Goal: Information Seeking & Learning: Find specific fact

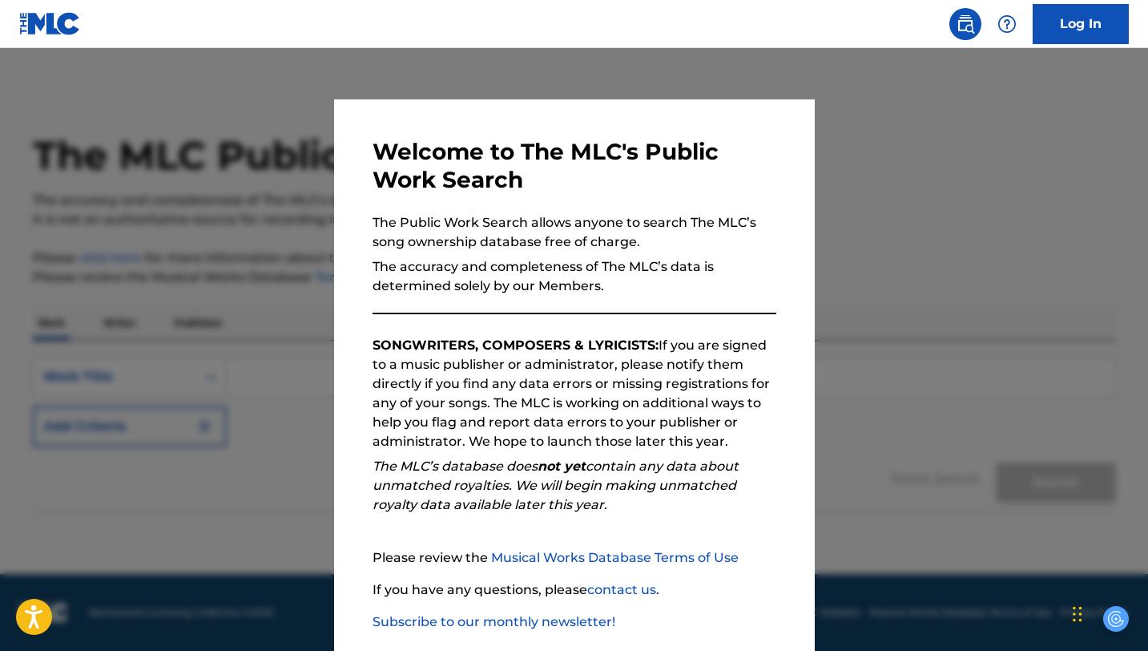
click at [943, 296] on div at bounding box center [574, 373] width 1148 height 651
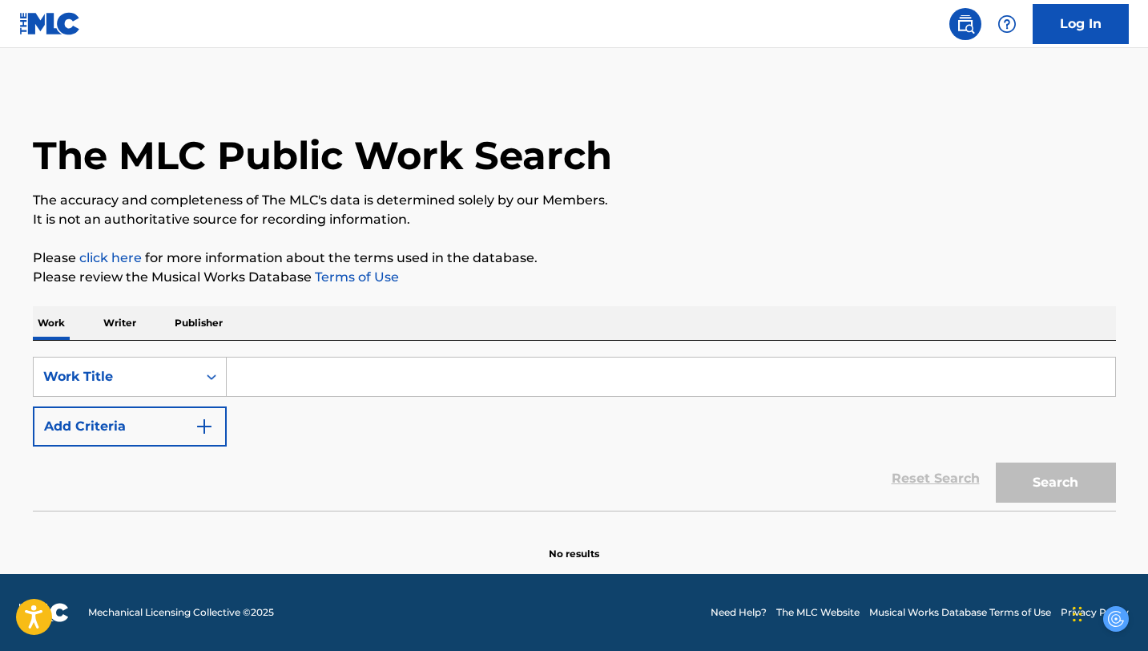
click at [273, 374] on input "Search Form" at bounding box center [671, 376] width 889 height 38
click at [306, 382] on input "Search Form" at bounding box center [671, 376] width 889 height 38
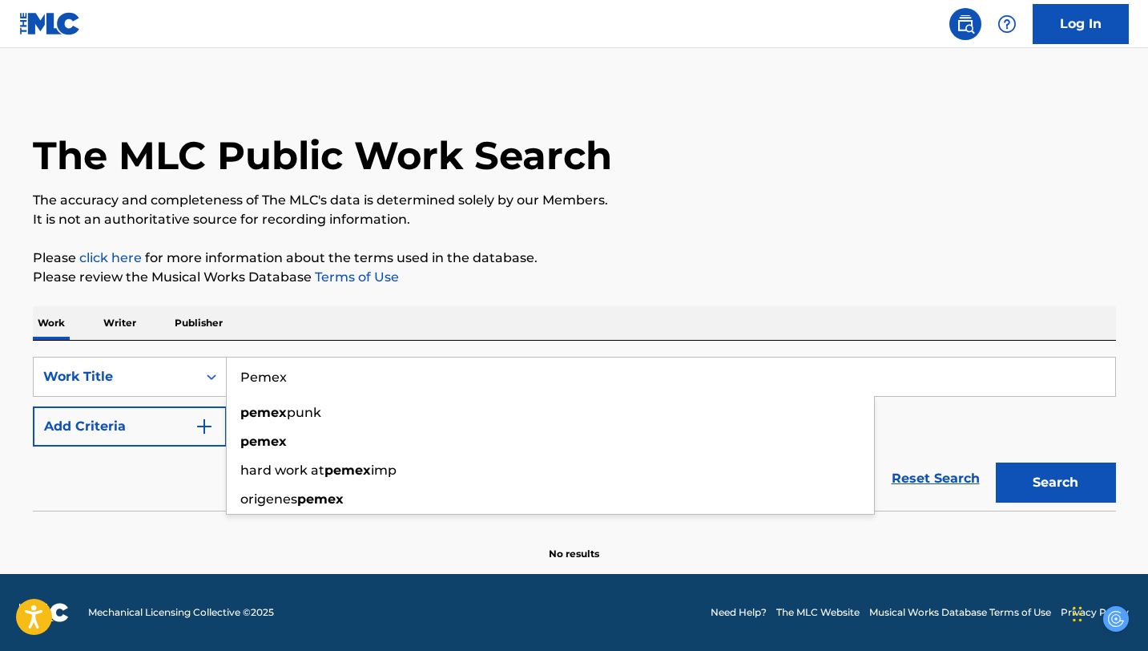
type input "Pemex"
click at [167, 513] on section at bounding box center [574, 514] width 1083 height 9
click at [204, 428] on img "Search Form" at bounding box center [204, 426] width 19 height 19
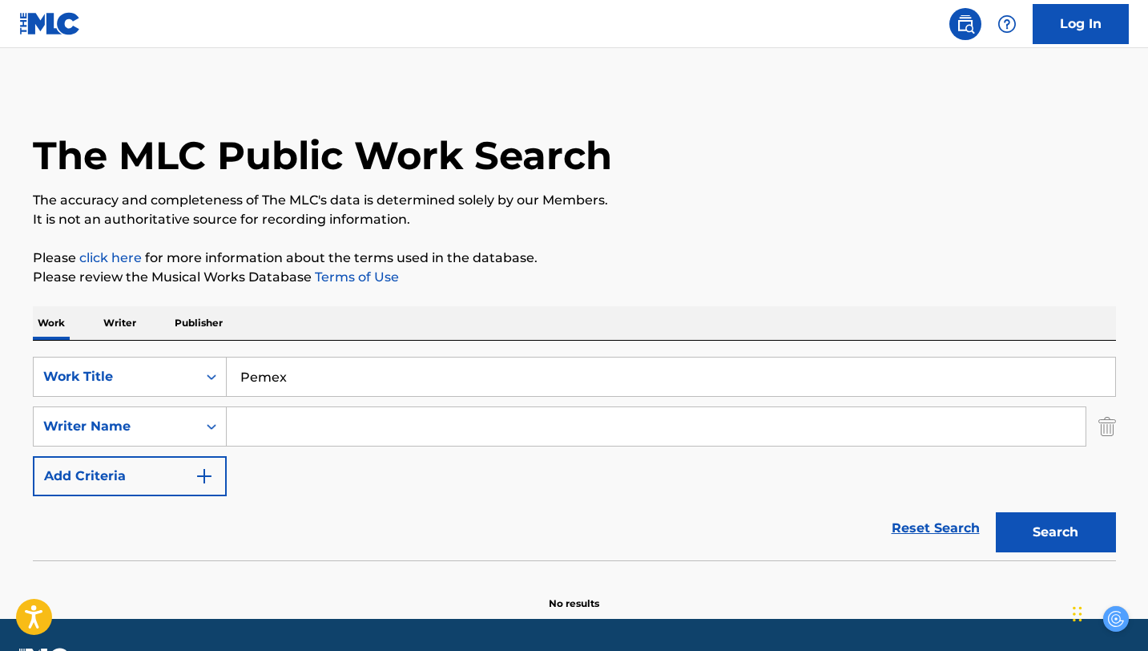
click at [245, 429] on input "Search Form" at bounding box center [656, 426] width 859 height 38
paste input "[PERSON_NAME]"
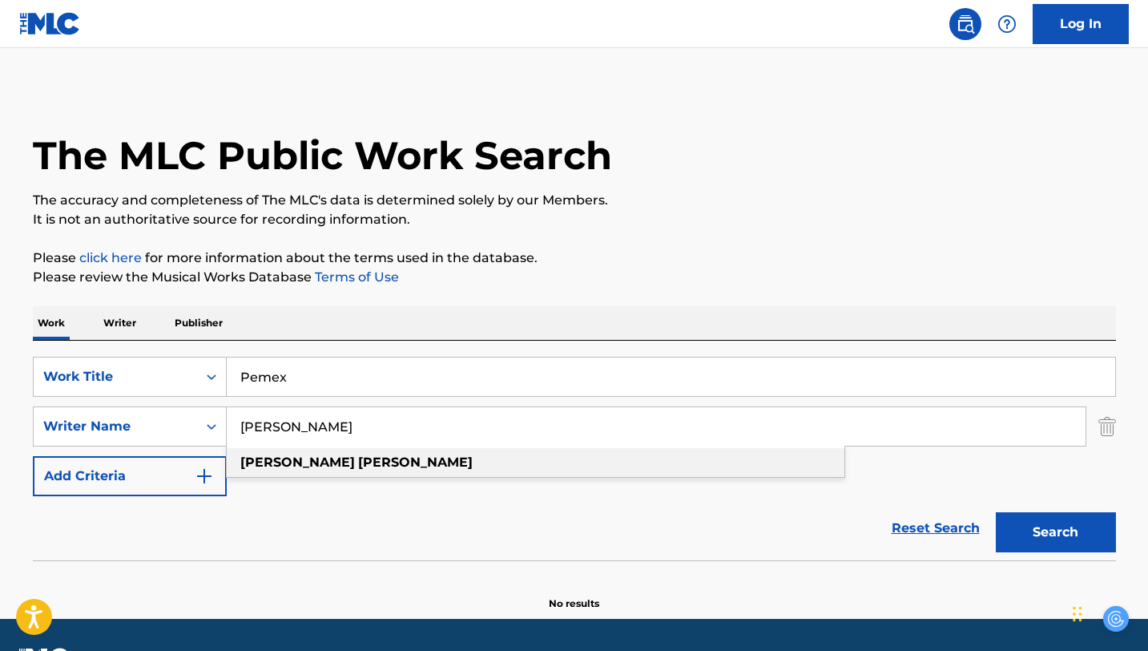
click at [421, 462] on div "[PERSON_NAME]" at bounding box center [536, 462] width 618 height 29
type input "[PERSON_NAME]"
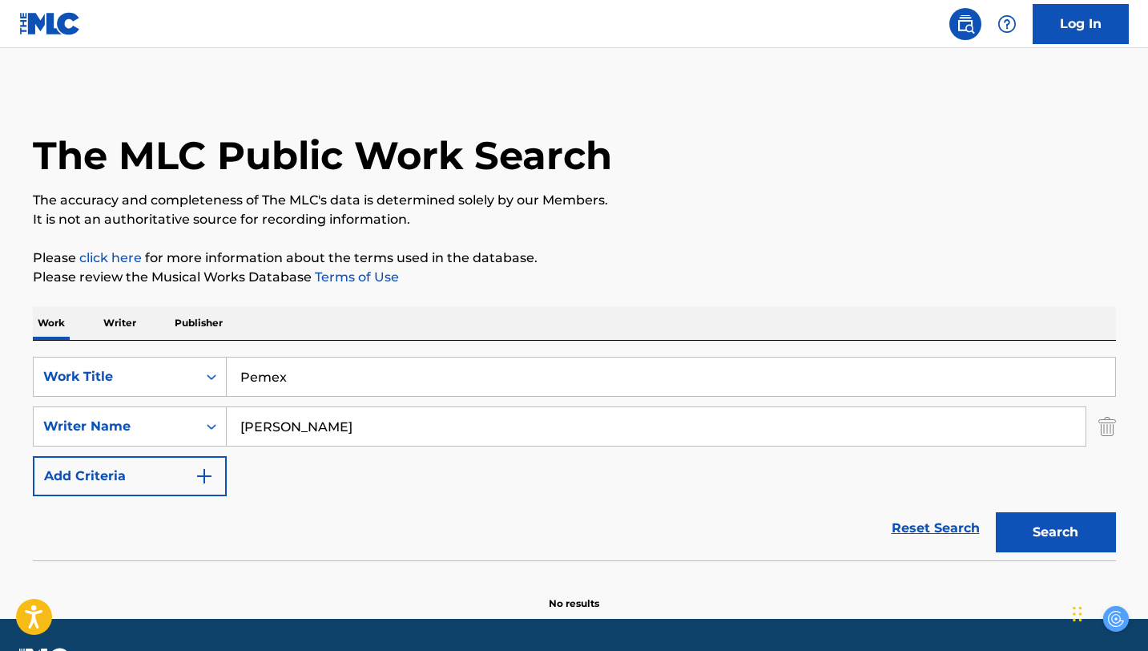
click at [1035, 531] on button "Search" at bounding box center [1056, 532] width 120 height 40
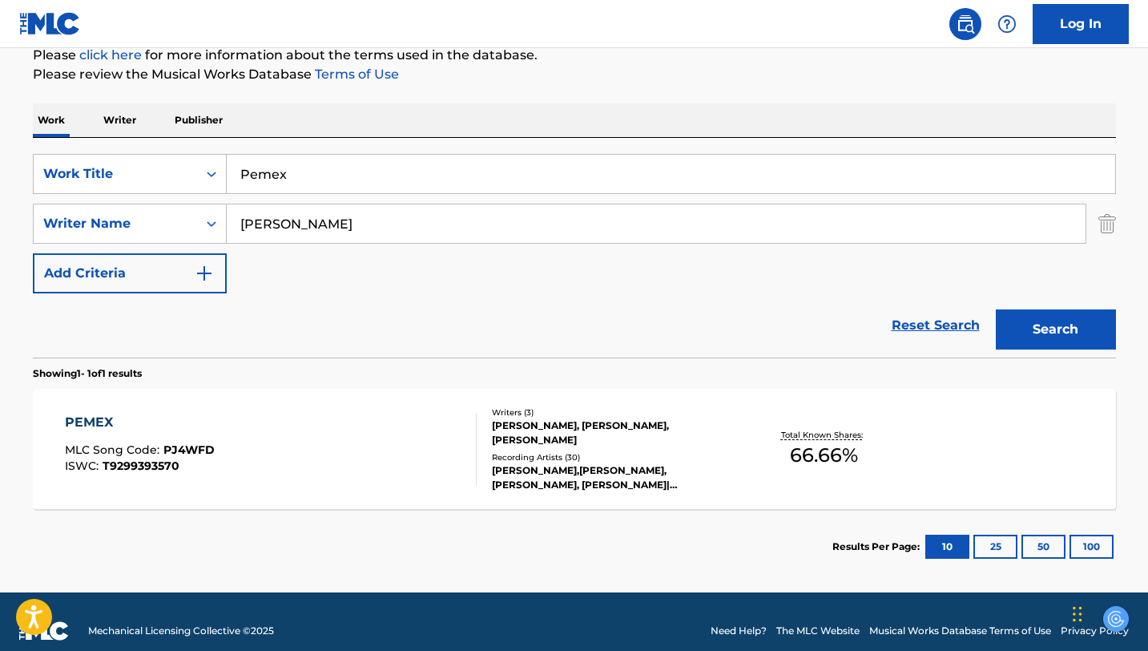
scroll to position [221, 0]
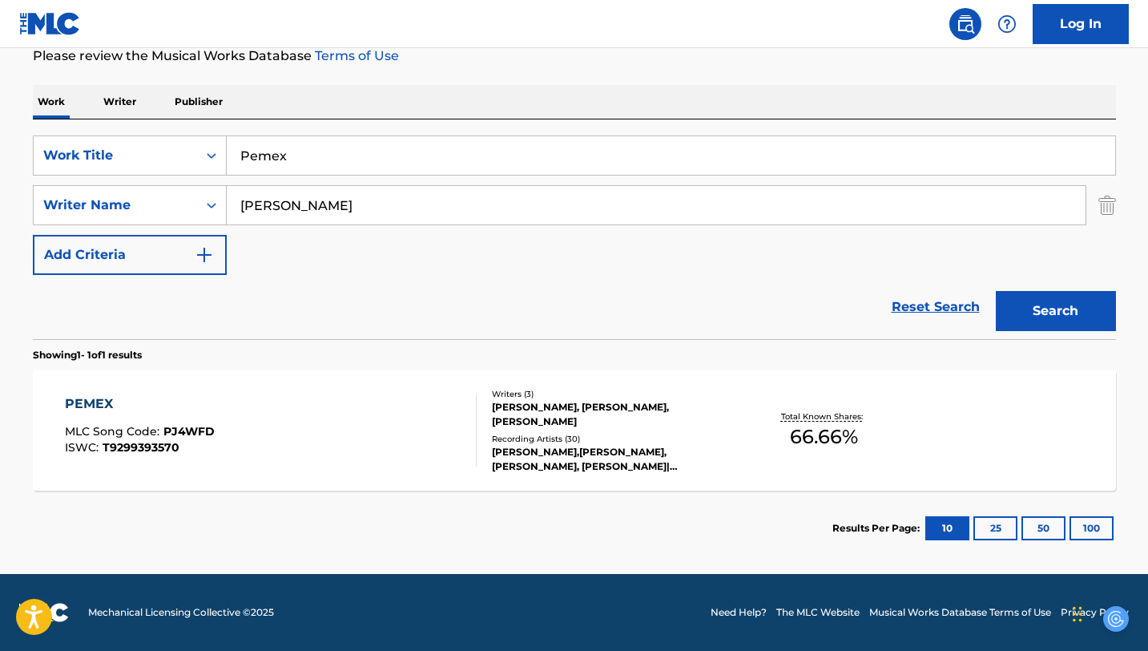
click at [317, 437] on div "PEMEX MLC Song Code : PJ4WFD ISWC : T9299393570" at bounding box center [271, 430] width 412 height 72
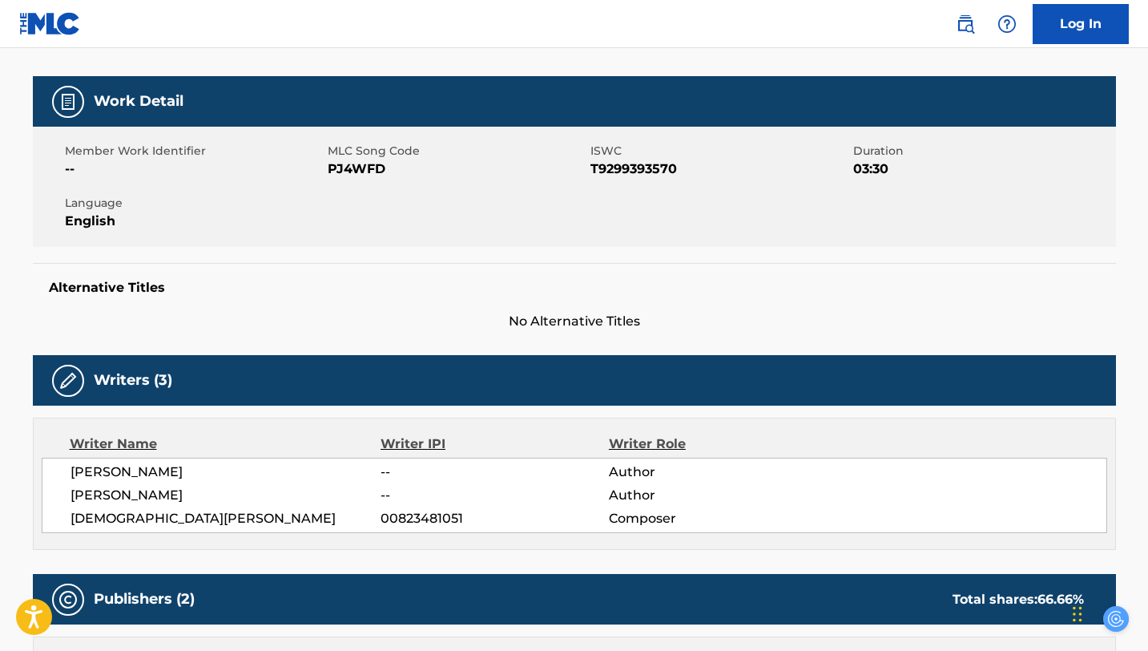
scroll to position [211, 0]
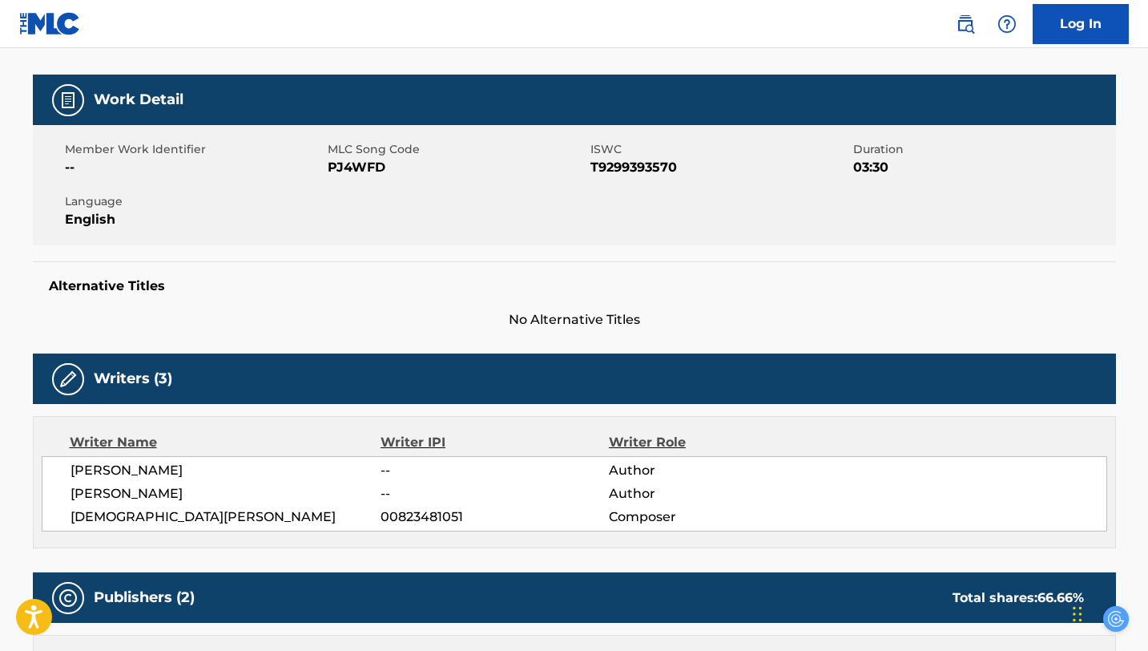
click at [399, 484] on span "--" at bounding box center [495, 493] width 228 height 19
click at [395, 495] on span "--" at bounding box center [495, 493] width 228 height 19
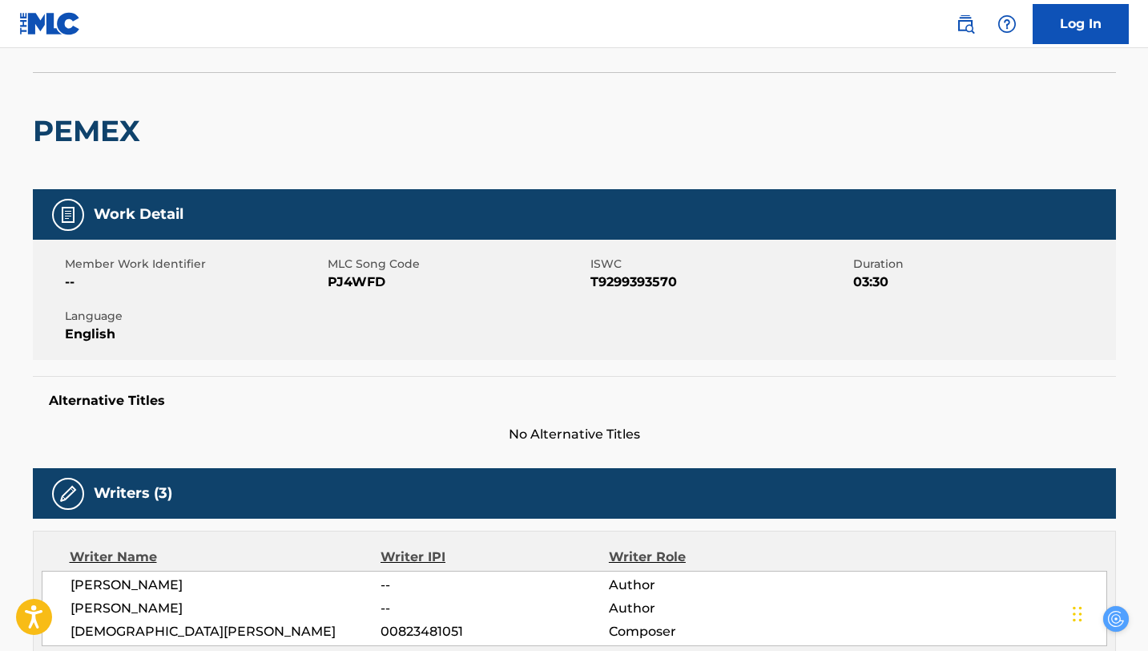
scroll to position [0, 0]
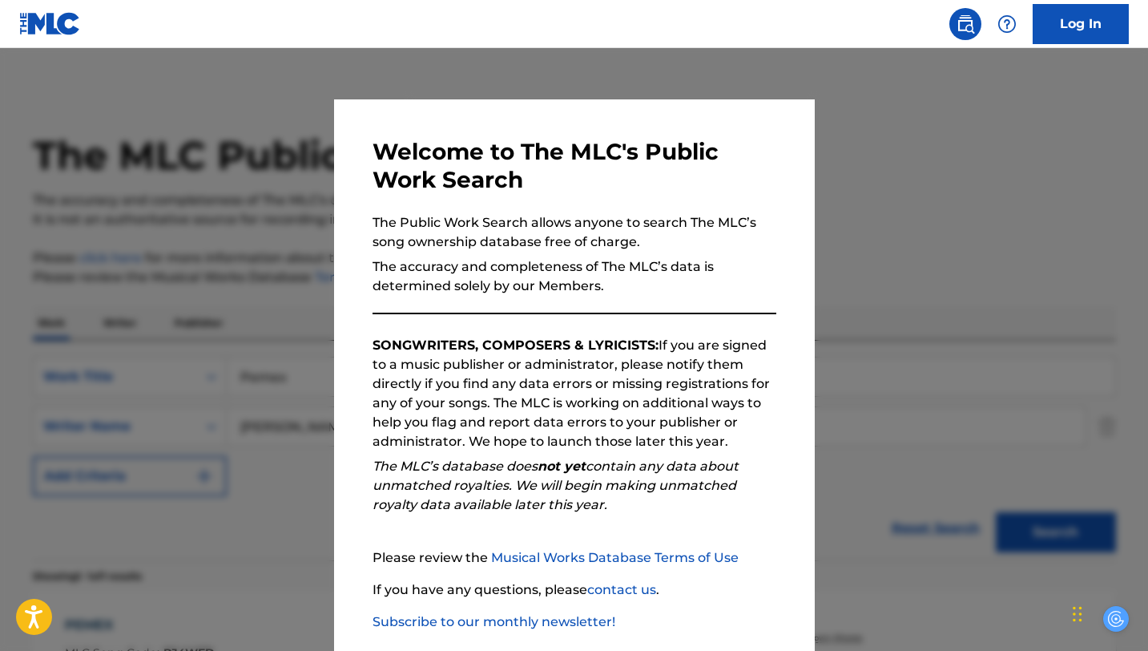
scroll to position [130, 0]
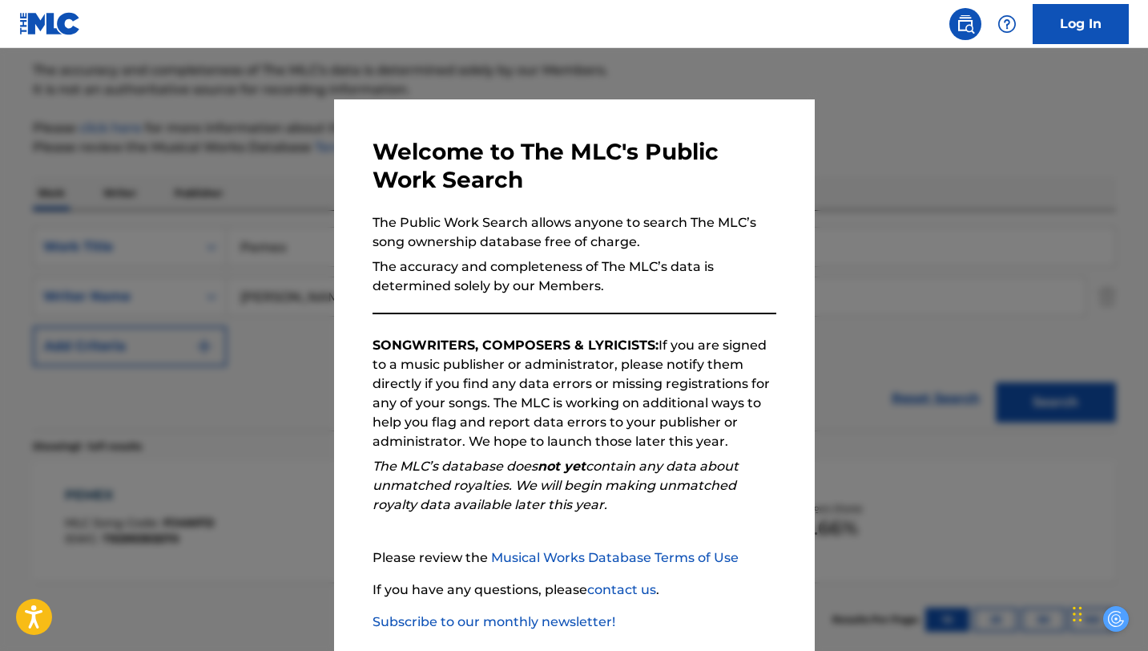
click at [889, 317] on div at bounding box center [574, 373] width 1148 height 651
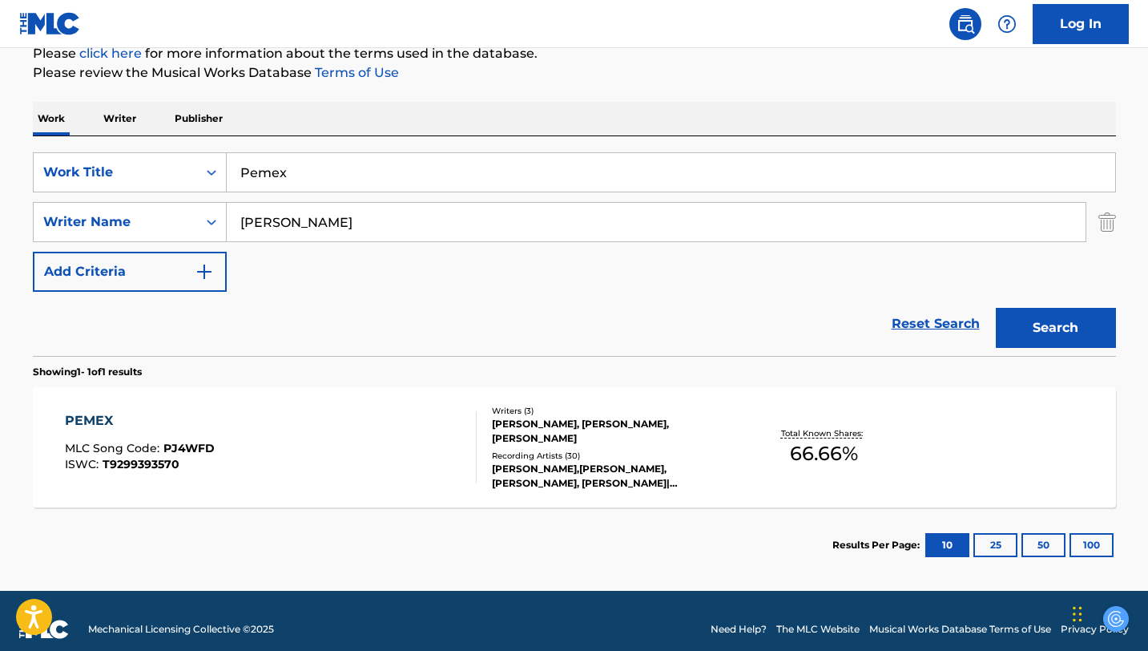
scroll to position [219, 0]
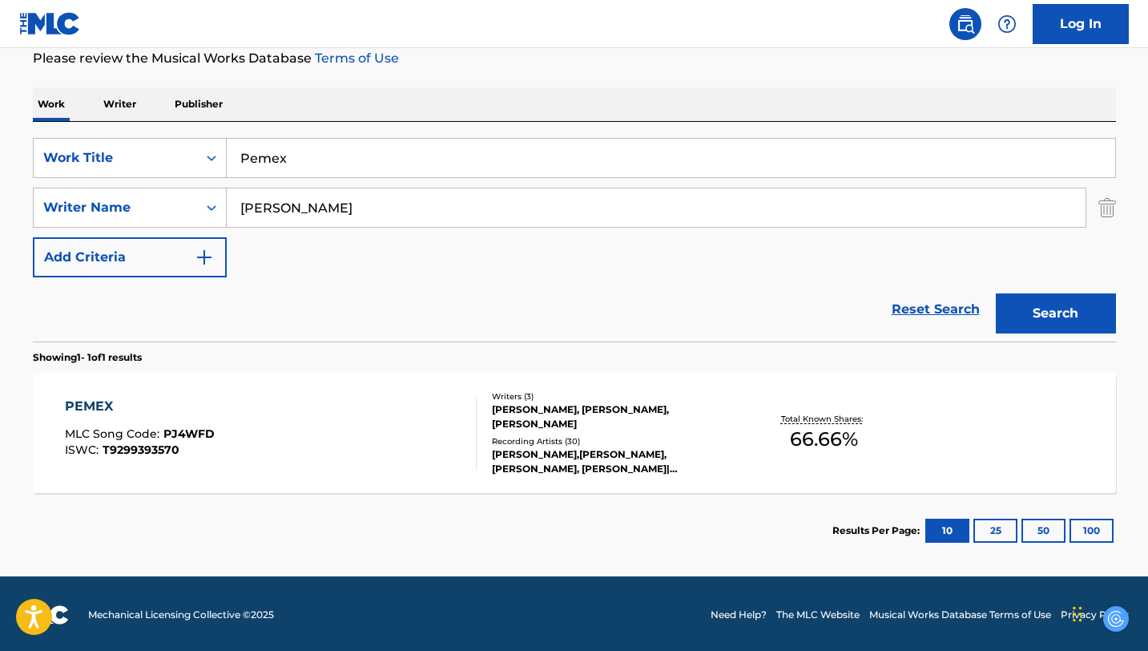
click at [375, 428] on div "PEMEX MLC Song Code : PJ4WFD ISWC : T9299393570" at bounding box center [271, 433] width 412 height 72
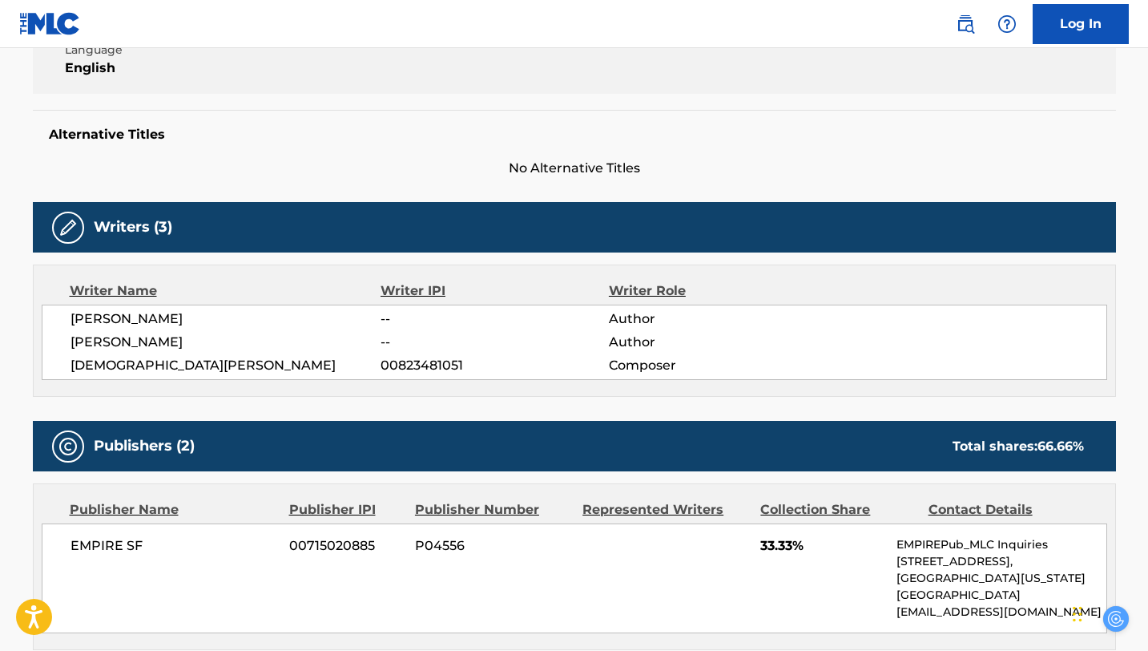
scroll to position [554, 0]
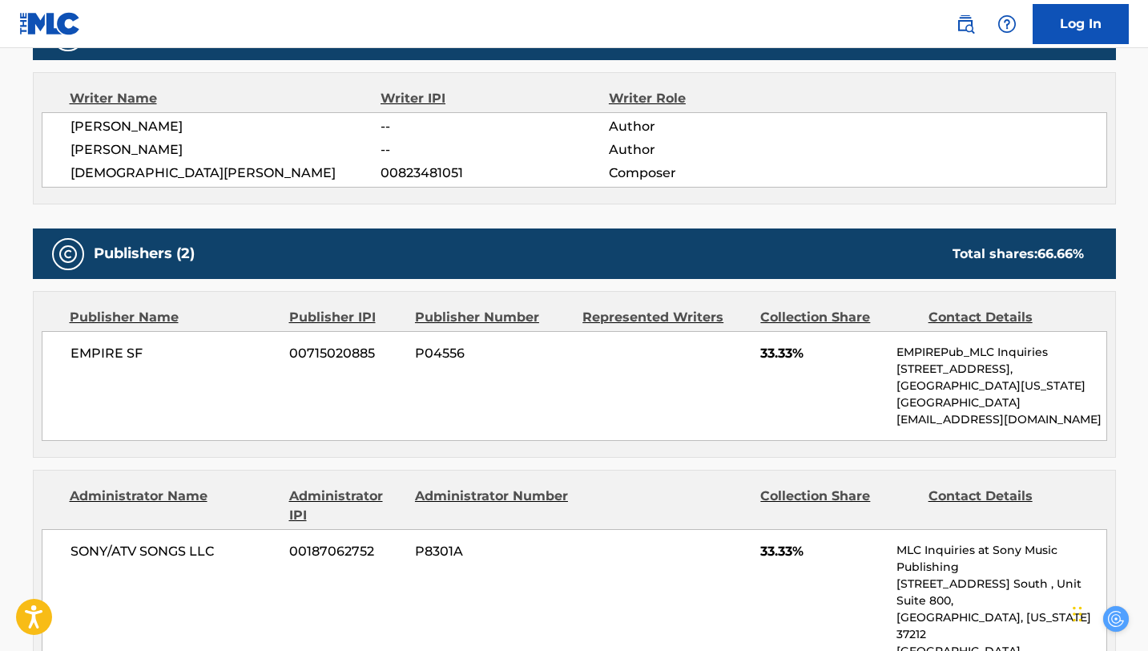
click at [221, 138] on div "[PERSON_NAME] -- Author [PERSON_NAME] -- Author [PERSON_NAME] 00823481051 Compo…" at bounding box center [575, 149] width 1066 height 75
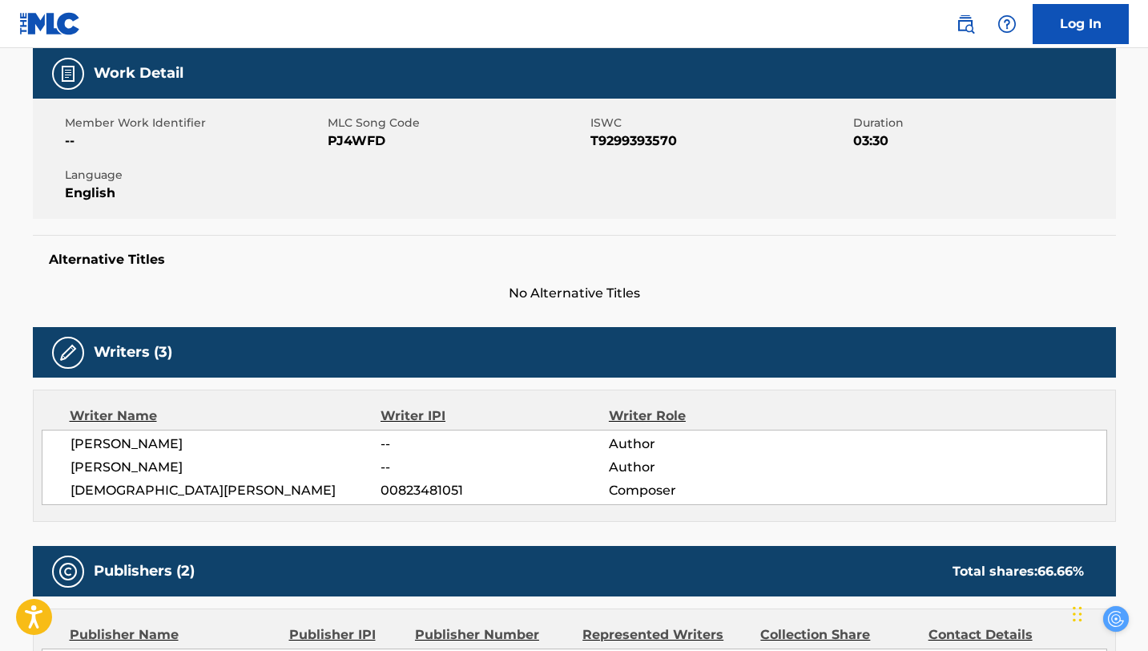
scroll to position [236, 0]
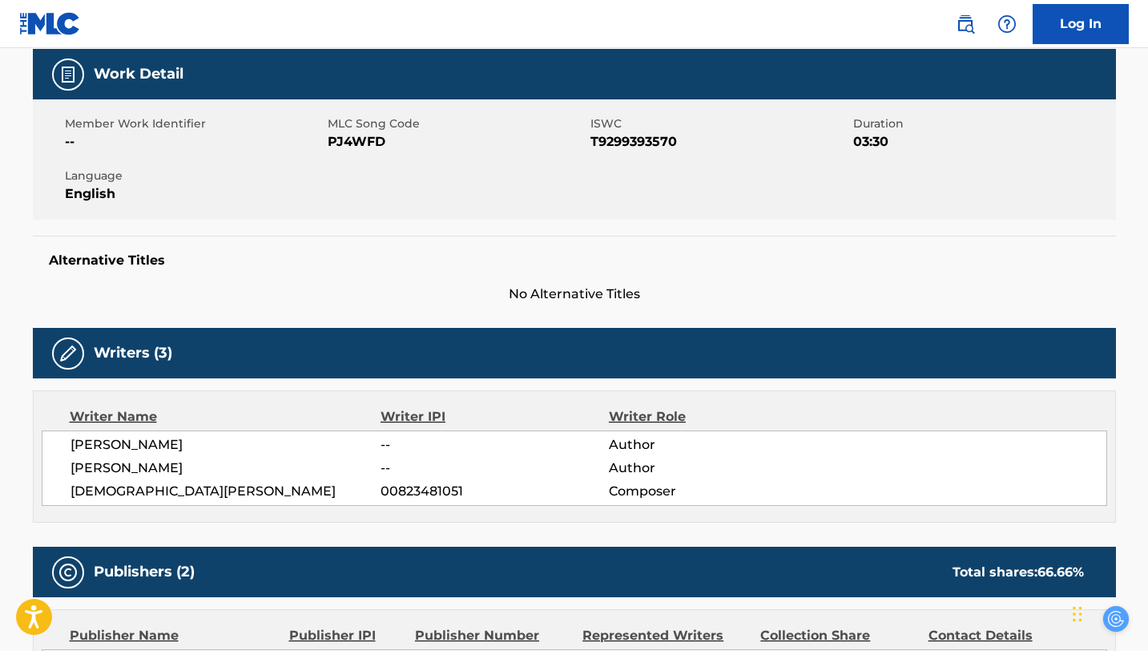
scroll to position [221, 0]
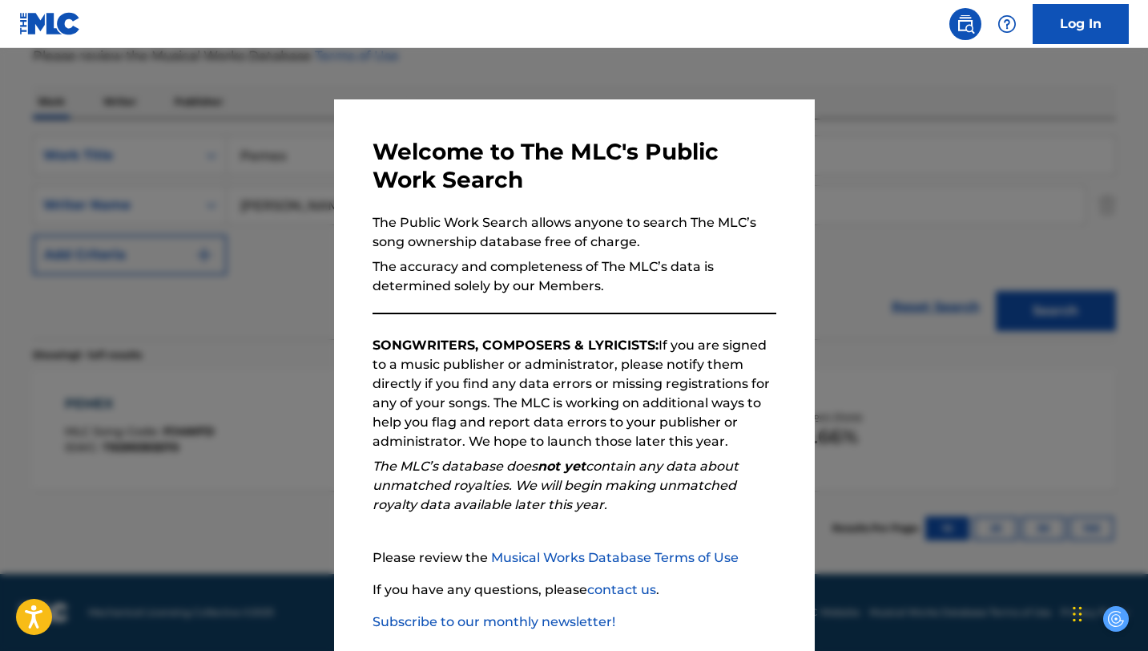
click at [127, 191] on div at bounding box center [574, 373] width 1148 height 651
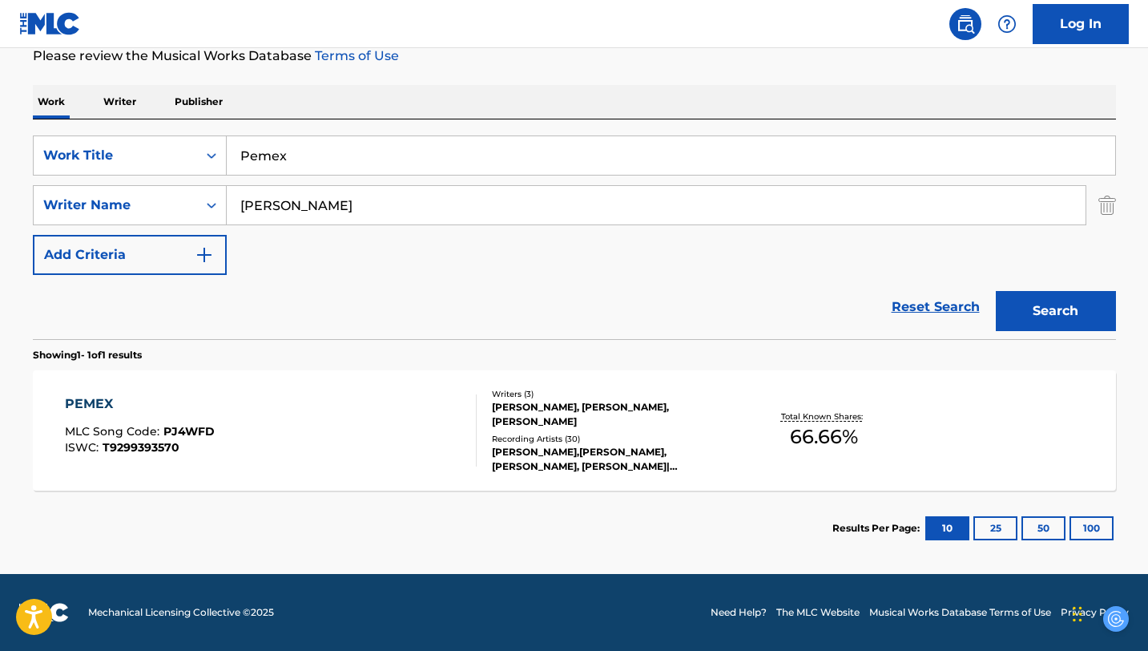
click at [208, 451] on div "ISWC : T9299393570" at bounding box center [140, 447] width 150 height 12
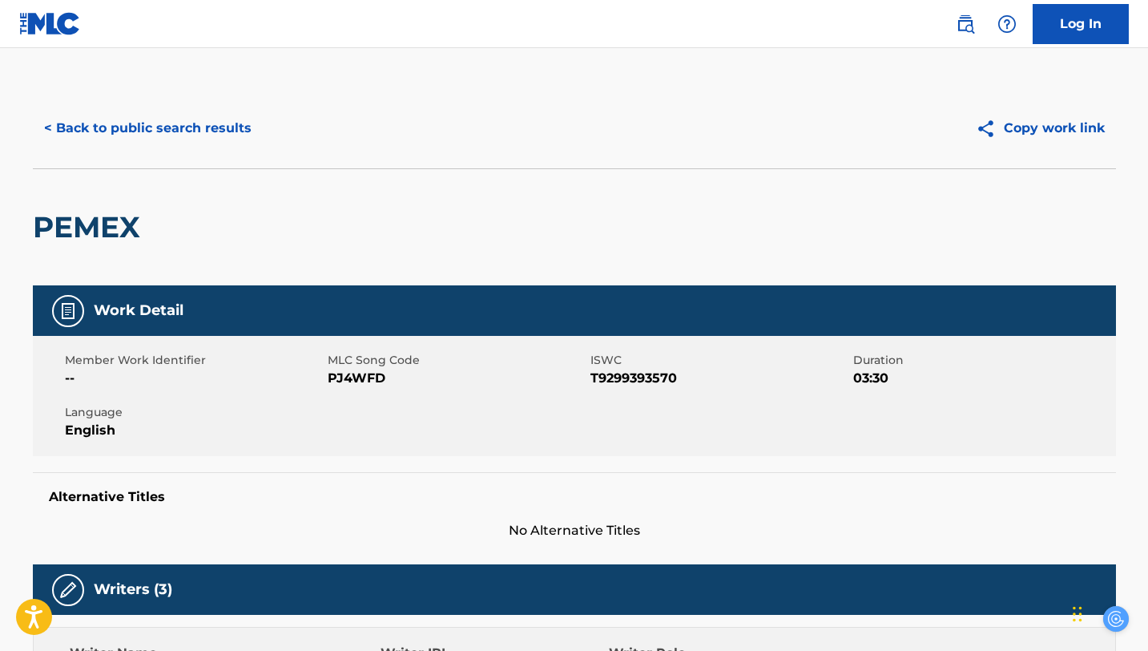
click at [98, 136] on button "< Back to public search results" at bounding box center [148, 128] width 230 height 40
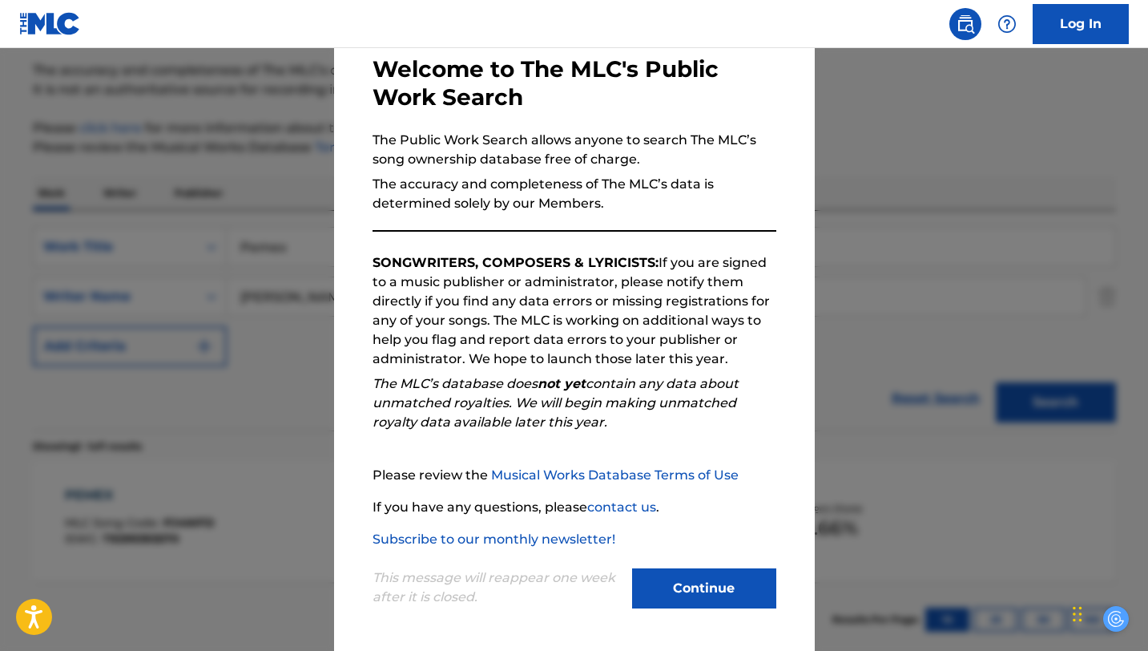
scroll to position [221, 0]
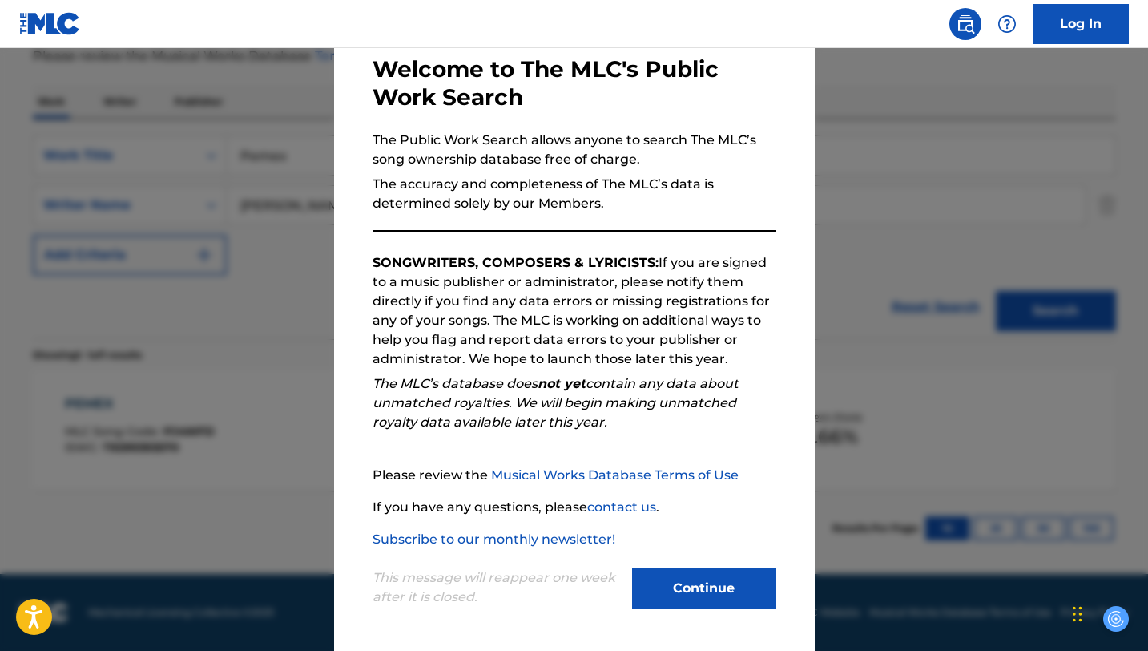
click at [700, 590] on button "Continue" at bounding box center [704, 588] width 144 height 40
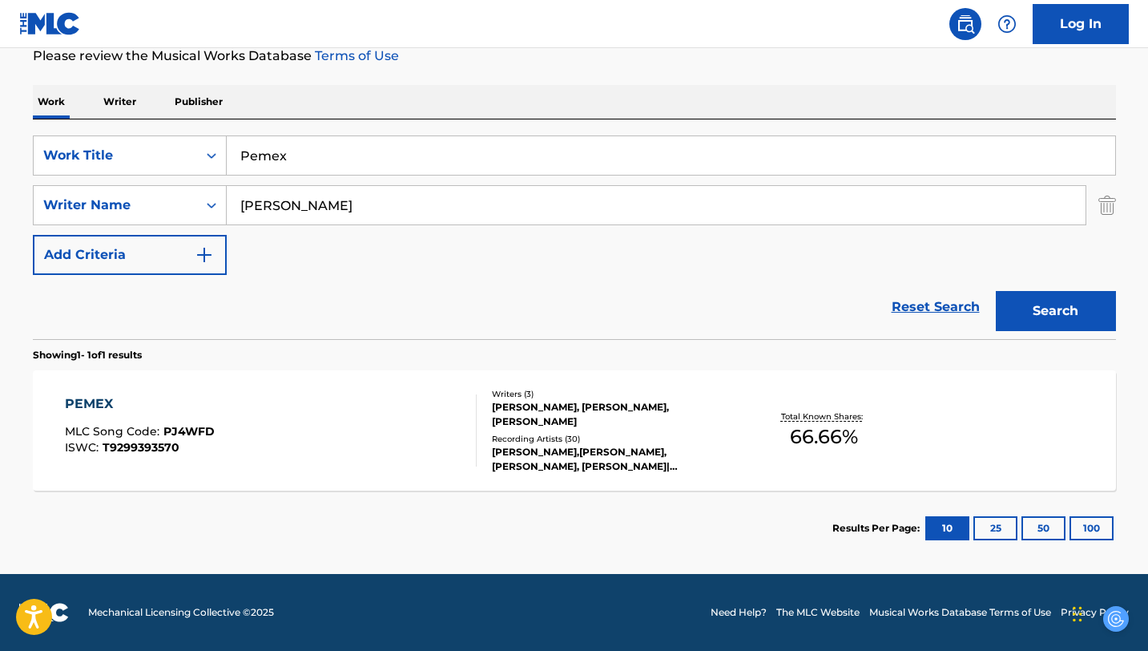
click at [296, 159] on input "Pemex" at bounding box center [671, 155] width 889 height 38
drag, startPoint x: 291, startPoint y: 159, endPoint x: 219, endPoint y: 156, distance: 72.2
click at [219, 156] on div "SearchWithCriteria51475854-dcaf-4513-a194-a2d1e3f6ea8a Work Title Pemex pemex p…" at bounding box center [574, 155] width 1083 height 40
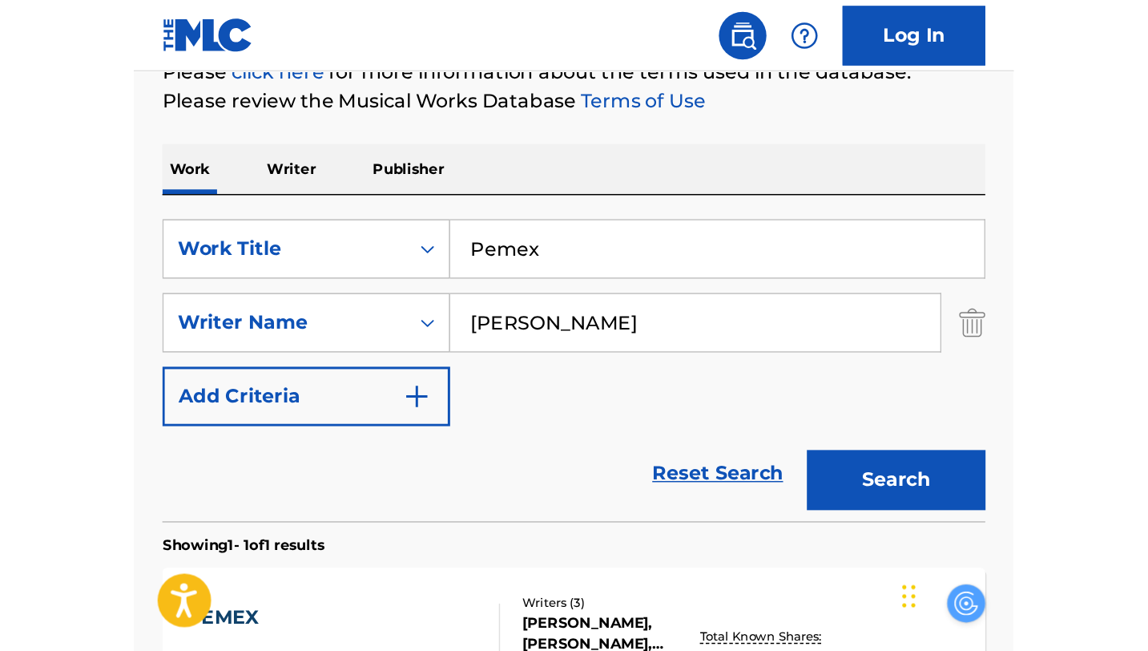
scroll to position [151, 0]
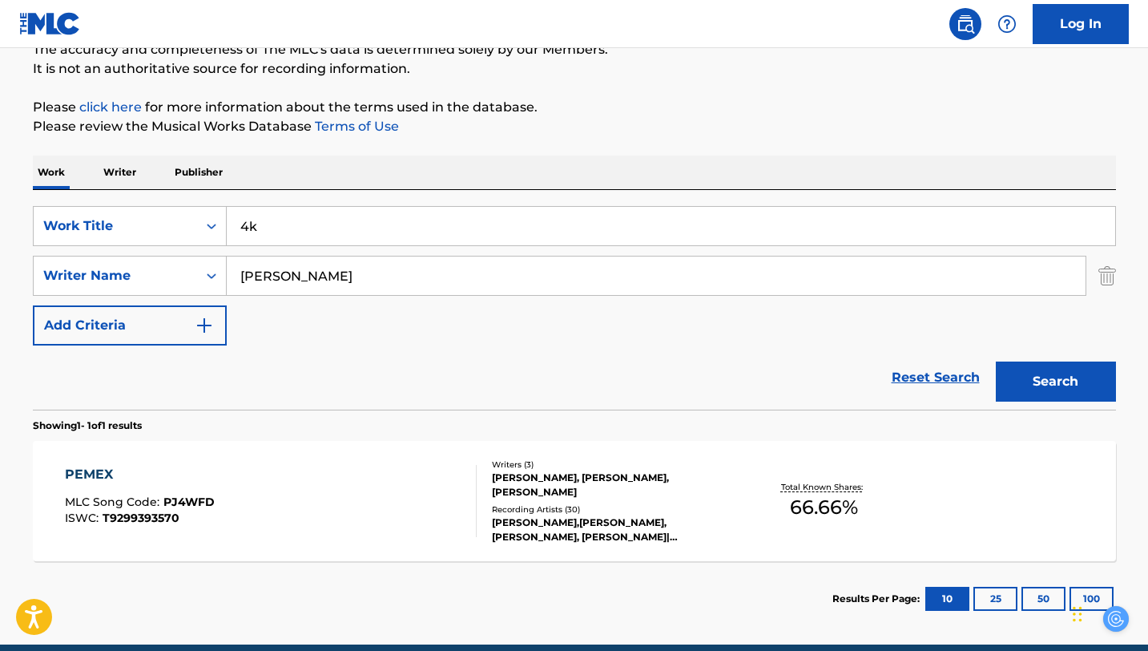
type input "4k"
drag, startPoint x: 383, startPoint y: 273, endPoint x: 212, endPoint y: 268, distance: 170.7
click at [212, 268] on div "SearchWithCriteriacd0a78bd-d23c-4fcc-a38f-68bbc2c2ac07 Writer Name [PERSON_NAME…" at bounding box center [574, 276] width 1083 height 40
click at [277, 284] on input "Search Form" at bounding box center [656, 275] width 859 height 38
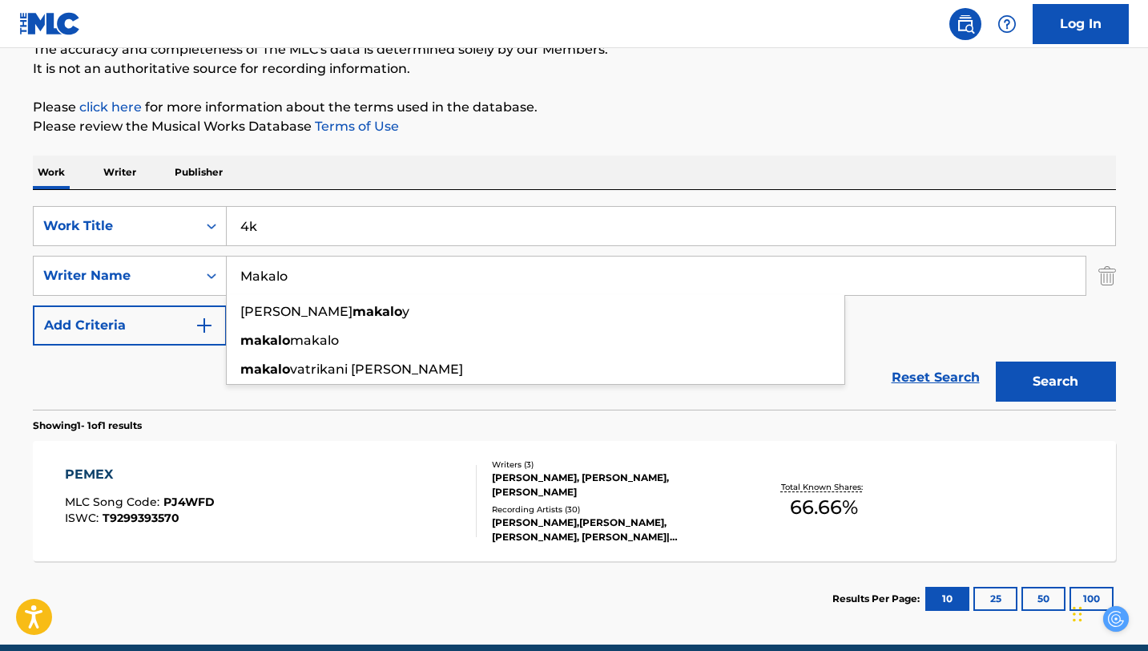
type input "Makalo"
click at [996, 361] on button "Search" at bounding box center [1056, 381] width 120 height 40
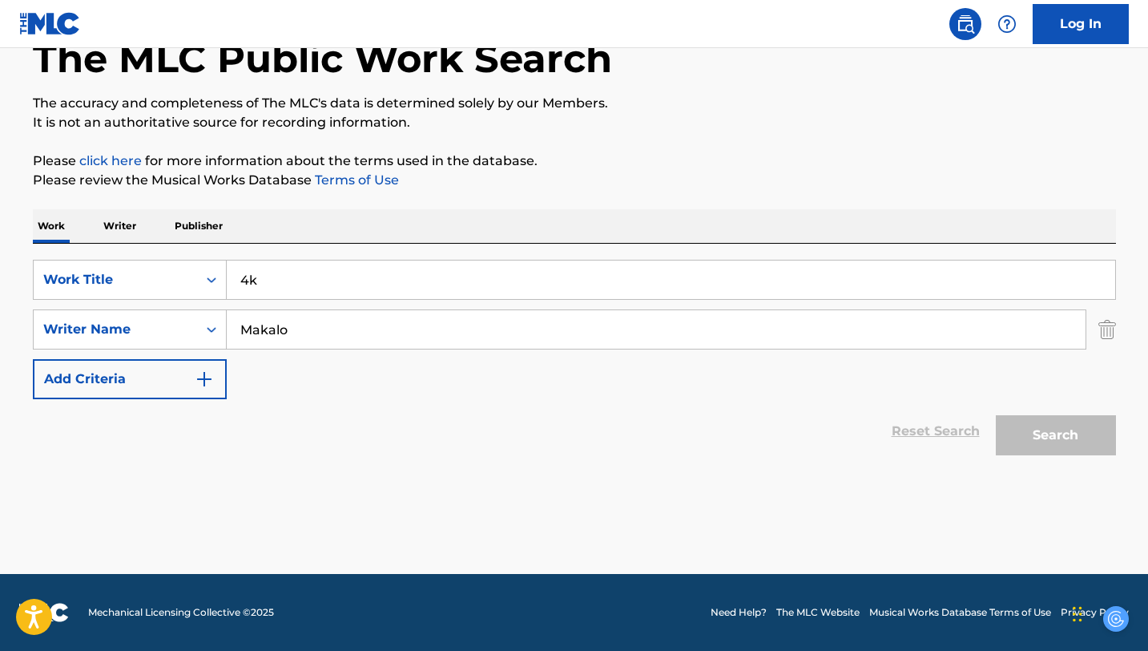
scroll to position [45, 0]
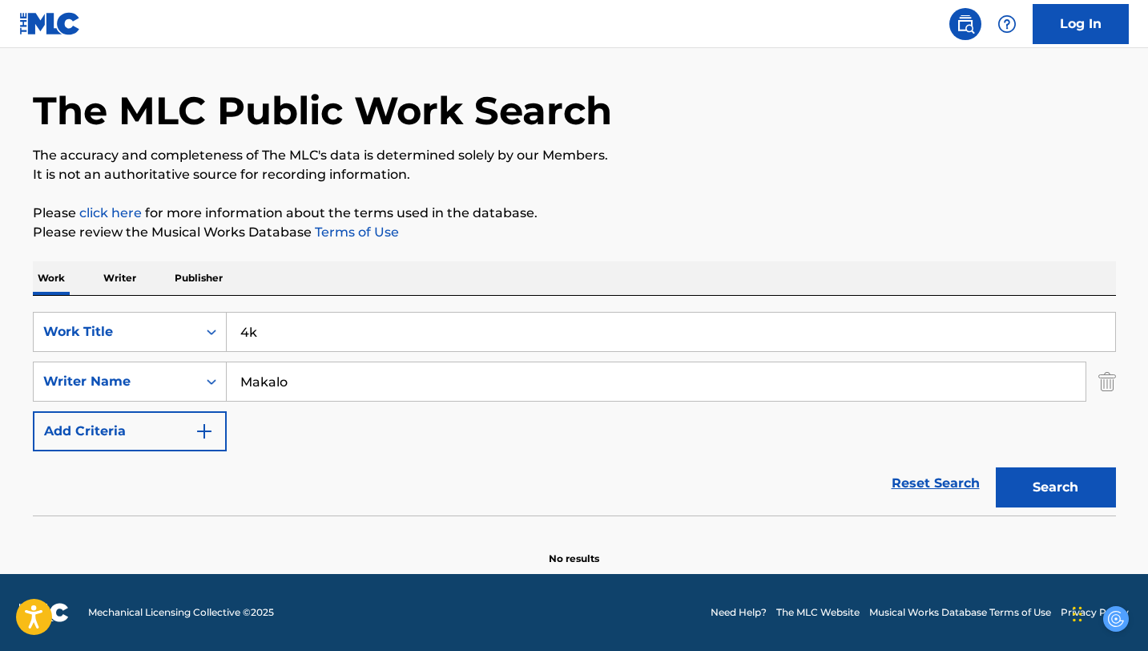
click at [1034, 496] on button "Search" at bounding box center [1056, 487] width 120 height 40
drag, startPoint x: 345, startPoint y: 383, endPoint x: 206, endPoint y: 380, distance: 138.6
click at [209, 380] on div "SearchWithCriteriacd0a78bd-d23c-4fcc-a38f-68bbc2c2ac07 Writer Name [PERSON_NAME…" at bounding box center [574, 381] width 1083 height 40
paste input "[PERSON_NAME]"
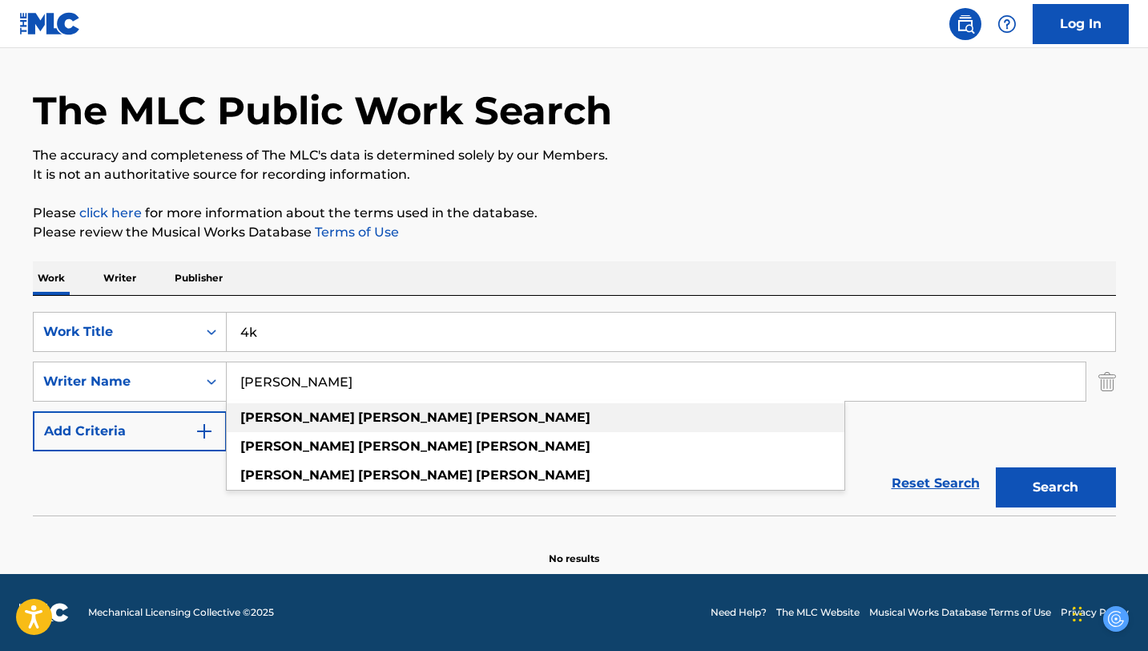
click at [417, 413] on div "[PERSON_NAME]" at bounding box center [536, 417] width 618 height 29
type input "[PERSON_NAME]"
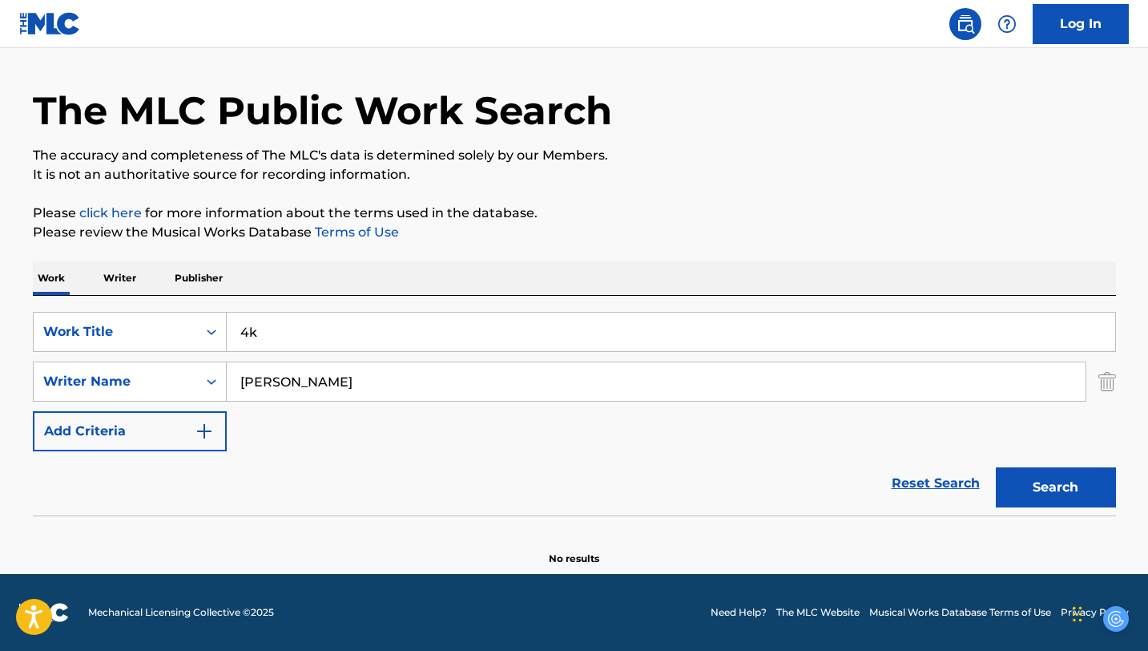
click at [1048, 498] on button "Search" at bounding box center [1056, 487] width 120 height 40
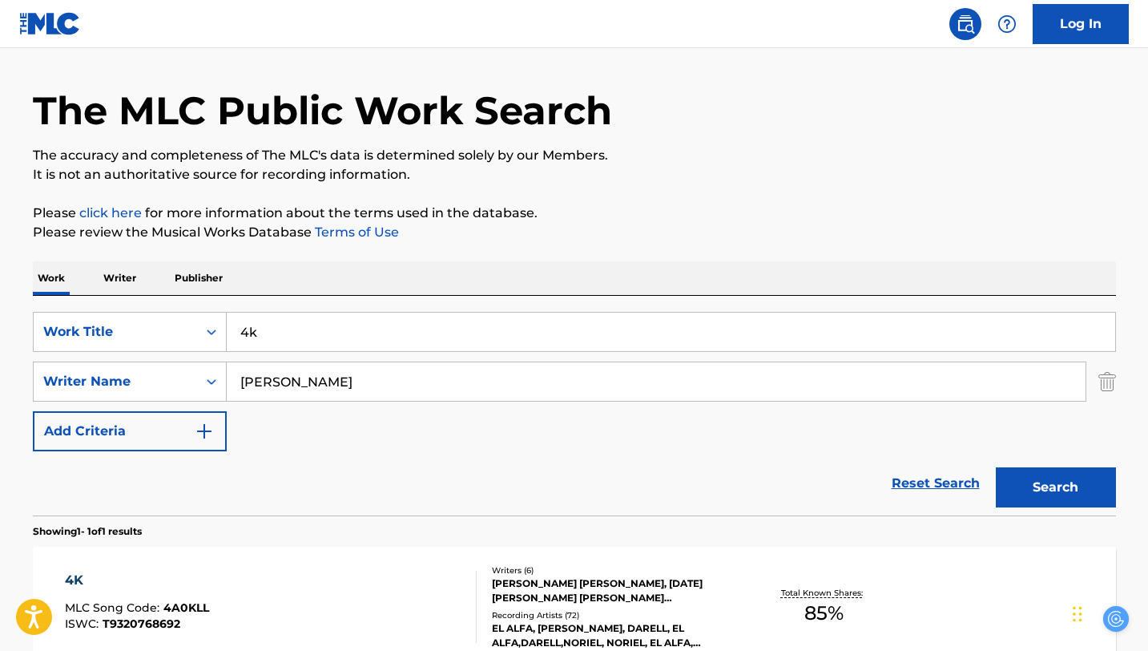
scroll to position [221, 0]
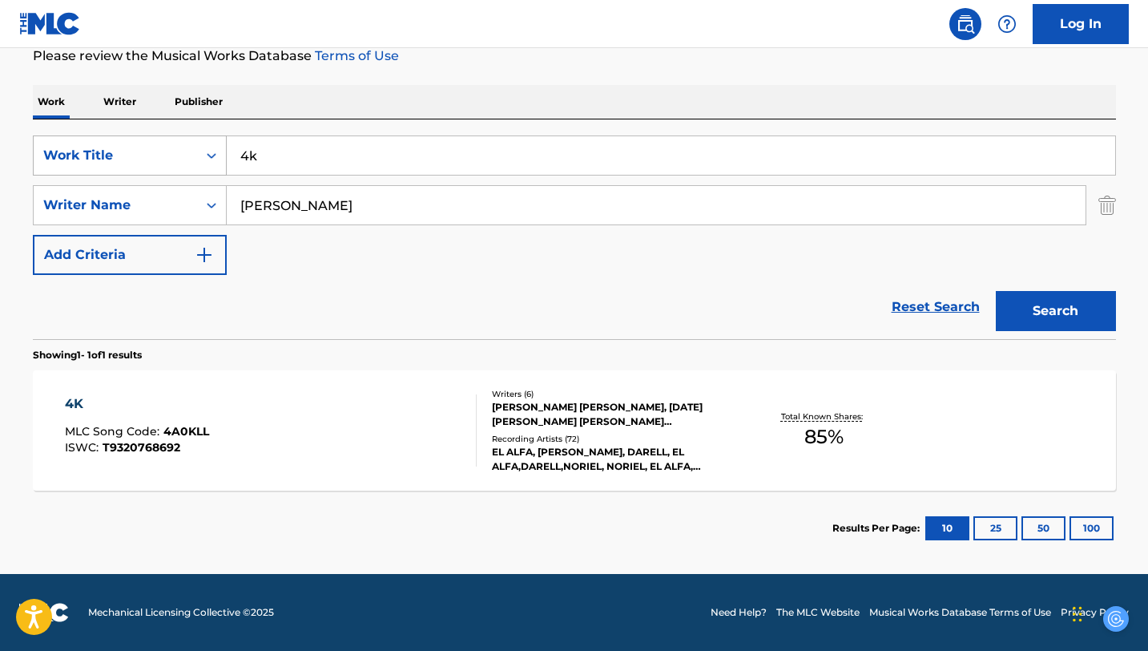
drag, startPoint x: 277, startPoint y: 153, endPoint x: 205, endPoint y: 153, distance: 72.1
click at [205, 153] on div "SearchWithCriteria51475854-dcaf-4513-a194-a2d1e3f6ea8a Work Title 4k" at bounding box center [574, 155] width 1083 height 40
type input "Toco Toco To"
click at [996, 291] on button "Search" at bounding box center [1056, 311] width 120 height 40
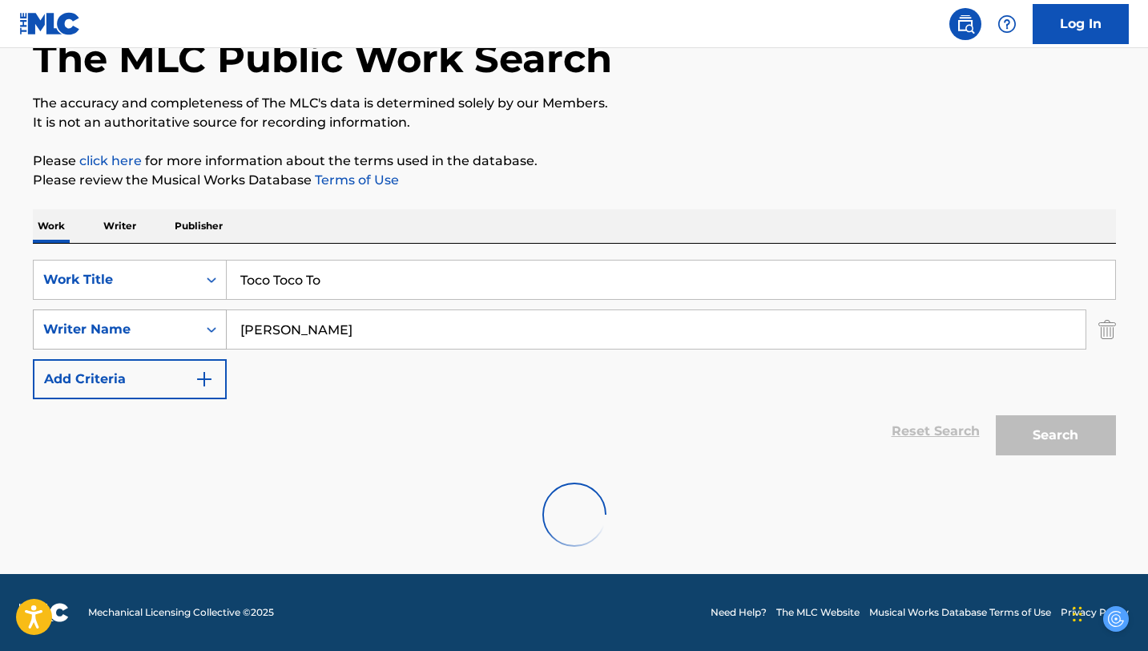
drag, startPoint x: 417, startPoint y: 338, endPoint x: 202, endPoint y: 326, distance: 215.1
click at [199, 324] on div "SearchWithCriteriacd0a78bd-d23c-4fcc-a38f-68bbc2c2ac07 Writer Name [PERSON_NAME]" at bounding box center [574, 329] width 1083 height 40
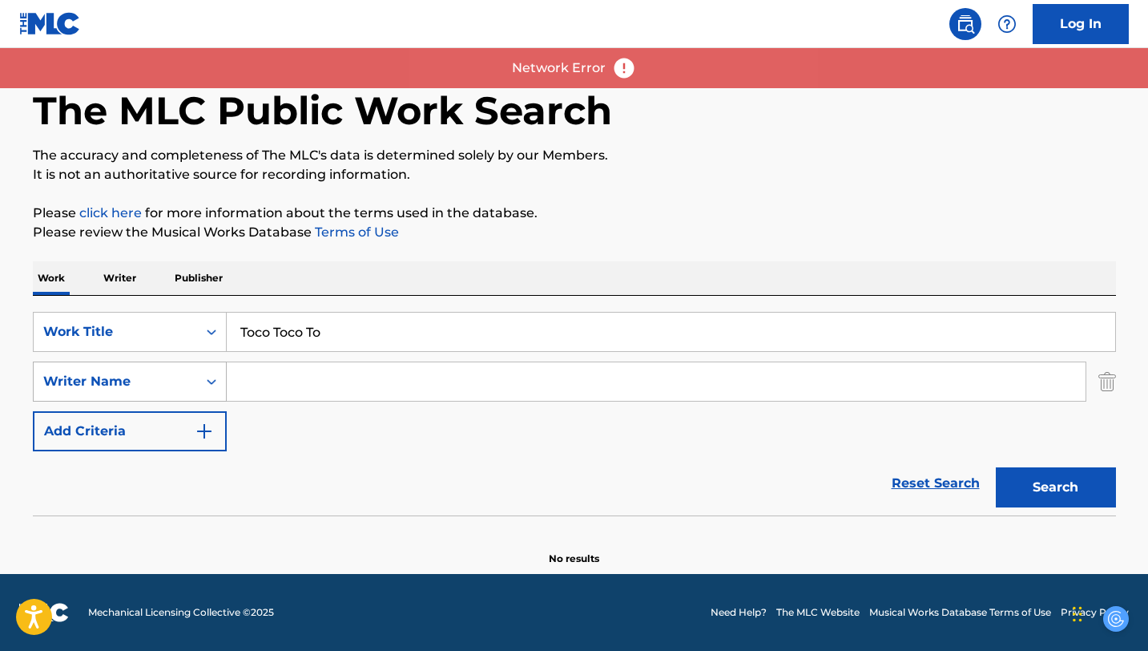
click at [195, 392] on div "Writer Name" at bounding box center [115, 381] width 163 height 30
click at [266, 384] on input "Search Form" at bounding box center [656, 381] width 859 height 38
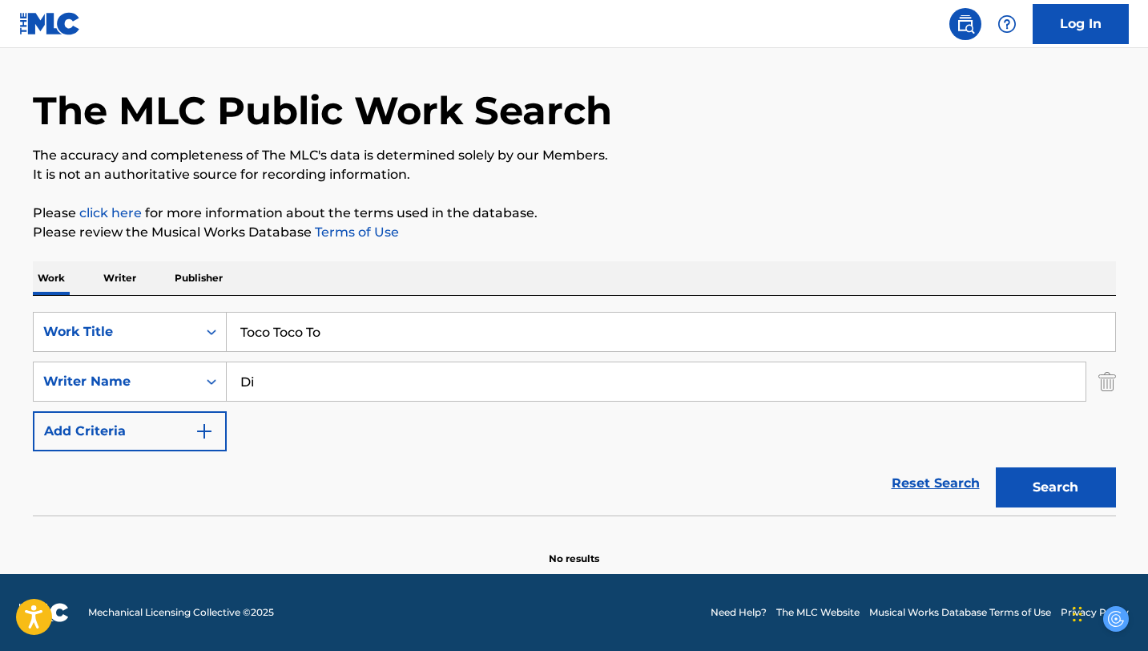
type input "D"
paste input "[PERSON_NAME]"
type input "[PERSON_NAME]"
click at [1060, 480] on button "Search" at bounding box center [1056, 487] width 120 height 40
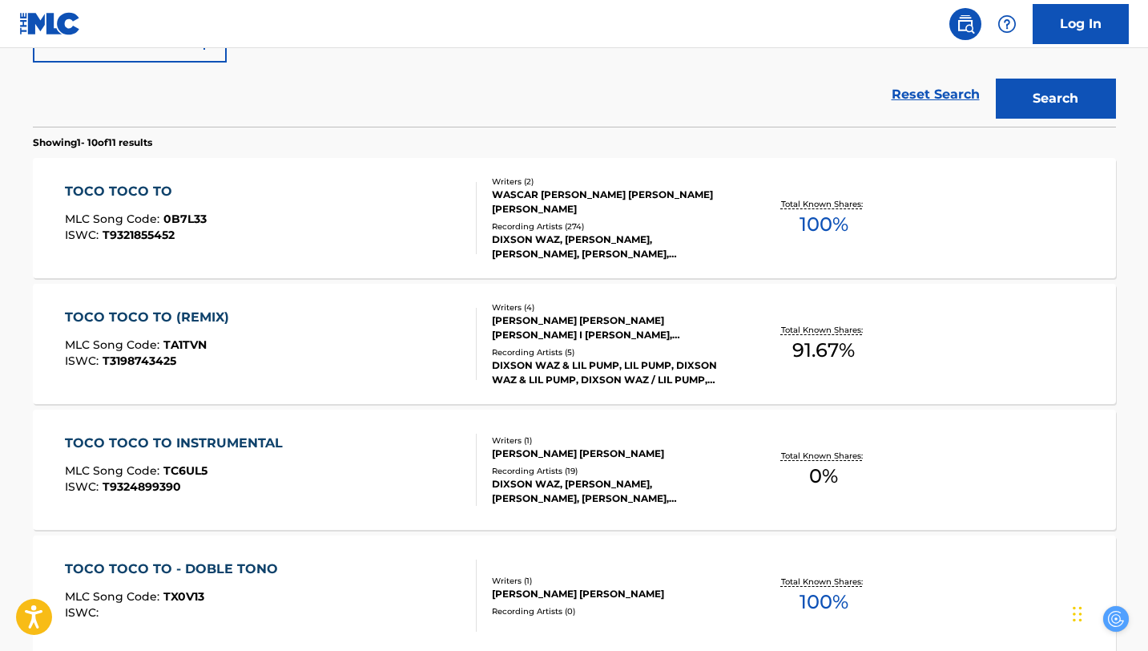
scroll to position [463, 0]
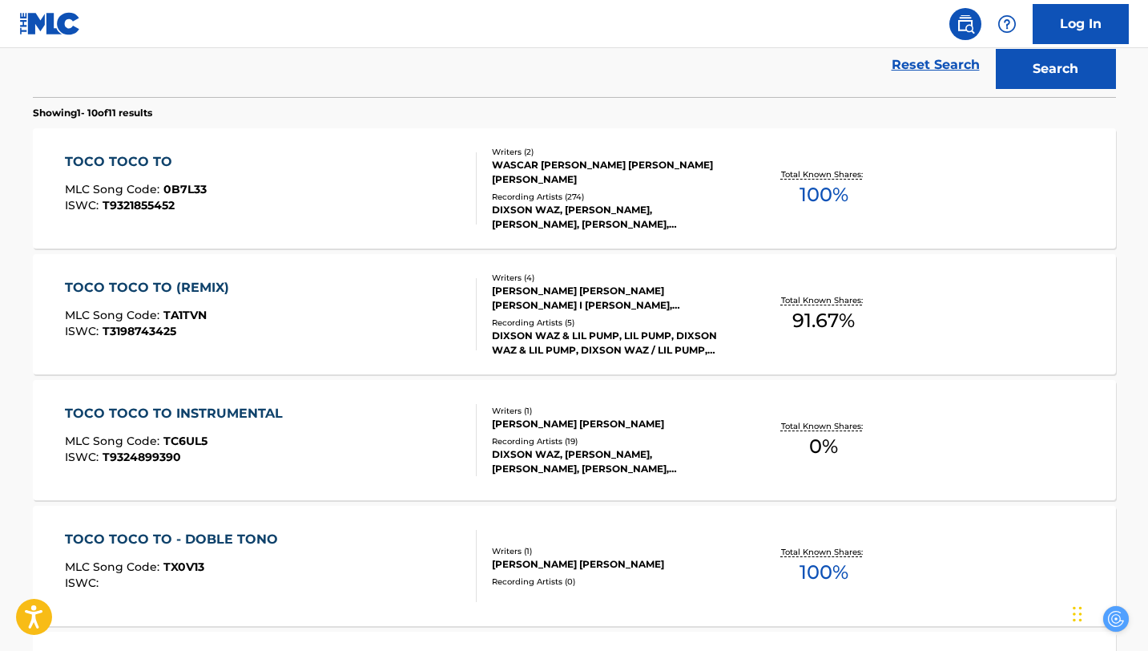
click at [397, 191] on div "TOCO TOCO TO MLC Song Code : 0B7L33 ISWC : T9321855452" at bounding box center [271, 188] width 412 height 72
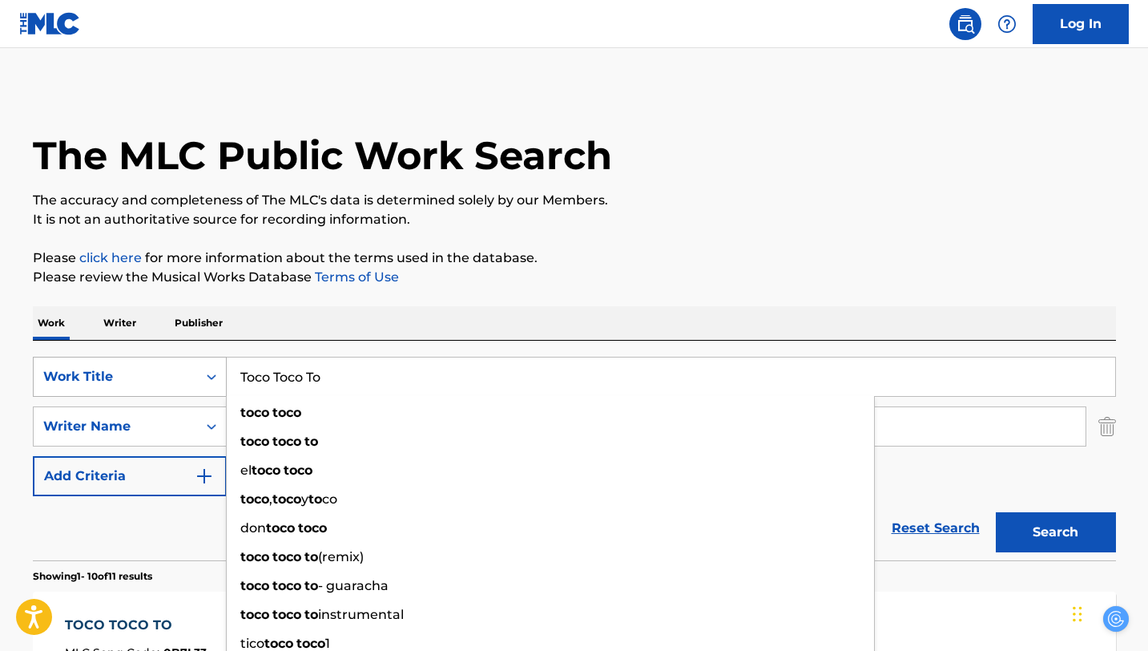
drag, startPoint x: 356, startPoint y: 384, endPoint x: 164, endPoint y: 379, distance: 191.5
click at [164, 379] on div "SearchWithCriteria51475854-dcaf-4513-a194-a2d1e3f6ea8a Work Title Toco Toco To …" at bounding box center [574, 377] width 1083 height 40
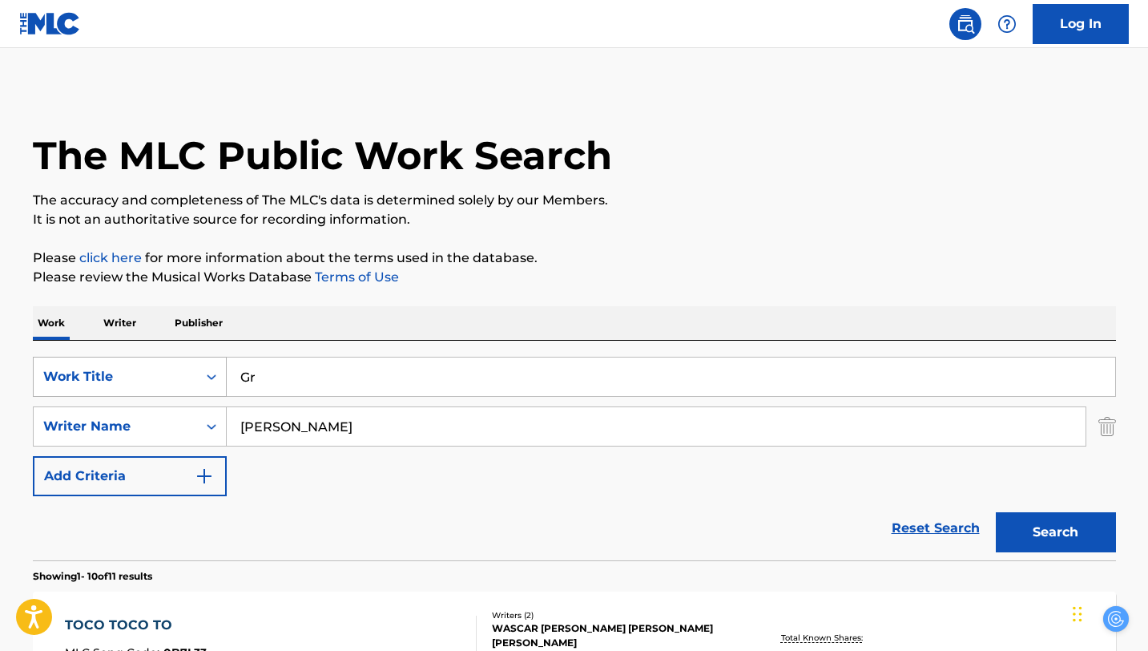
type input "G"
drag, startPoint x: 429, startPoint y: 429, endPoint x: 150, endPoint y: 429, distance: 279.6
click at [150, 429] on div "SearchWithCriteriacd0a78bd-d23c-4fcc-a38f-68bbc2c2ac07 Writer Name [PERSON_NAME]" at bounding box center [574, 426] width 1083 height 40
click at [150, 429] on div "Writer Name" at bounding box center [115, 426] width 144 height 19
drag, startPoint x: 421, startPoint y: 428, endPoint x: 203, endPoint y: 417, distance: 219.0
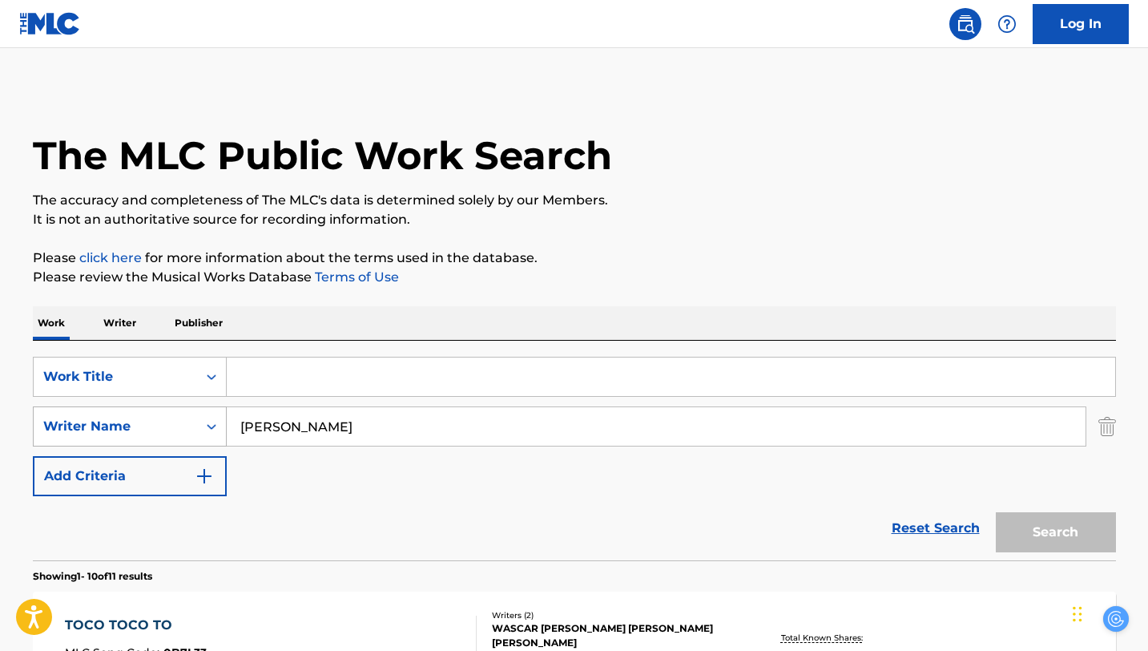
click at [203, 417] on div "SearchWithCriteriacd0a78bd-d23c-4fcc-a38f-68bbc2c2ac07 Writer Name [PERSON_NAME]" at bounding box center [574, 426] width 1083 height 40
click at [275, 457] on strong "grant" at bounding box center [258, 461] width 36 height 15
type input "[PERSON_NAME]"
click at [641, 518] on div "Reset Search Search" at bounding box center [574, 528] width 1083 height 64
click at [1030, 530] on div "Search" at bounding box center [1052, 528] width 128 height 64
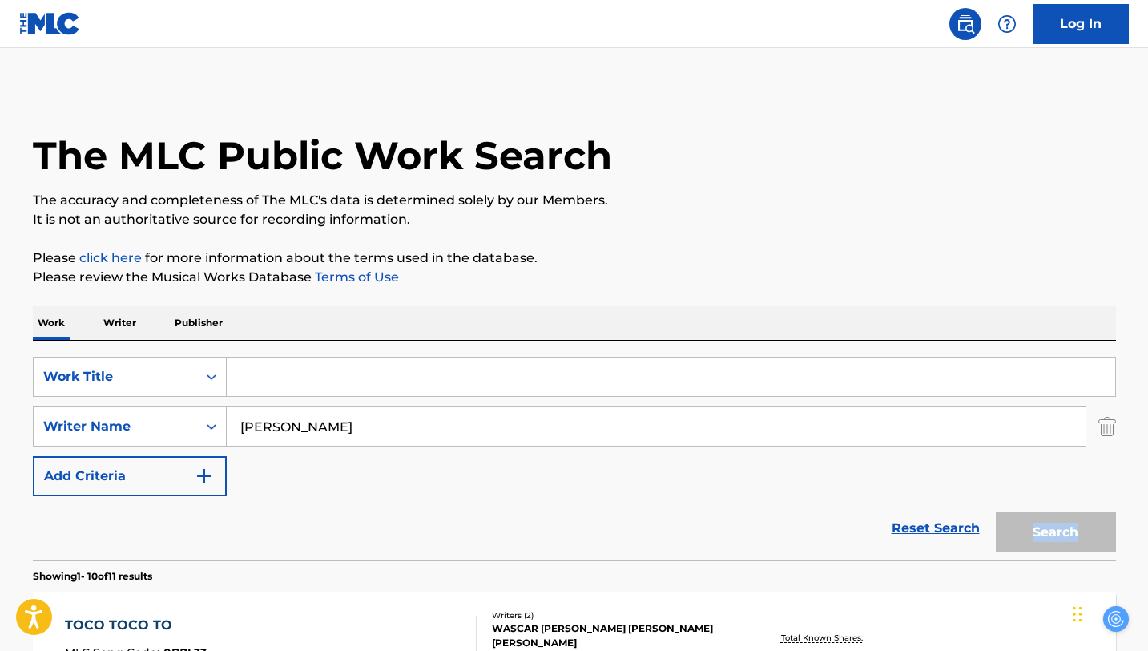
click at [1030, 531] on div "Search" at bounding box center [1052, 528] width 128 height 64
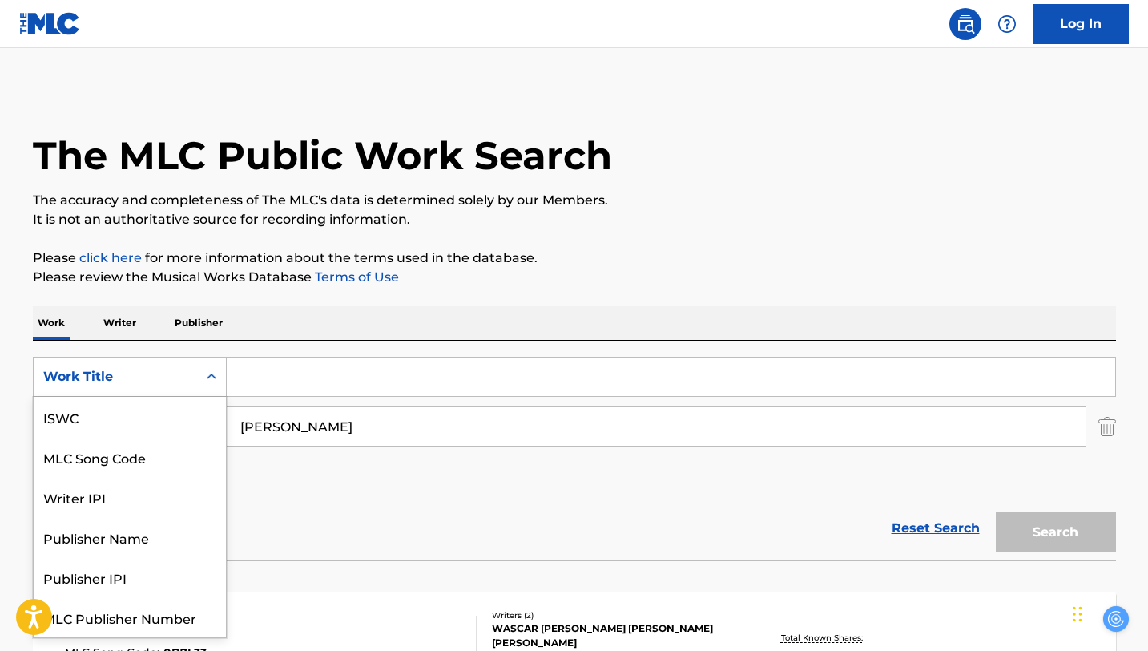
click at [178, 383] on div "Work Title" at bounding box center [115, 376] width 144 height 19
click at [363, 498] on div "Reset Search Search" at bounding box center [574, 528] width 1083 height 64
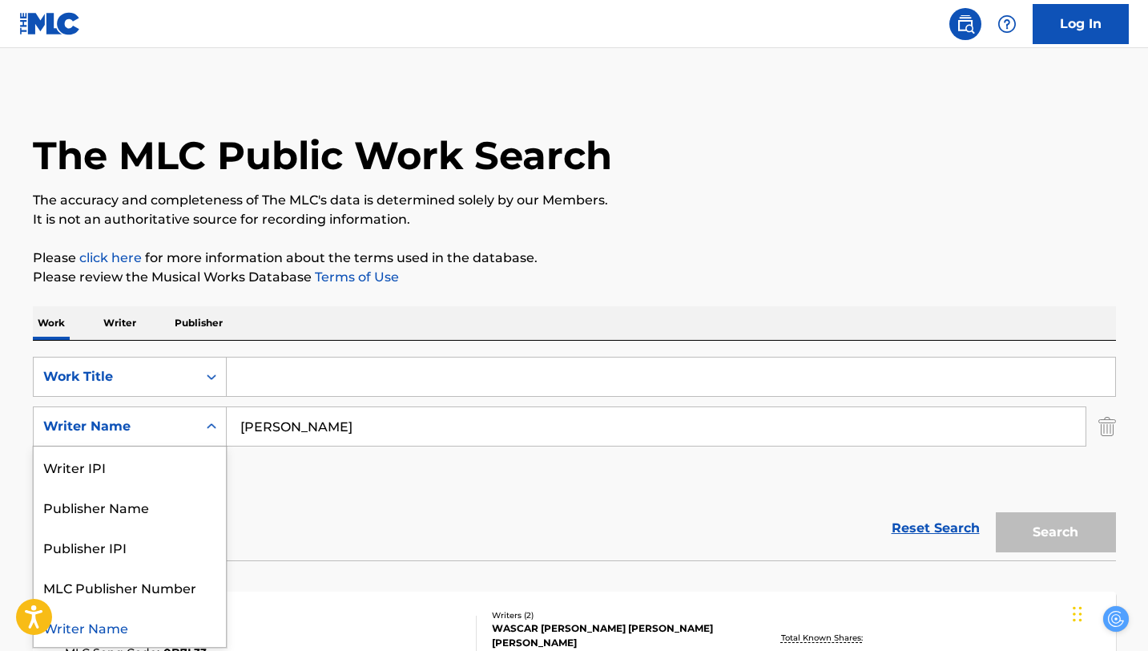
click at [217, 425] on icon "Search Form" at bounding box center [211, 426] width 16 height 16
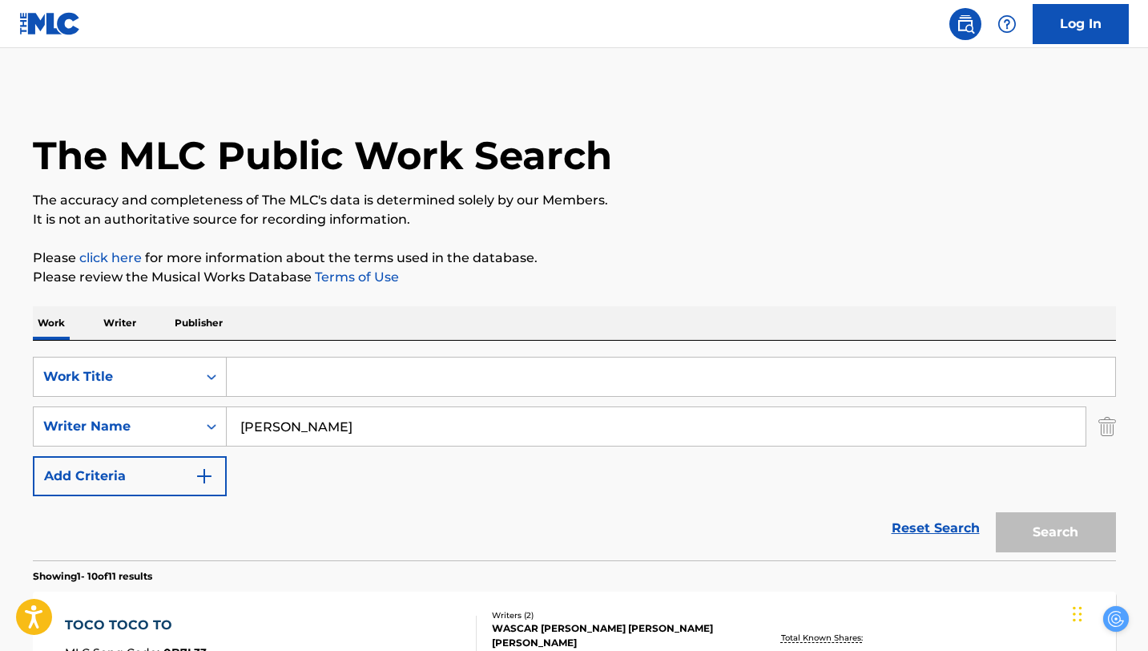
click at [307, 546] on div "Reset Search Search" at bounding box center [574, 528] width 1083 height 64
click at [176, 494] on button "Add Criteria" at bounding box center [130, 476] width 194 height 40
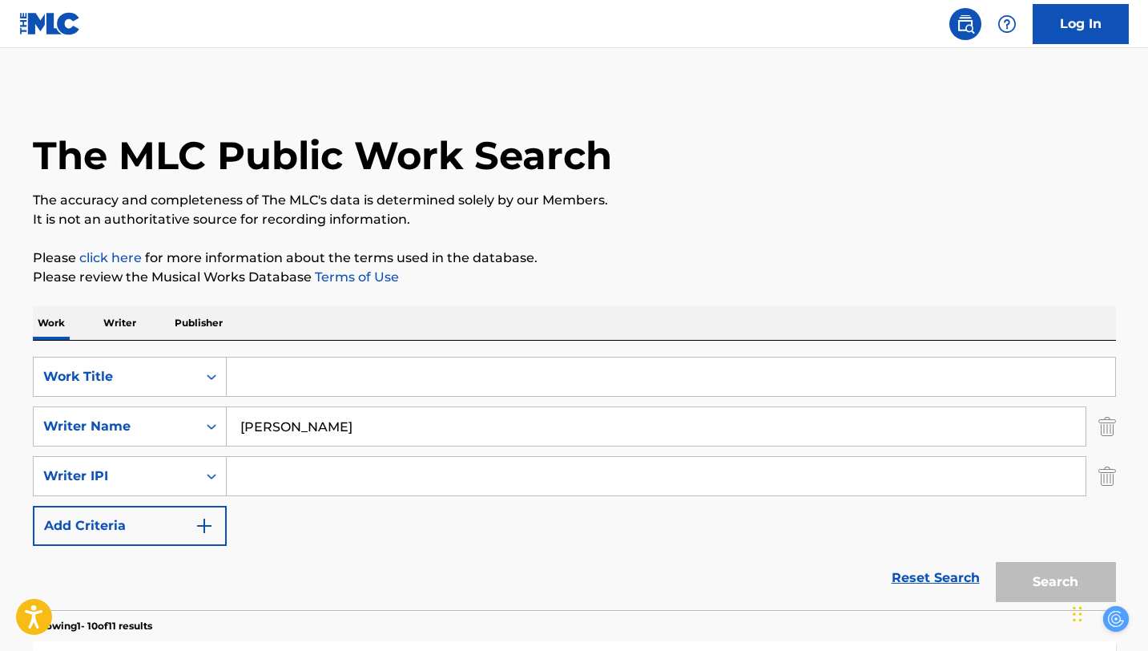
click at [359, 430] on input "[PERSON_NAME]" at bounding box center [656, 426] width 859 height 38
click at [119, 321] on p "Writer" at bounding box center [120, 323] width 42 height 34
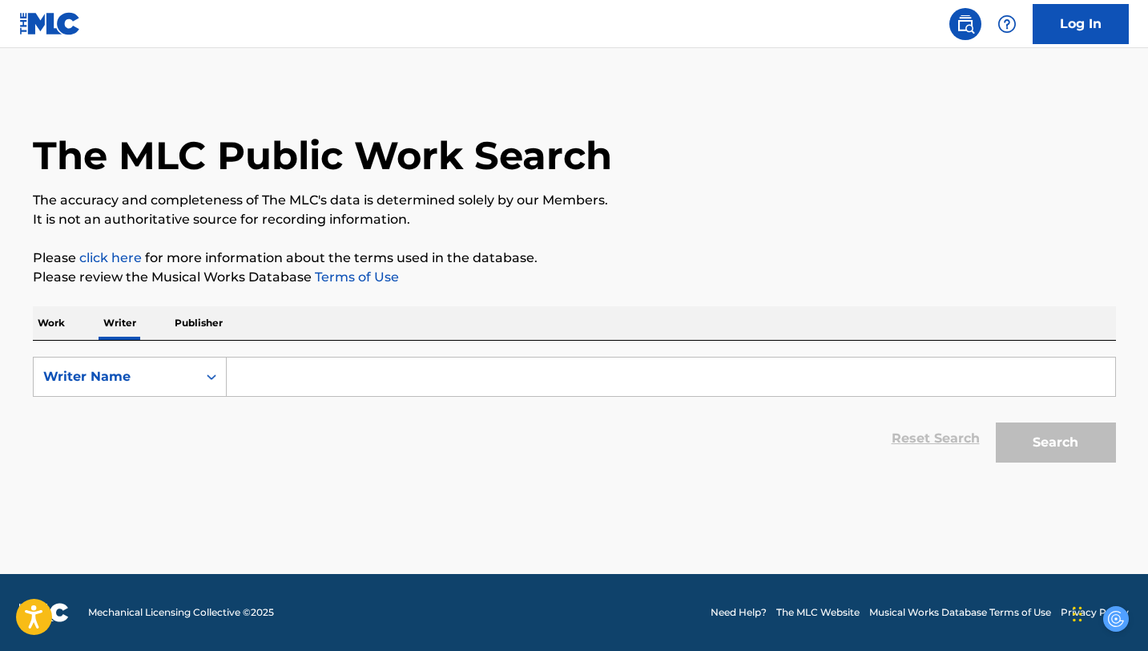
click at [272, 389] on input "Search Form" at bounding box center [671, 376] width 889 height 38
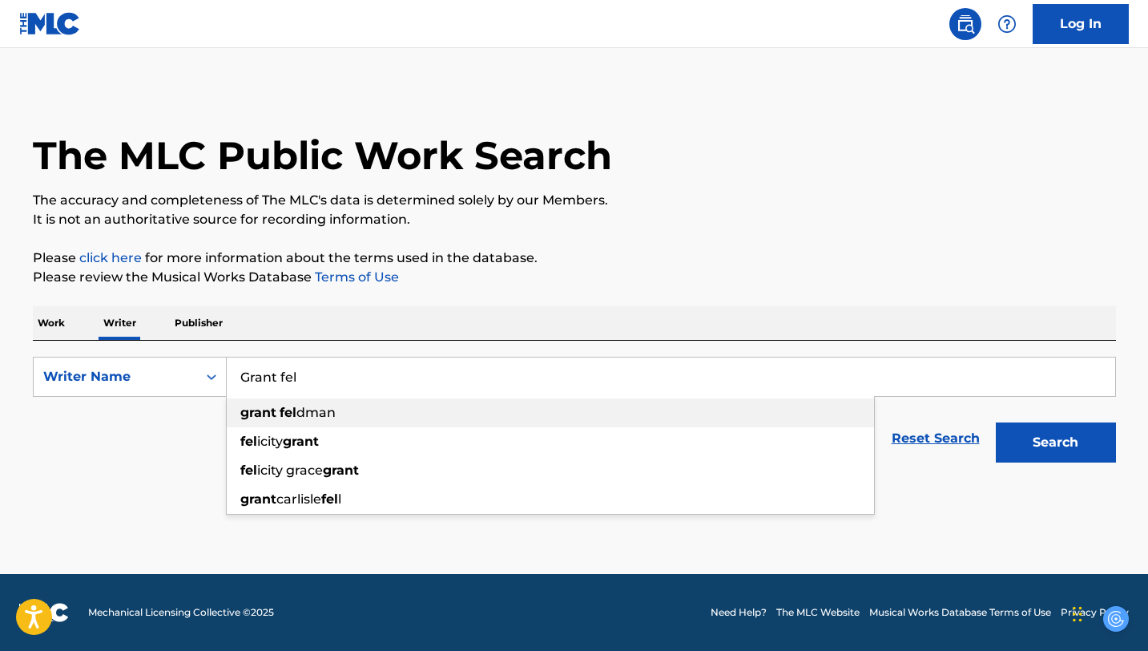
click at [302, 415] on span "dman" at bounding box center [315, 412] width 39 height 15
type input "[PERSON_NAME]"
click at [1029, 449] on button "Search" at bounding box center [1056, 442] width 120 height 40
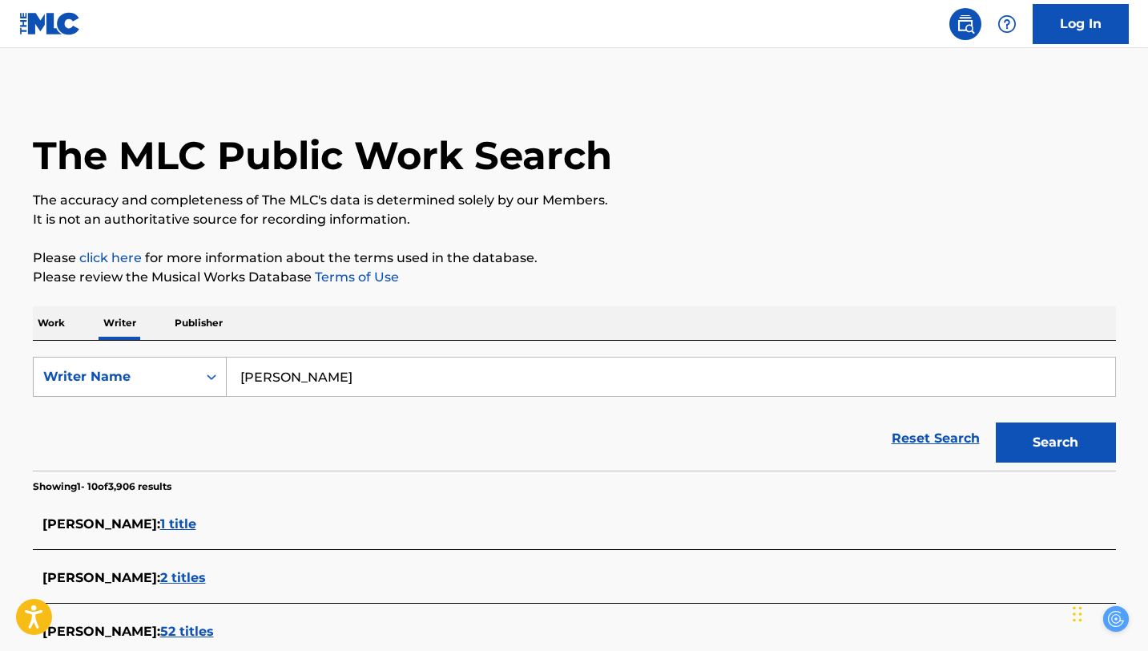
drag, startPoint x: 353, startPoint y: 384, endPoint x: 184, endPoint y: 368, distance: 169.0
click at [184, 368] on div "SearchWithCriteria967b32ab-542b-4aac-b28e-7352cf47e062 Writer Name [PERSON_NAME]" at bounding box center [574, 377] width 1083 height 40
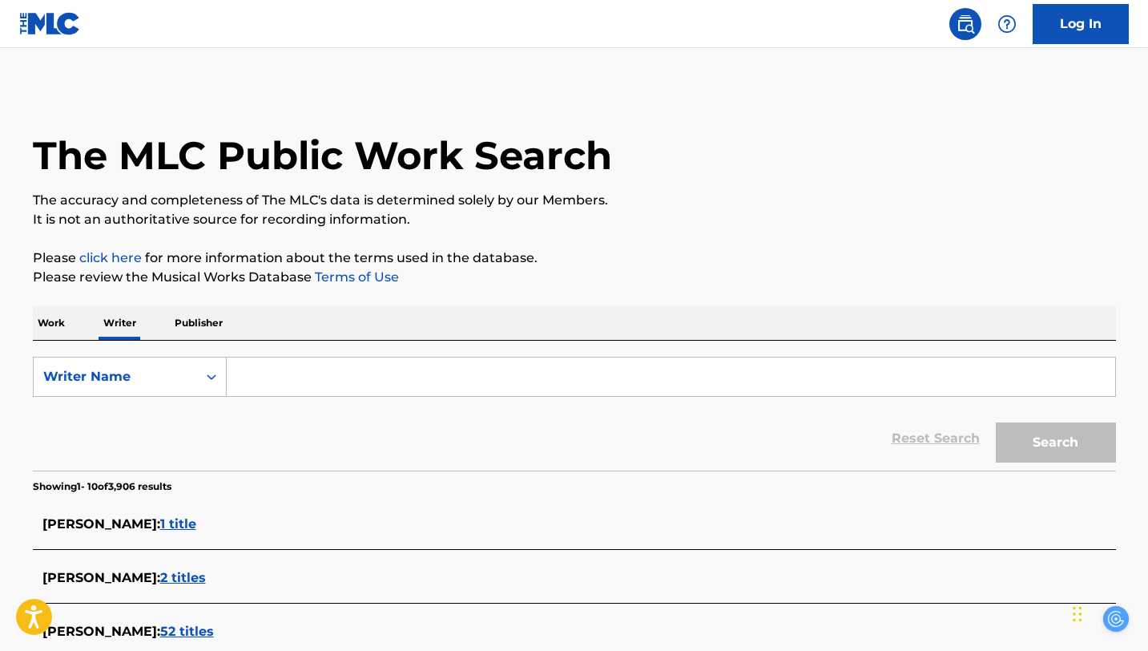
click at [68, 322] on p "Work" at bounding box center [51, 323] width 37 height 34
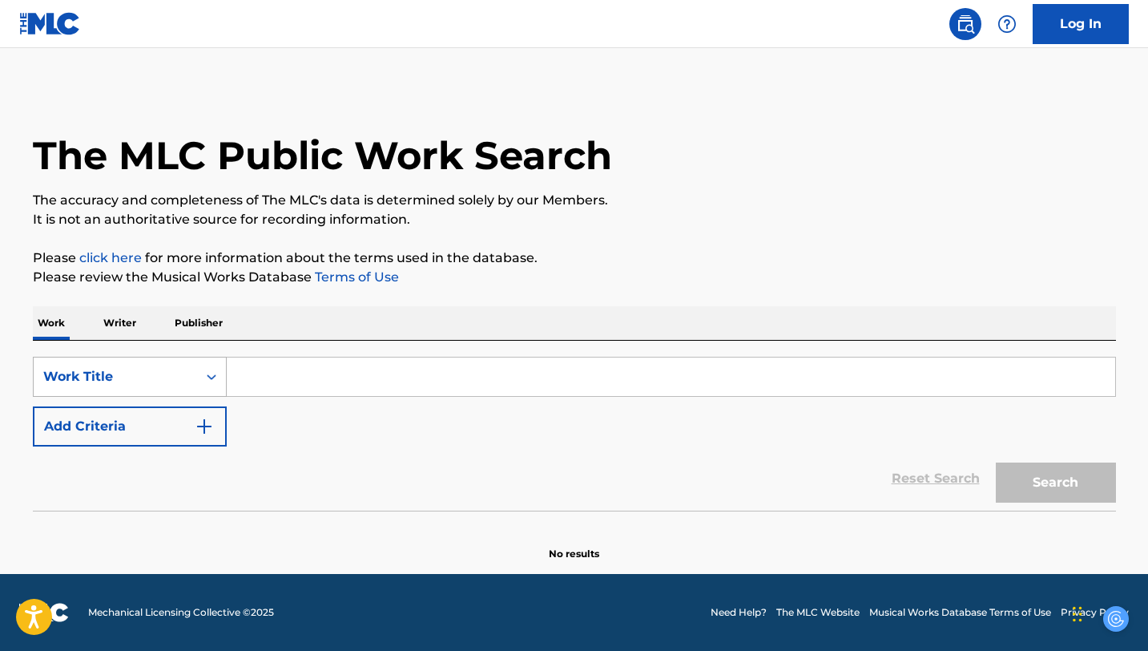
click at [161, 380] on div "Work Title" at bounding box center [115, 376] width 144 height 19
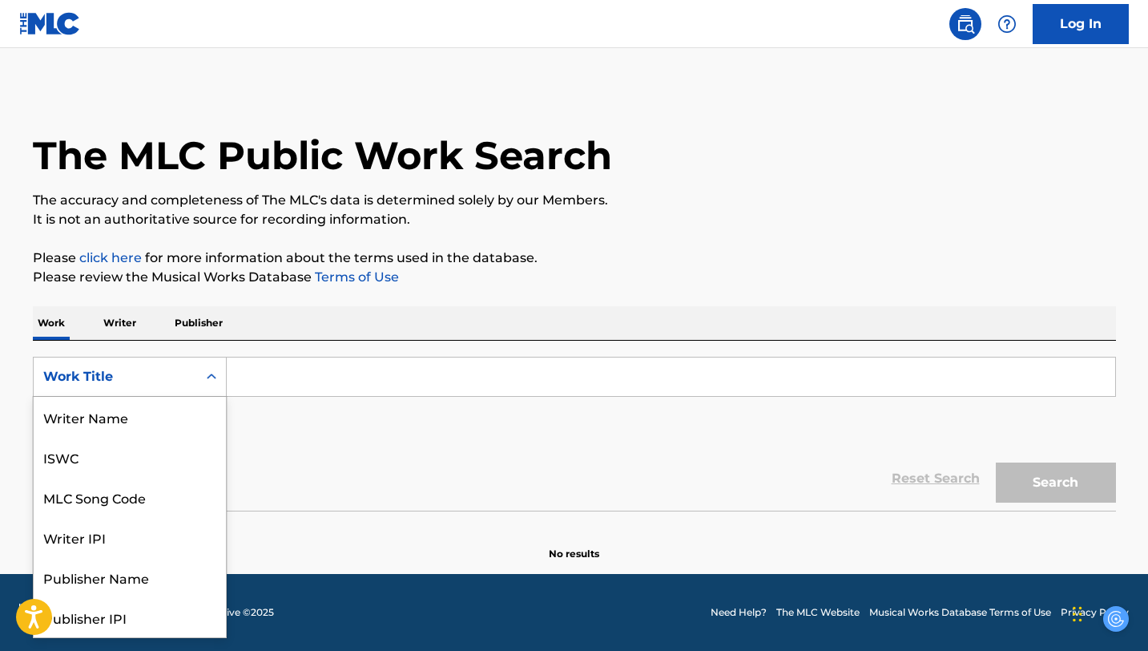
scroll to position [80, 0]
click at [129, 612] on div "Work Title" at bounding box center [130, 617] width 192 height 40
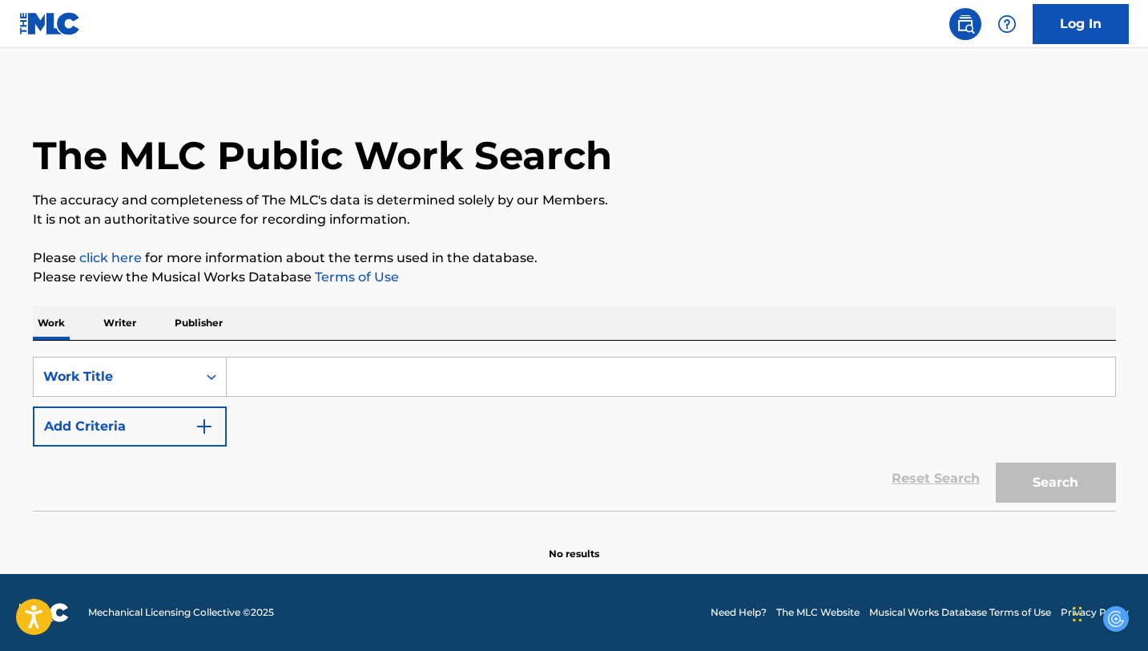
click at [291, 380] on input "Search Form" at bounding box center [671, 376] width 889 height 38
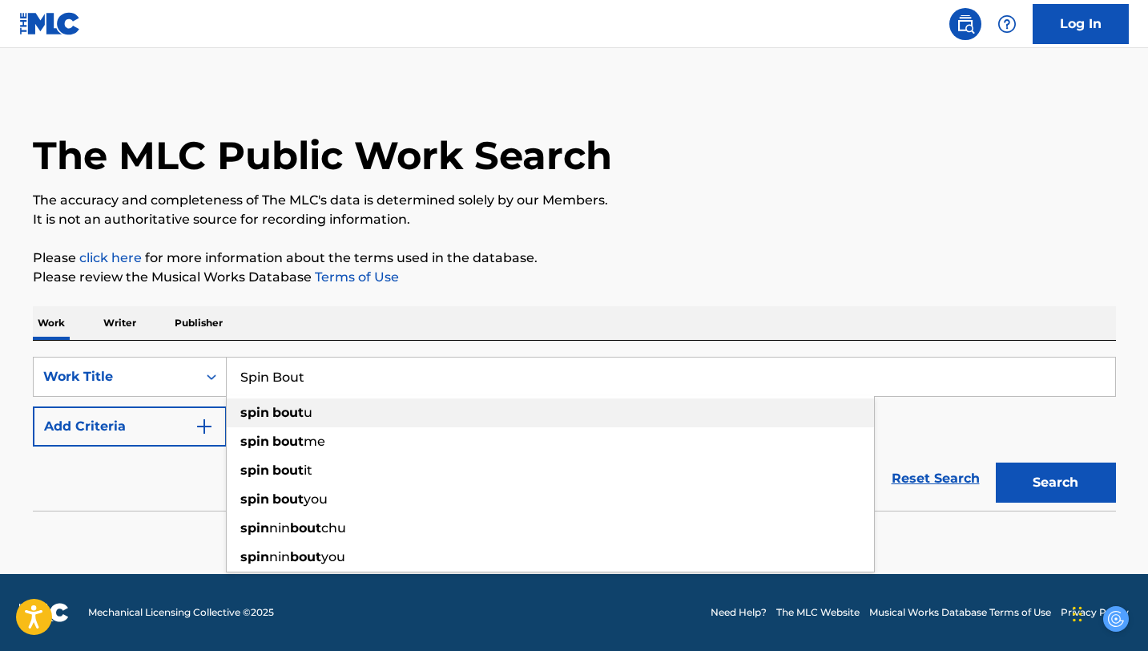
click at [301, 418] on strong "bout" at bounding box center [287, 412] width 31 height 15
type input "spin bout u"
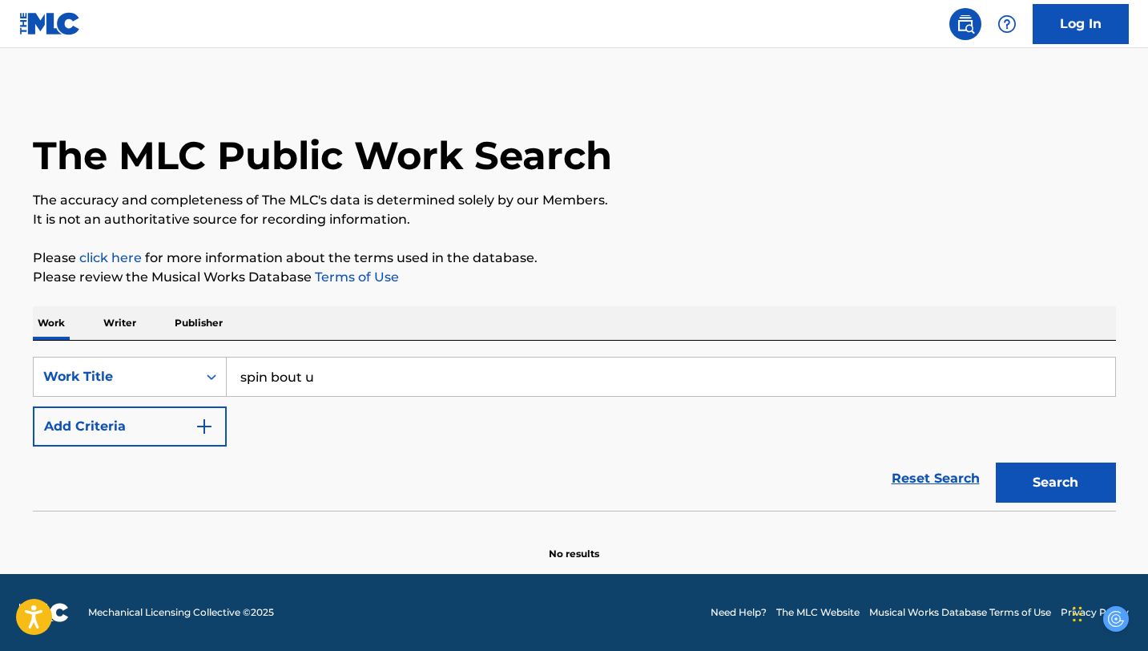
click at [1061, 488] on button "Search" at bounding box center [1056, 482] width 120 height 40
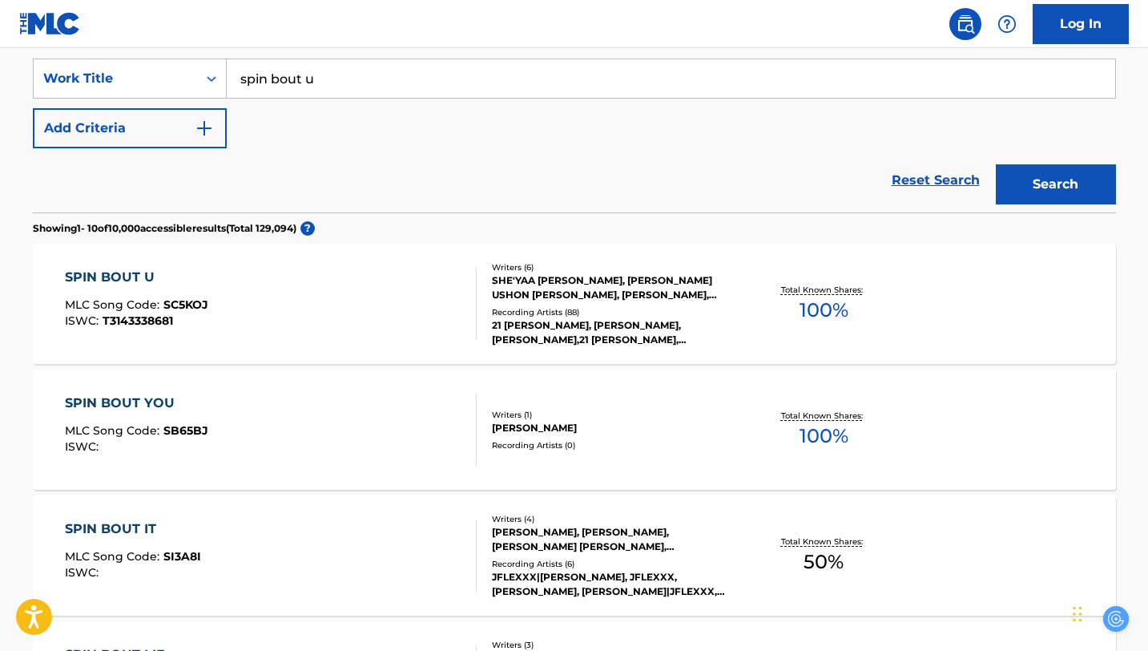
scroll to position [300, 0]
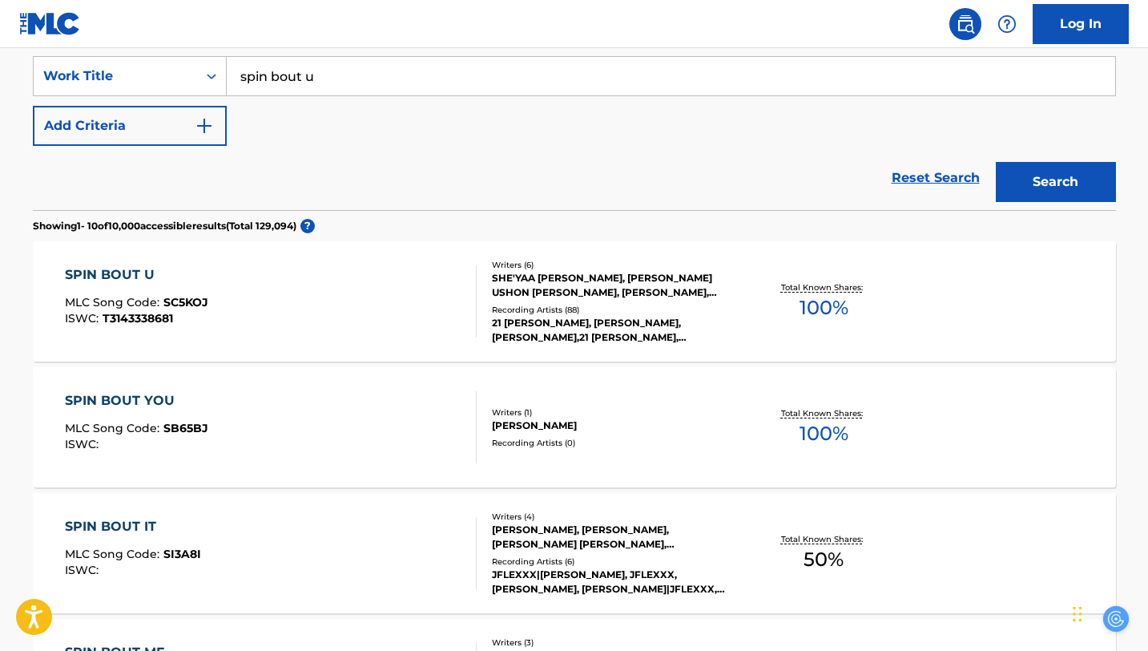
click at [441, 314] on div "SPIN BOUT U MLC Song Code : SC5KOJ ISWC : T3143338681" at bounding box center [271, 301] width 412 height 72
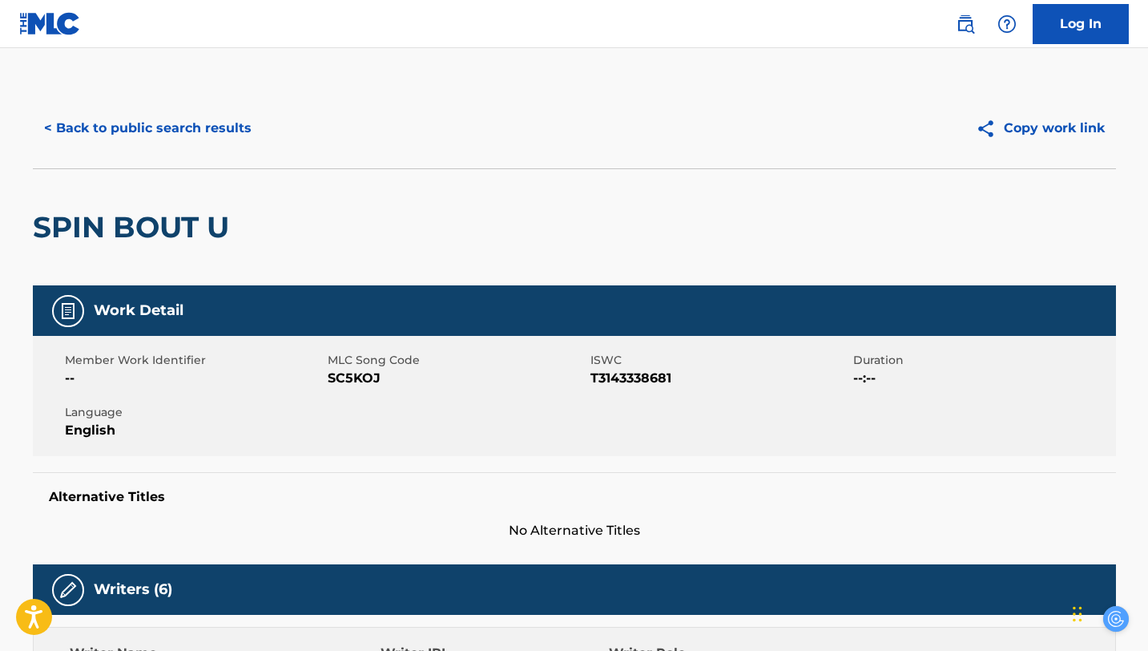
scroll to position [300, 0]
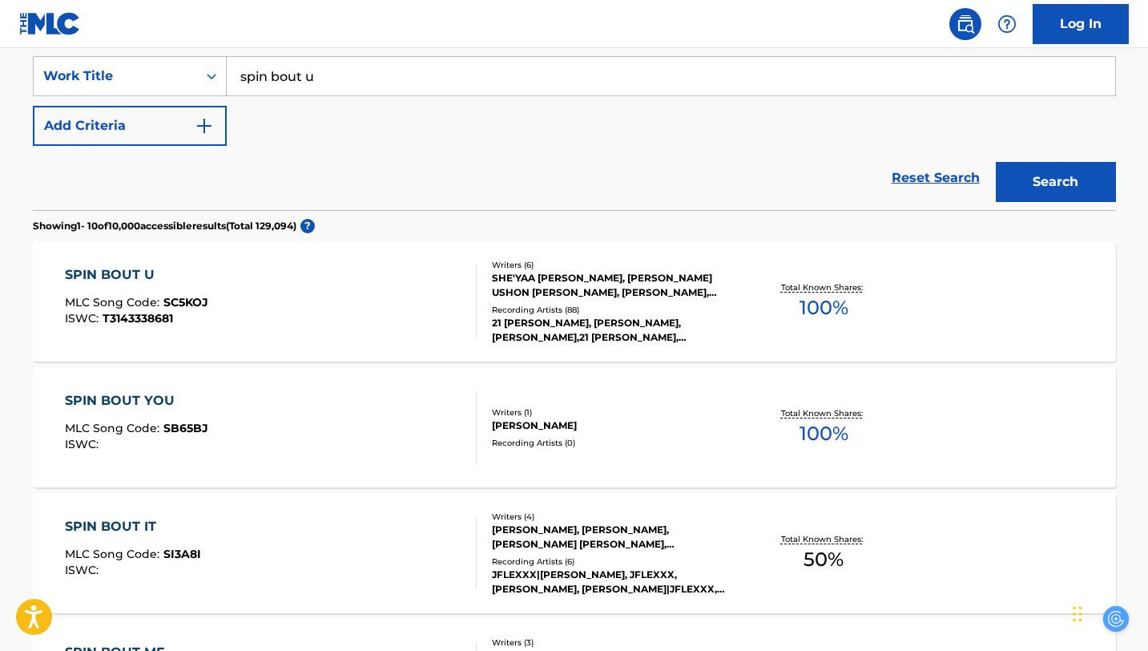
click at [319, 327] on div "SPIN BOUT U MLC Song Code : SC5KOJ ISWC : T3143338681" at bounding box center [271, 301] width 412 height 72
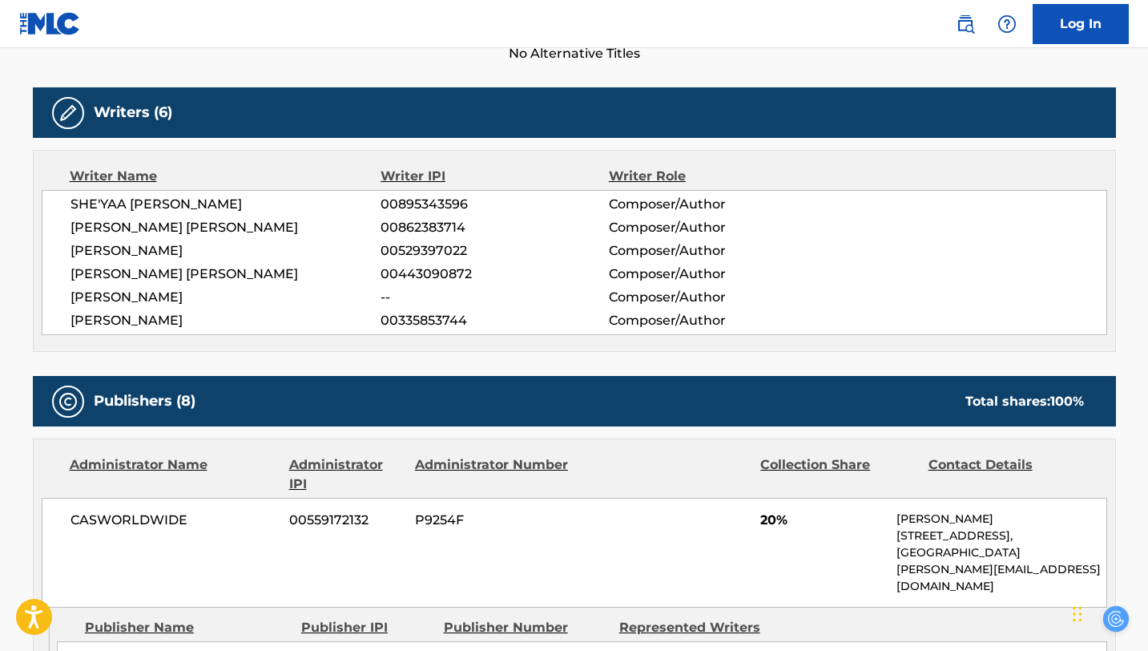
scroll to position [475, 0]
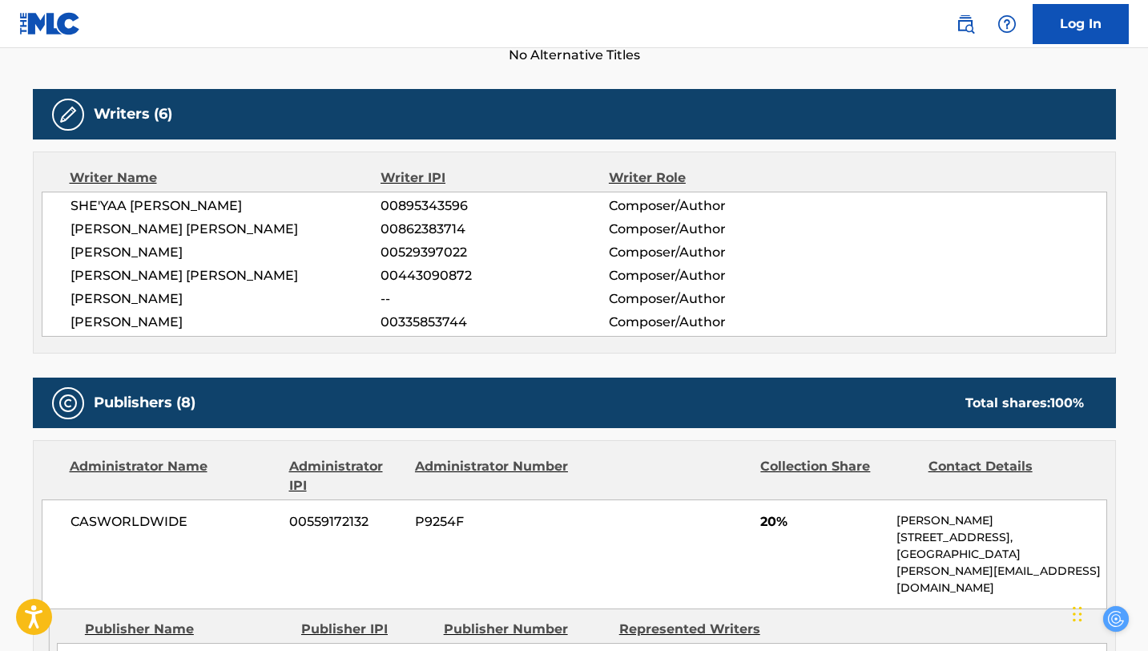
scroll to position [300, 0]
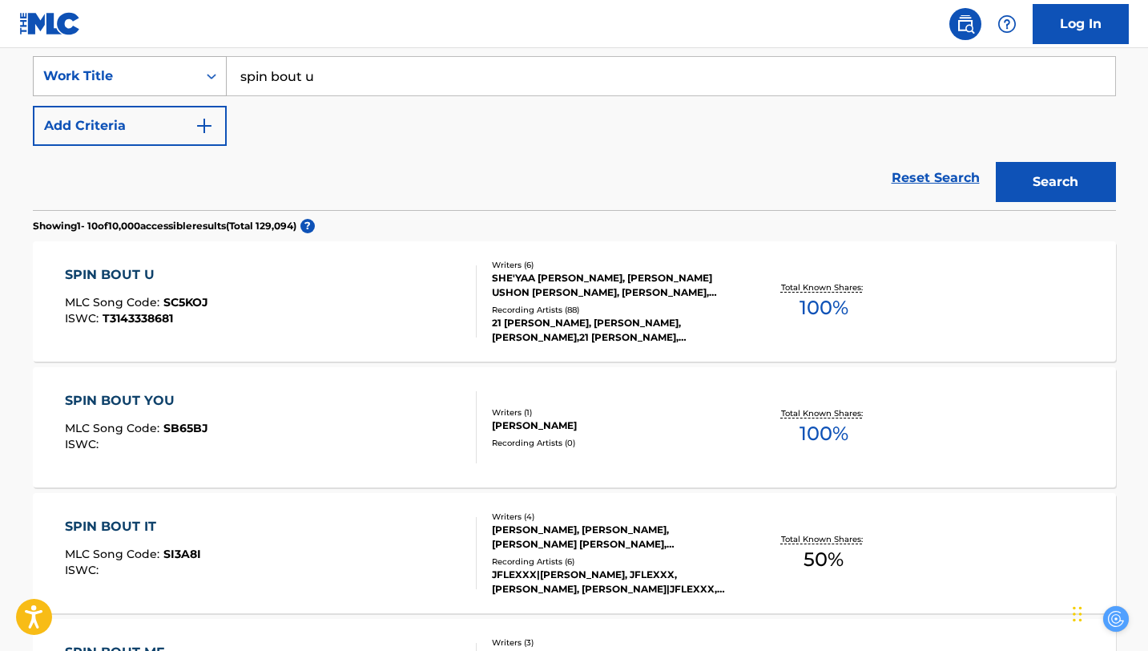
drag, startPoint x: 340, startPoint y: 87, endPoint x: 209, endPoint y: 71, distance: 131.7
click at [210, 71] on div "SearchWithCriteria9cc7be09-86d2-4e2f-8dd0-8ea4bd6b2379 Work Title spin bout u" at bounding box center [574, 76] width 1083 height 40
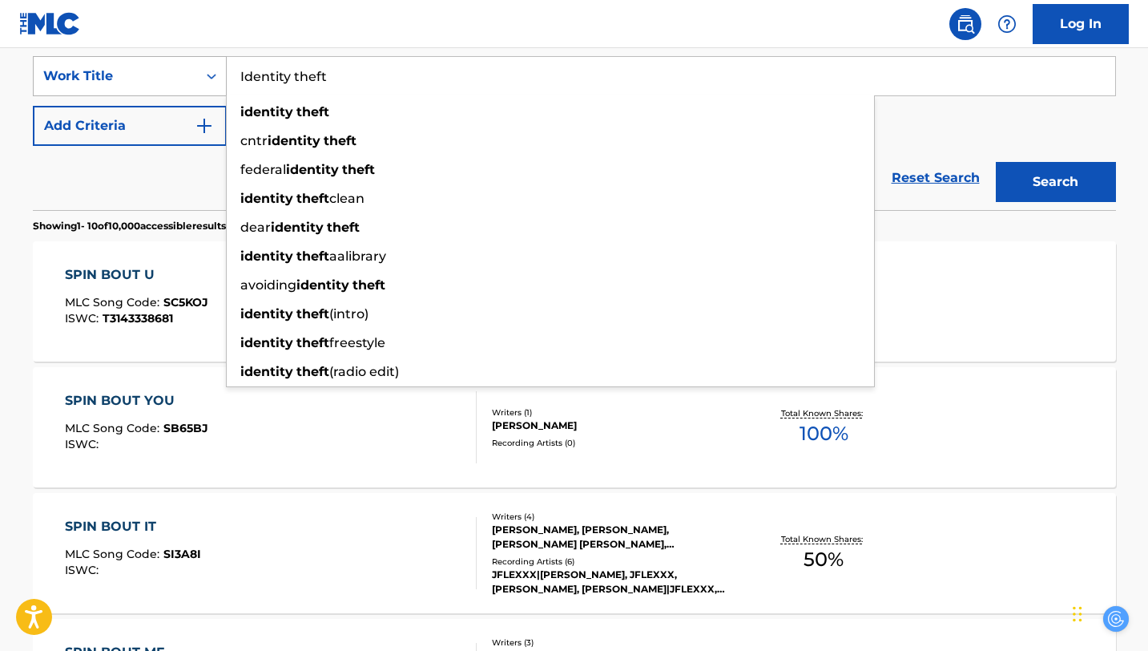
type input "Identity theft"
click at [996, 162] on button "Search" at bounding box center [1056, 182] width 120 height 40
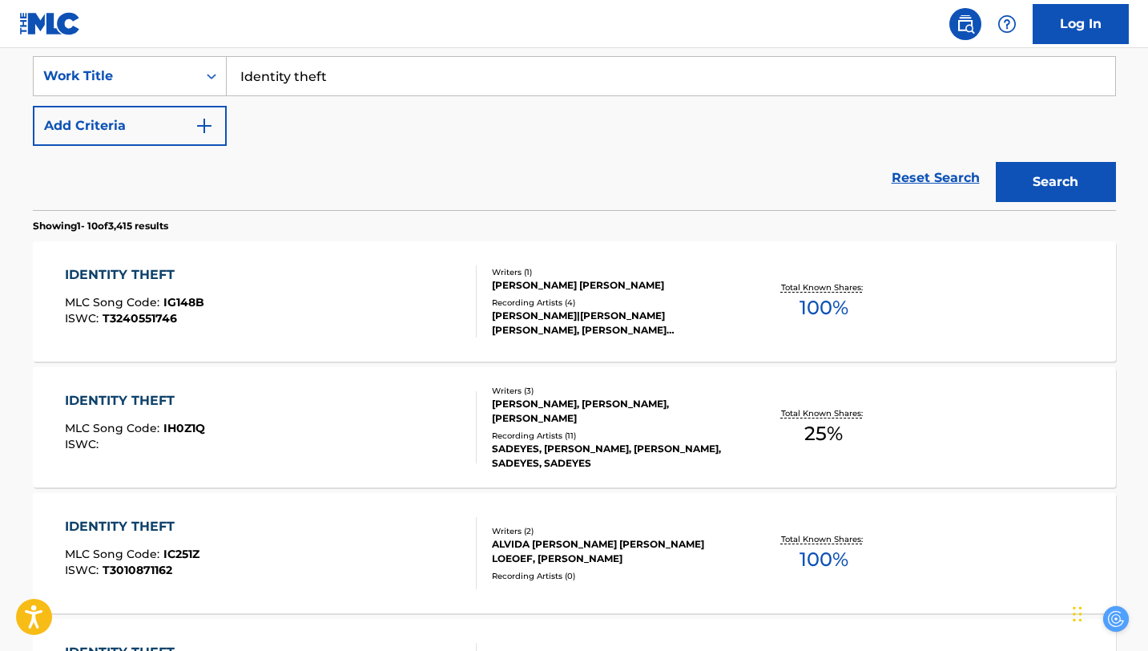
click at [236, 302] on div "IDENTITY THEFT MLC Song Code : IG148B ISWC : T3240551746" at bounding box center [271, 301] width 412 height 72
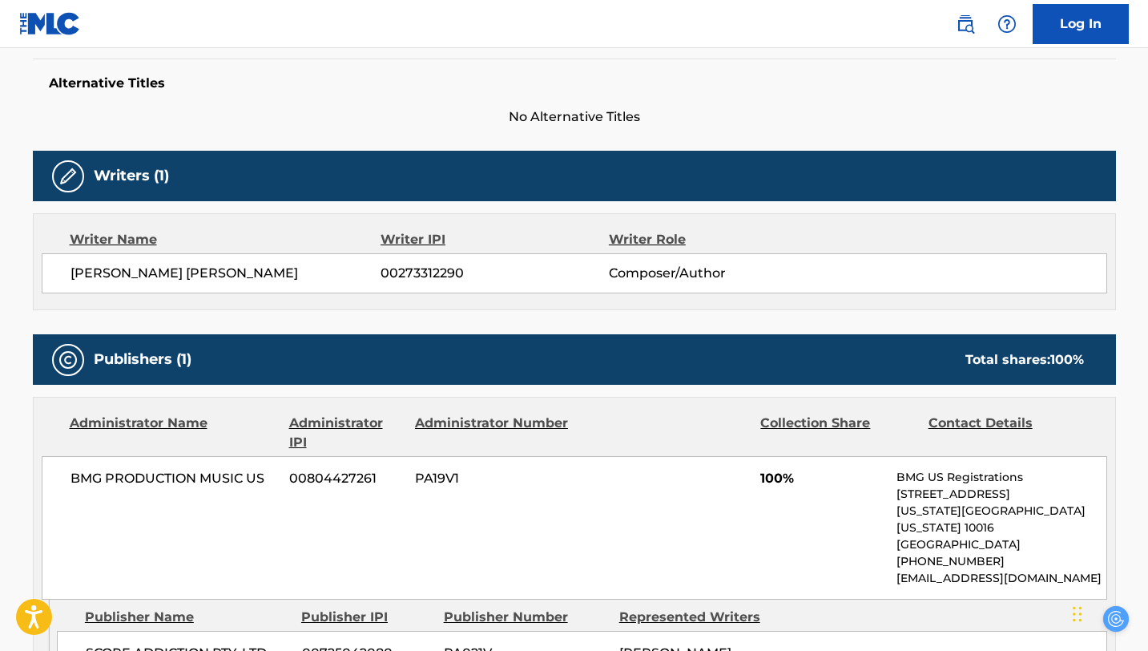
scroll to position [404, 0]
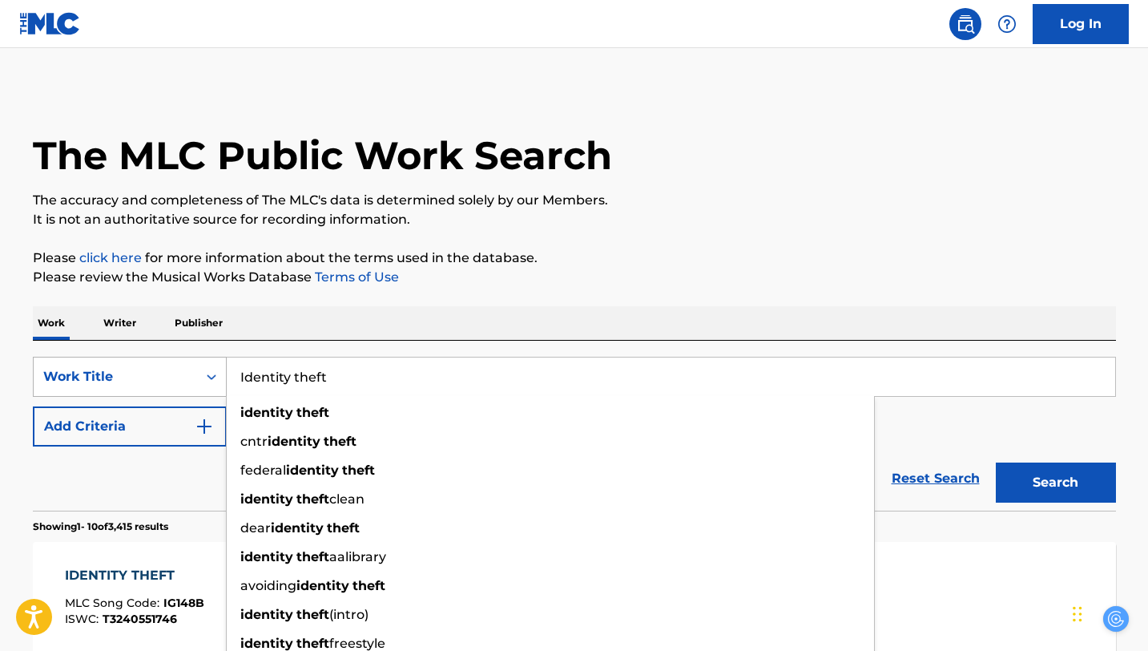
drag, startPoint x: 349, startPoint y: 385, endPoint x: 222, endPoint y: 372, distance: 127.3
click at [223, 372] on div "SearchWithCriteria9cc7be09-86d2-4e2f-8dd0-8ea4bd6b2379 Work Title Identity thef…" at bounding box center [574, 377] width 1083 height 40
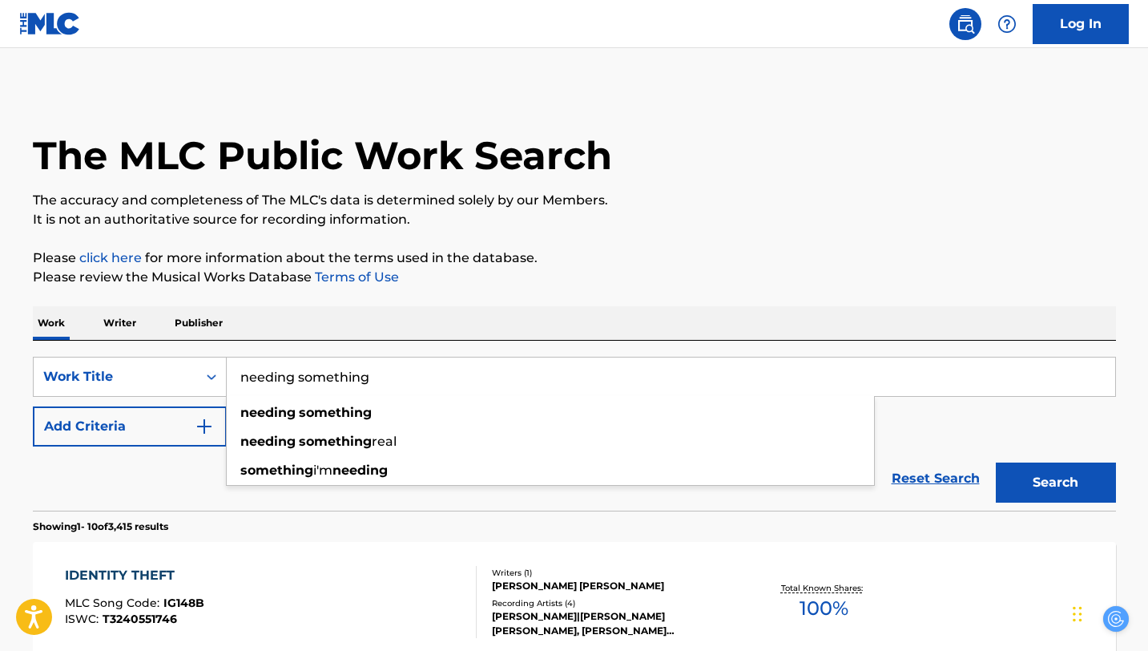
type input "needing something"
click at [179, 490] on div "Reset Search Search" at bounding box center [574, 478] width 1083 height 64
click at [180, 445] on button "Add Criteria" at bounding box center [130, 426] width 194 height 40
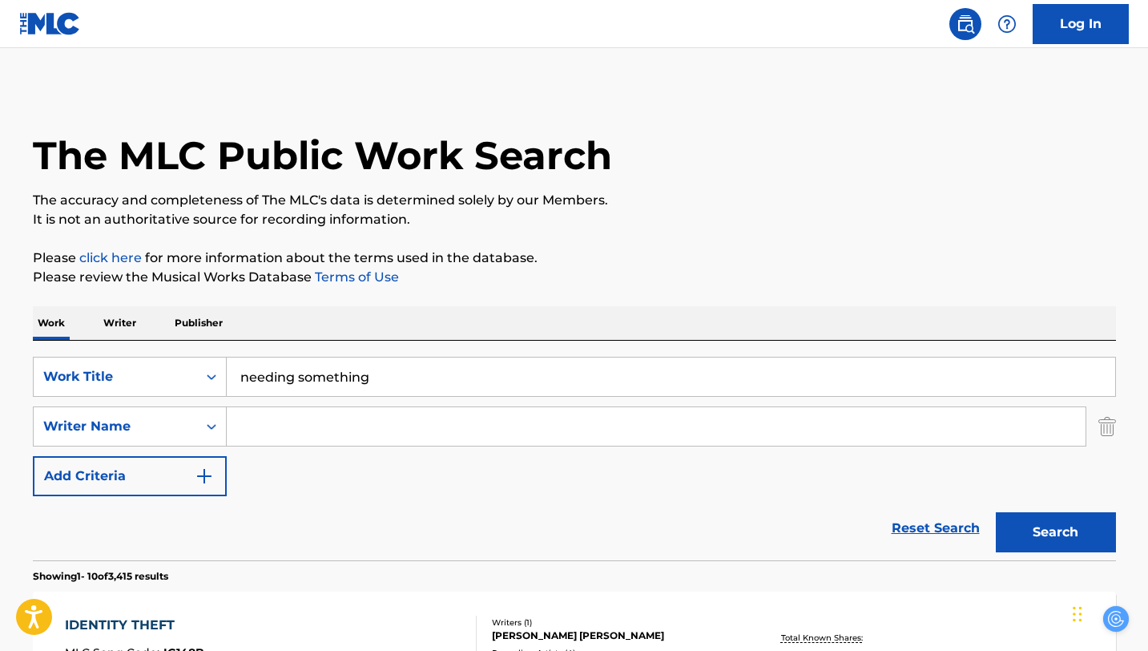
click at [282, 424] on input "Search Form" at bounding box center [656, 426] width 859 height 38
type input "[PERSON_NAME]"
click at [996, 512] on button "Search" at bounding box center [1056, 532] width 120 height 40
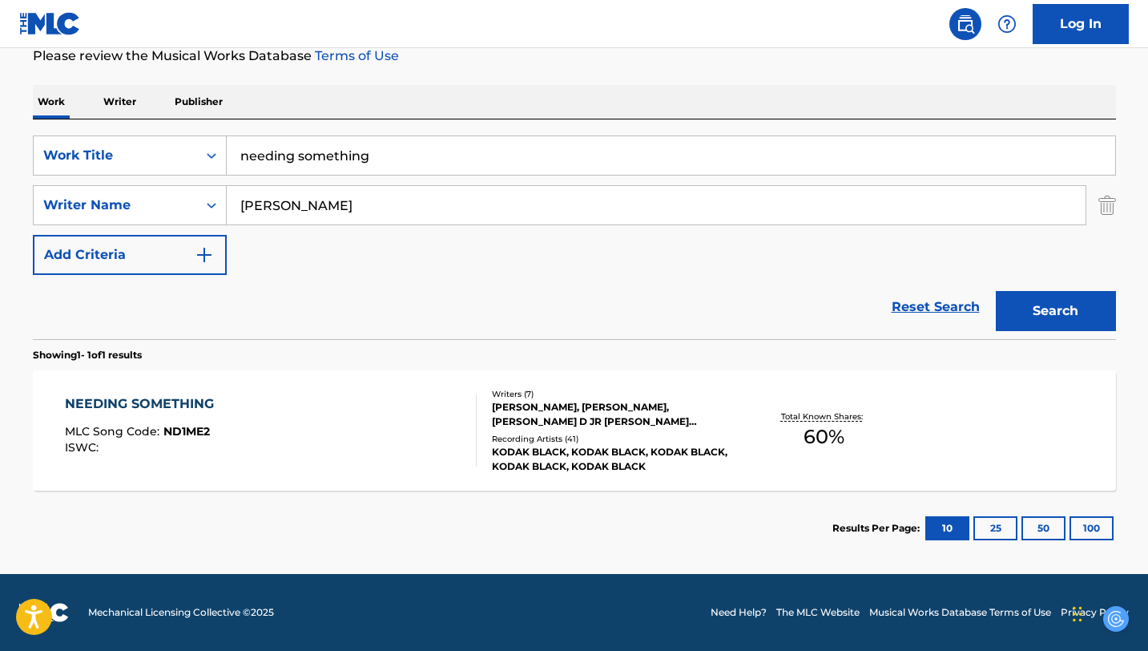
click at [415, 437] on div "NEEDING SOMETHING MLC Song Code : ND1ME2 ISWC :" at bounding box center [271, 430] width 412 height 72
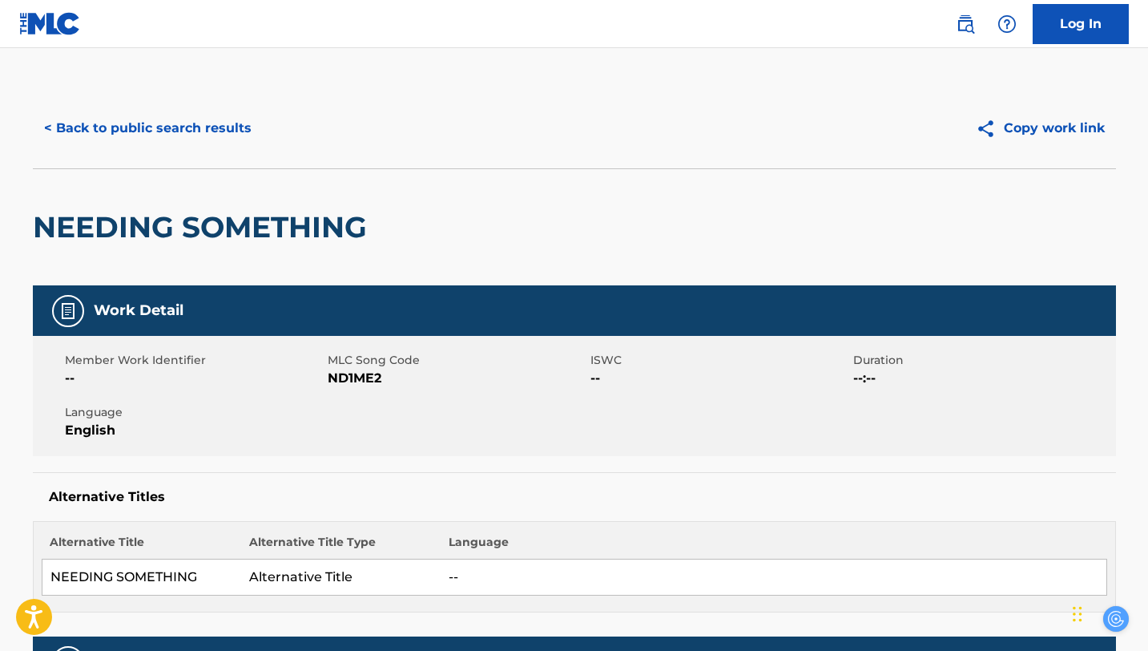
click at [54, 127] on button "< Back to public search results" at bounding box center [148, 128] width 230 height 40
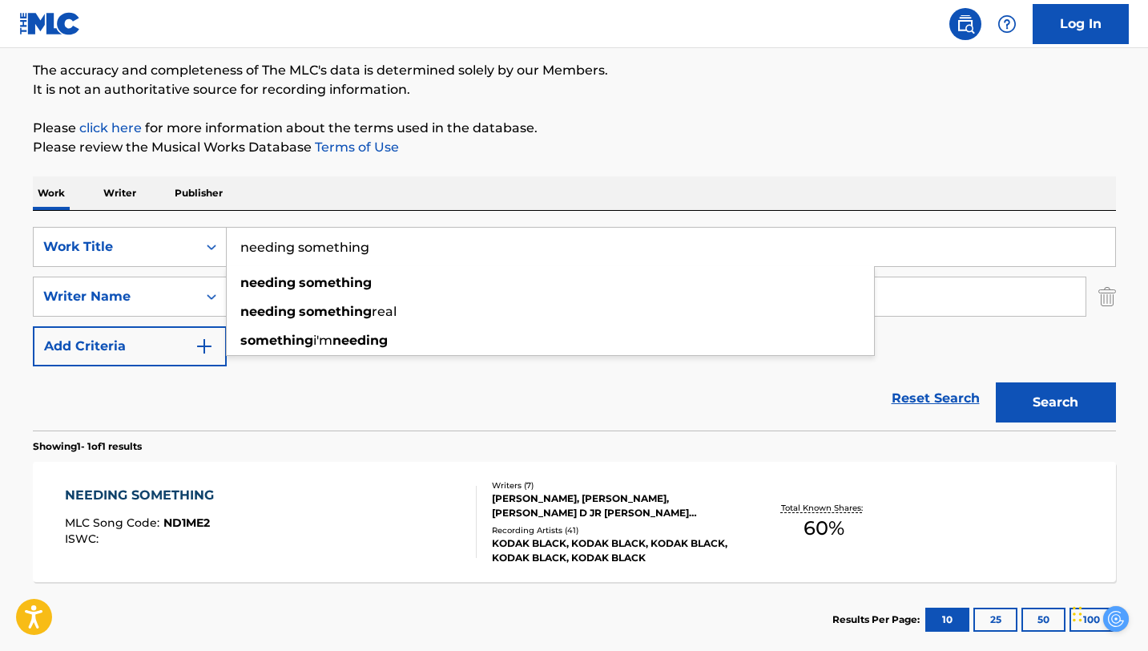
click at [393, 250] on input "needing something" at bounding box center [671, 247] width 889 height 38
drag, startPoint x: 402, startPoint y: 243, endPoint x: 178, endPoint y: 237, distance: 224.4
click at [178, 237] on div "SearchWithCriteria9cc7be09-86d2-4e2f-8dd0-8ea4bd6b2379 Work Title needing somet…" at bounding box center [574, 247] width 1083 height 40
type input "C"
type input "Aderall"
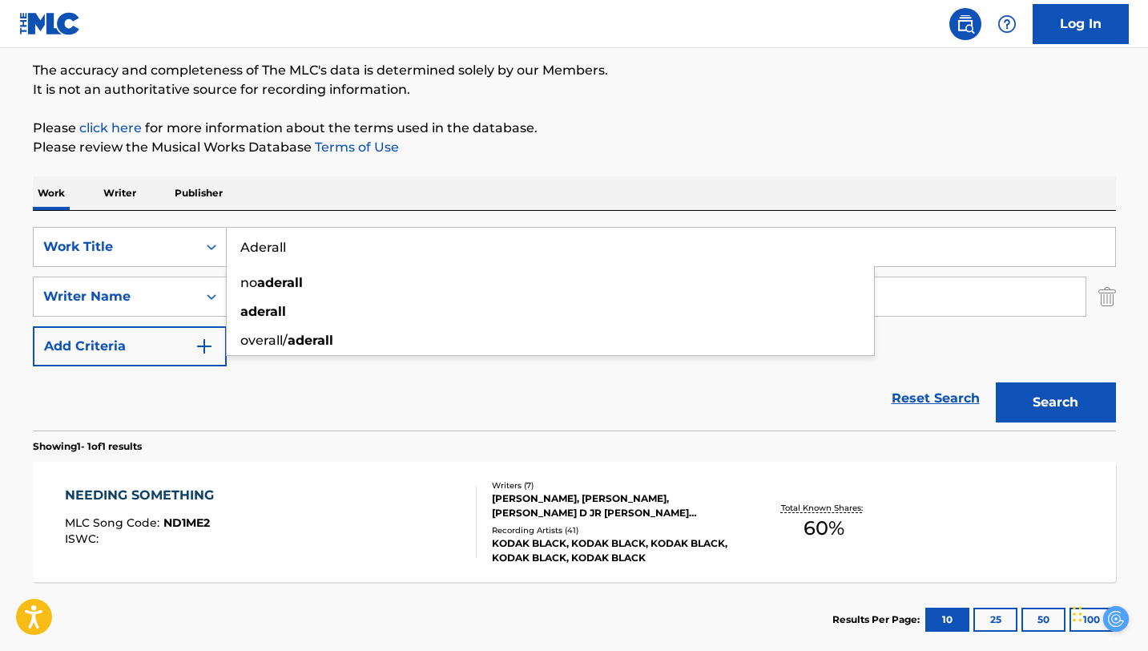
click at [429, 401] on div "Reset Search Search" at bounding box center [574, 398] width 1083 height 64
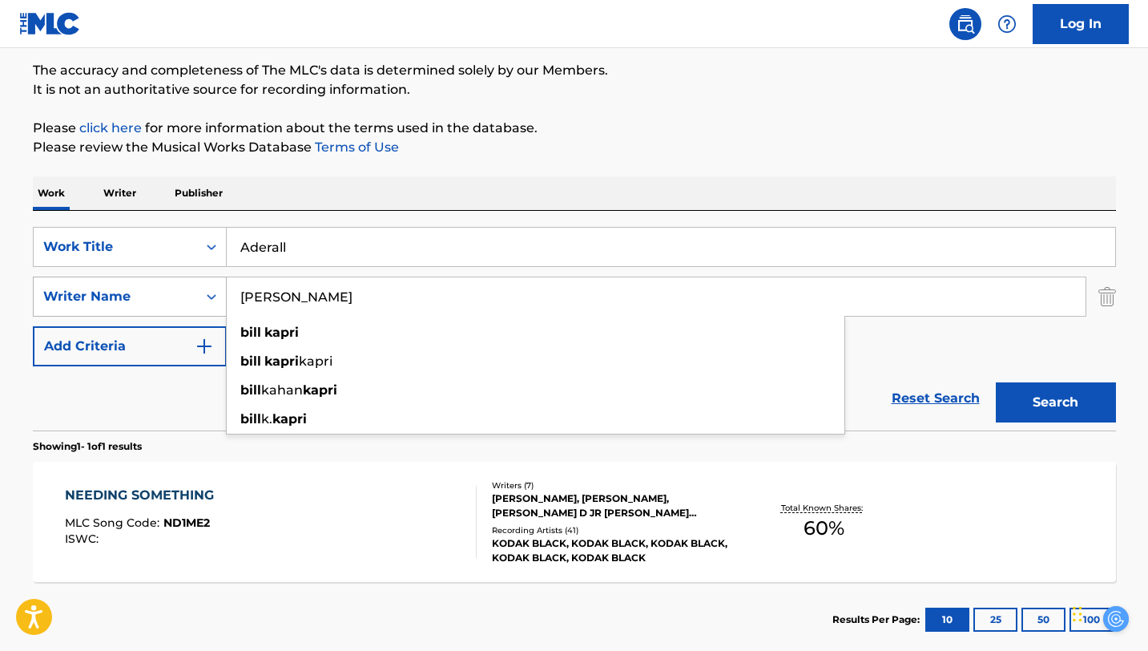
drag, startPoint x: 343, startPoint y: 297, endPoint x: 193, endPoint y: 282, distance: 150.6
click at [193, 282] on div "SearchWithCriteriacd0a78bd-d23c-4fcc-a38f-68bbc2c2ac07 Writer Name [PERSON_NAME…" at bounding box center [574, 296] width 1083 height 40
click at [1070, 413] on button "Search" at bounding box center [1056, 402] width 120 height 40
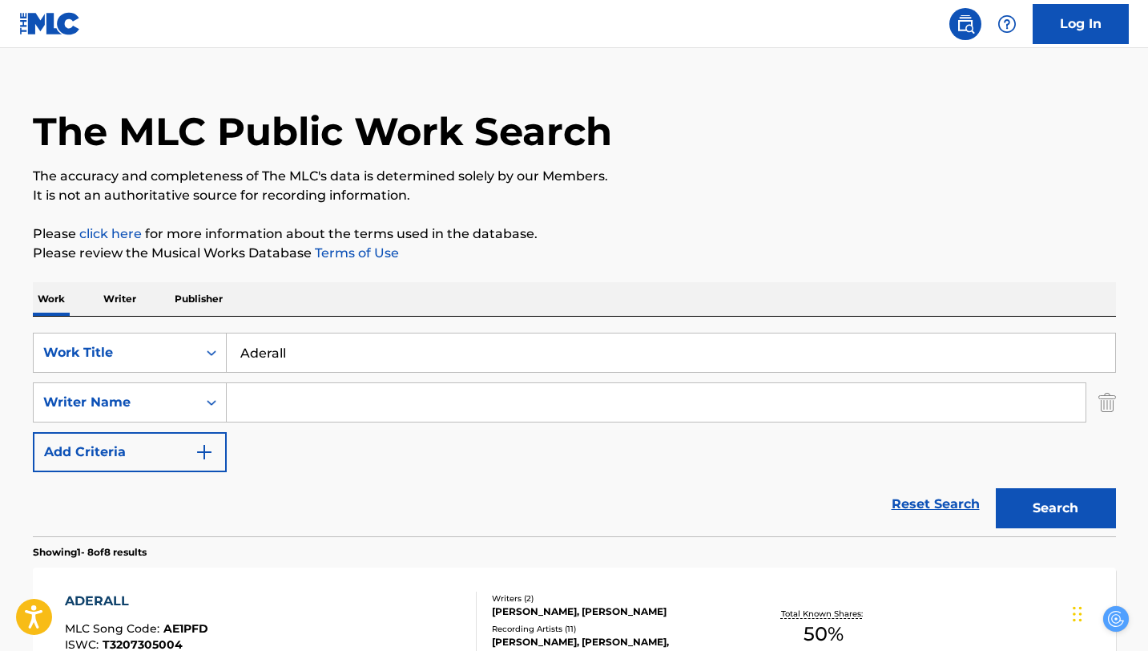
scroll to position [0, 0]
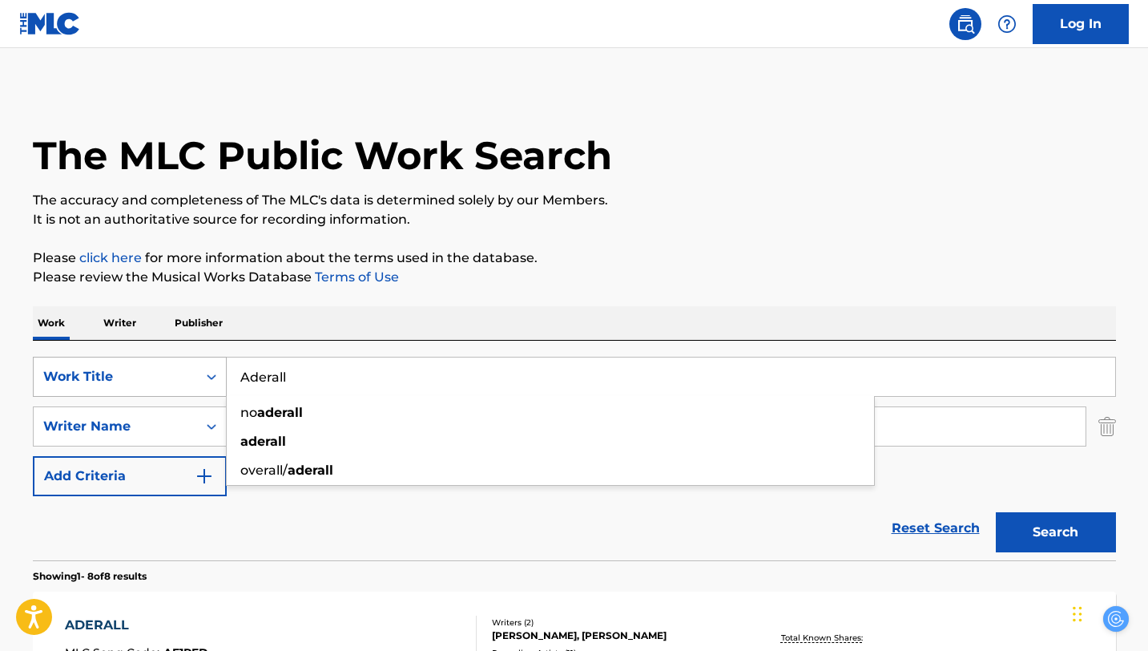
drag, startPoint x: 292, startPoint y: 386, endPoint x: 182, endPoint y: 377, distance: 110.1
click at [182, 377] on div "SearchWithCriteria9cc7be09-86d2-4e2f-8dd0-8ea4bd6b2379 Work Title Aderall no ad…" at bounding box center [574, 377] width 1083 height 40
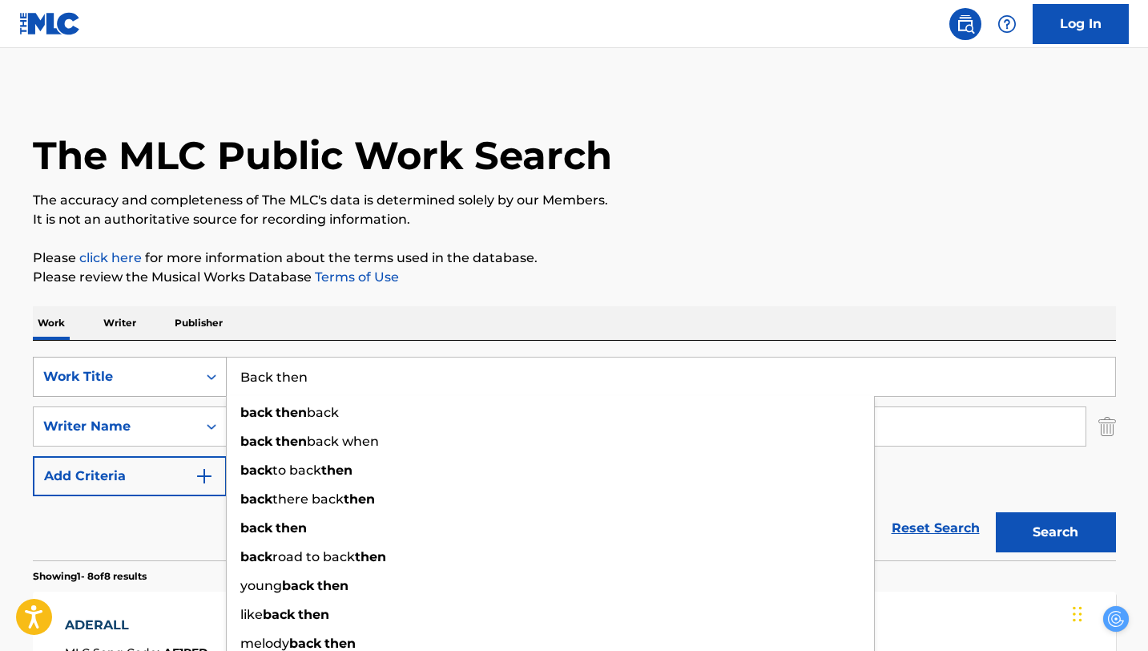
type input "Back then"
click at [996, 512] on button "Search" at bounding box center [1056, 532] width 120 height 40
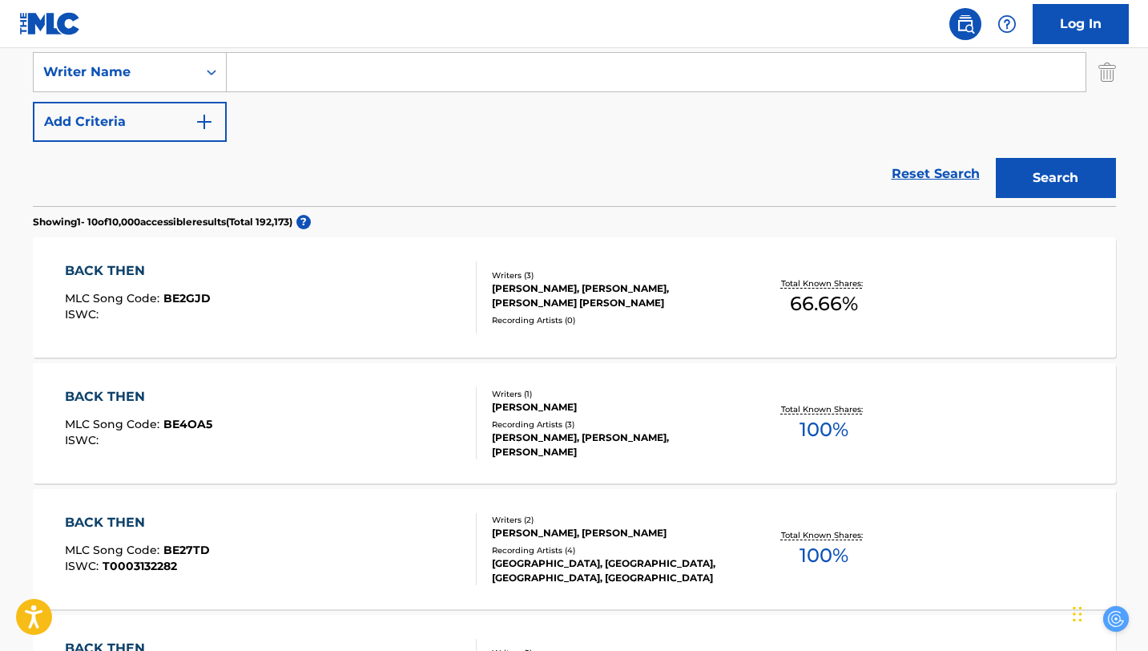
scroll to position [360, 0]
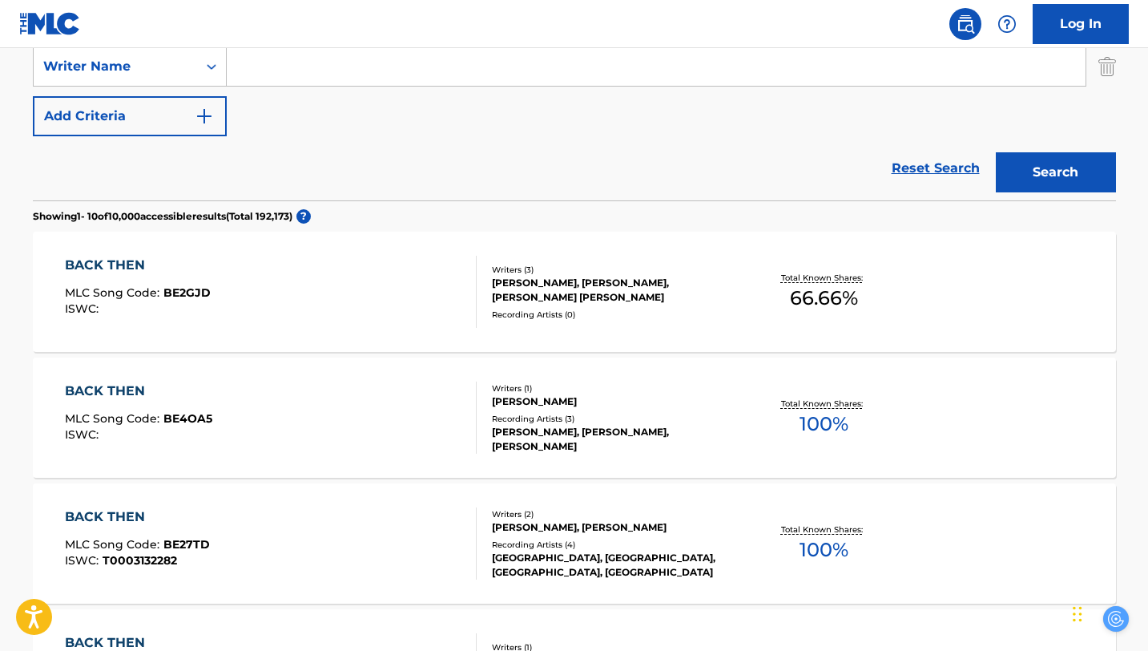
click at [407, 306] on div "BACK THEN MLC Song Code : BE2GJD ISWC :" at bounding box center [271, 292] width 412 height 72
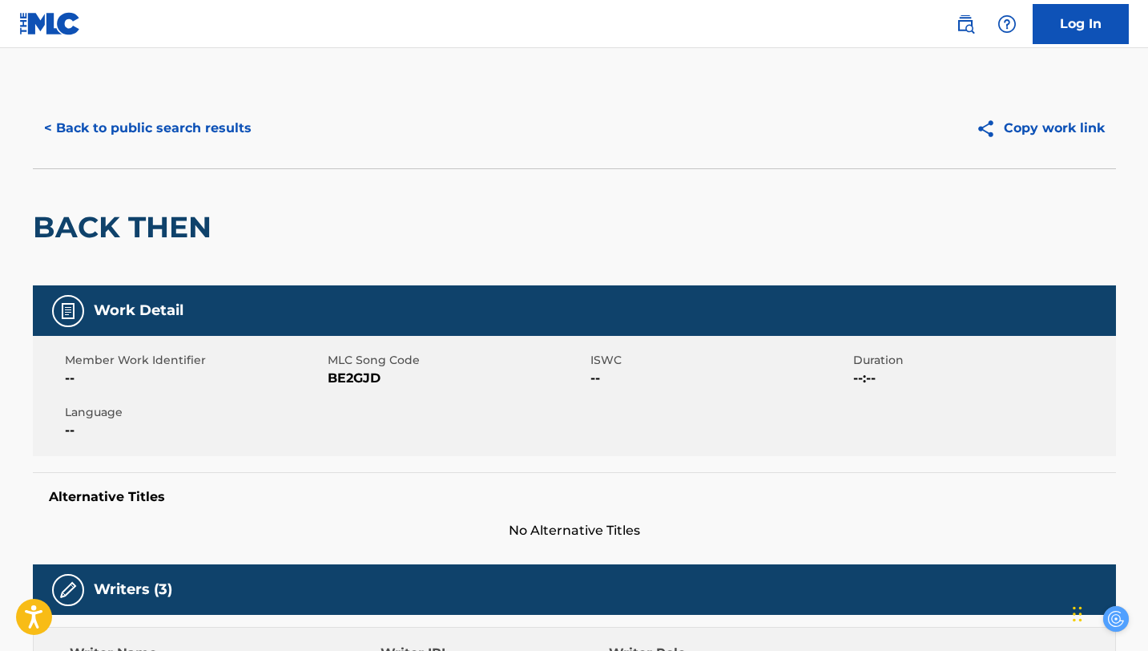
click at [119, 135] on button "< Back to public search results" at bounding box center [148, 128] width 230 height 40
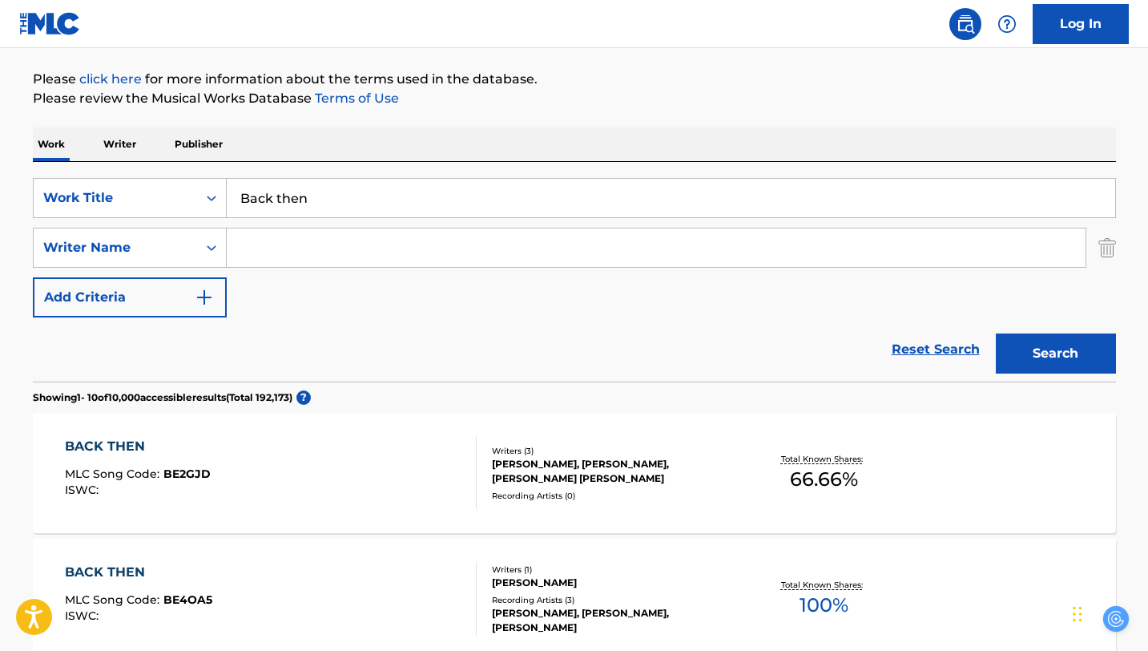
scroll to position [176, 0]
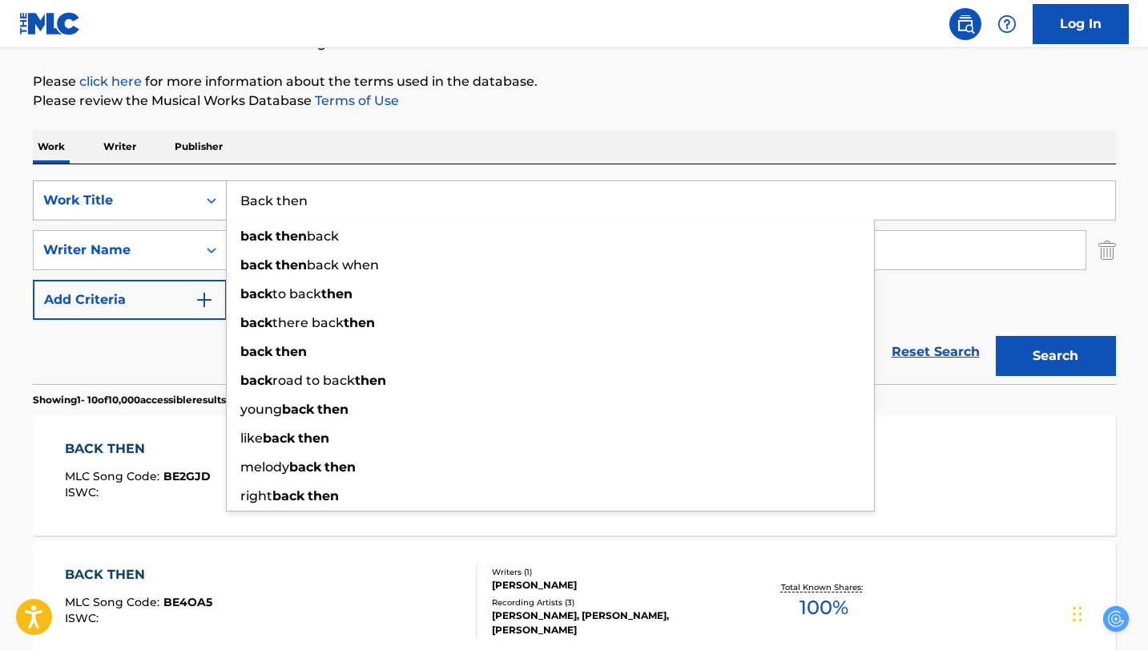
drag, startPoint x: 332, startPoint y: 204, endPoint x: 196, endPoint y: 200, distance: 136.3
click at [196, 200] on div "SearchWithCriteria9cc7be09-86d2-4e2f-8dd0-8ea4bd6b2379 Work Title Back then bac…" at bounding box center [574, 200] width 1083 height 40
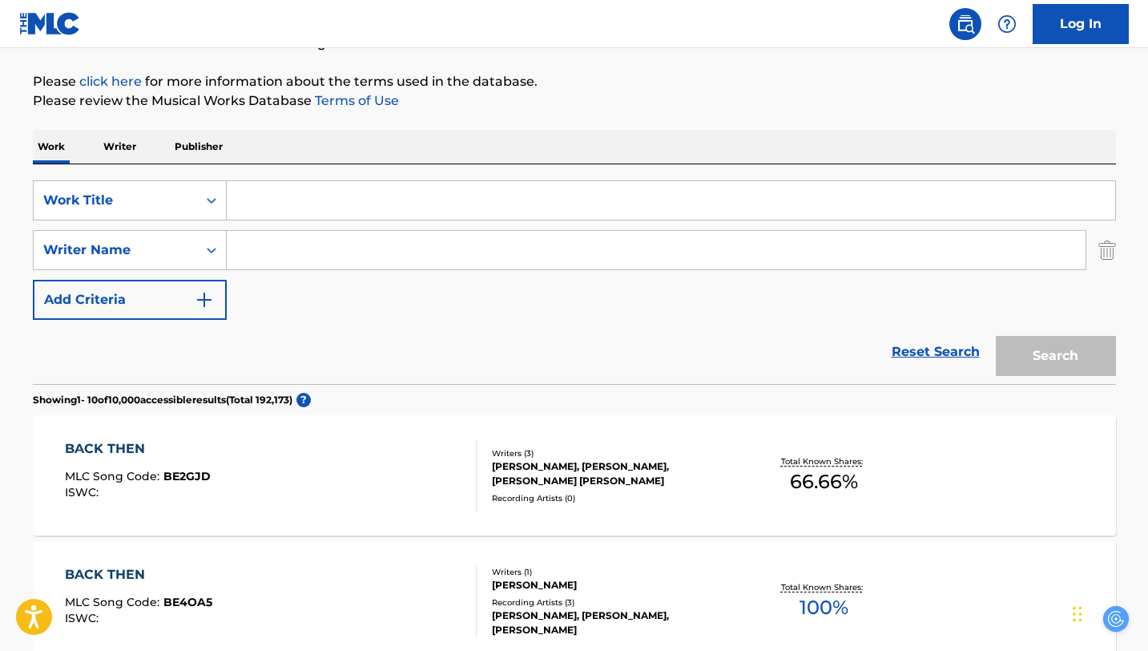
click at [267, 208] on input "Search Form" at bounding box center [671, 200] width 889 height 38
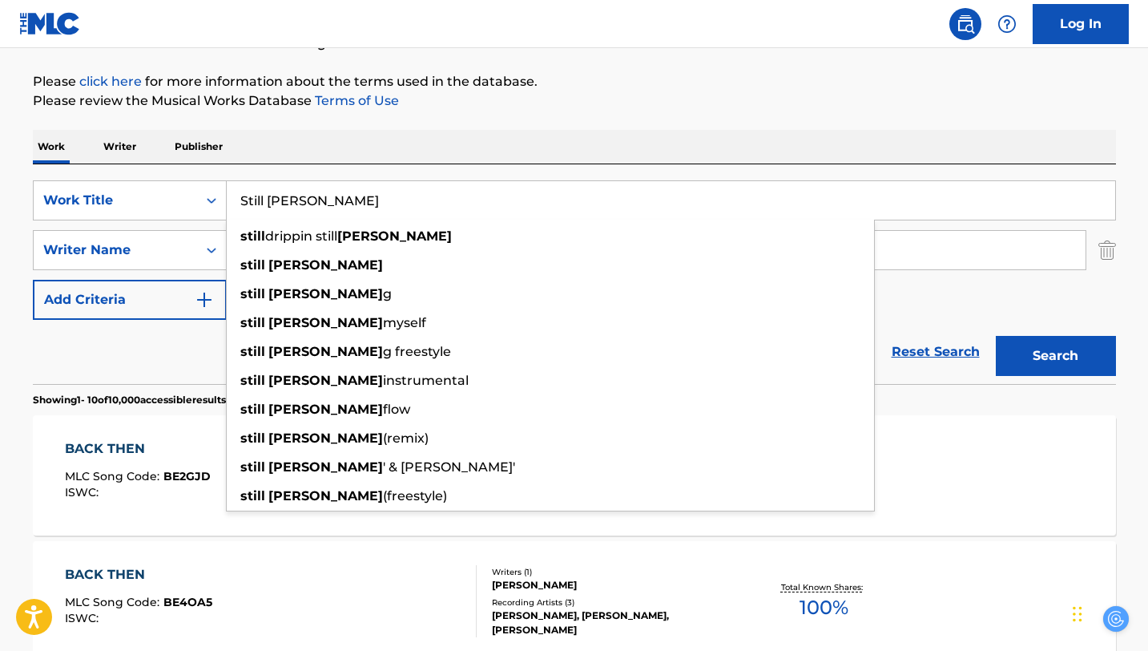
type input "Still [PERSON_NAME]"
click at [996, 336] on button "Search" at bounding box center [1056, 356] width 120 height 40
click at [166, 507] on div "STILL [PERSON_NAME] MLC Song Code : S555G6 ISWC :" at bounding box center [146, 475] width 163 height 72
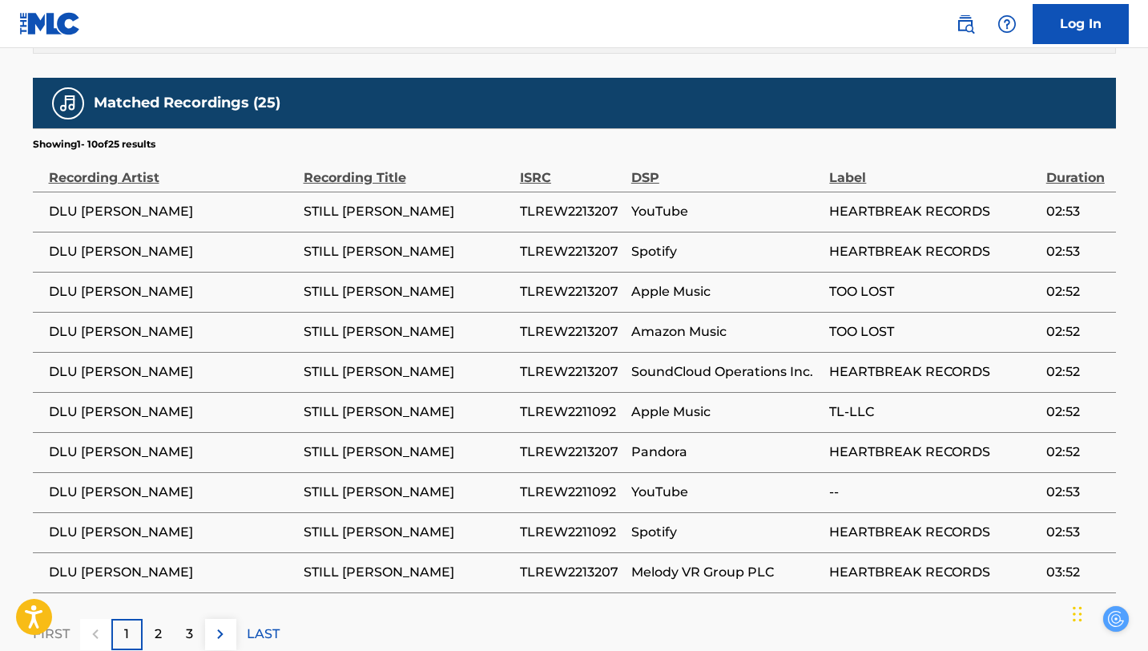
scroll to position [1003, 0]
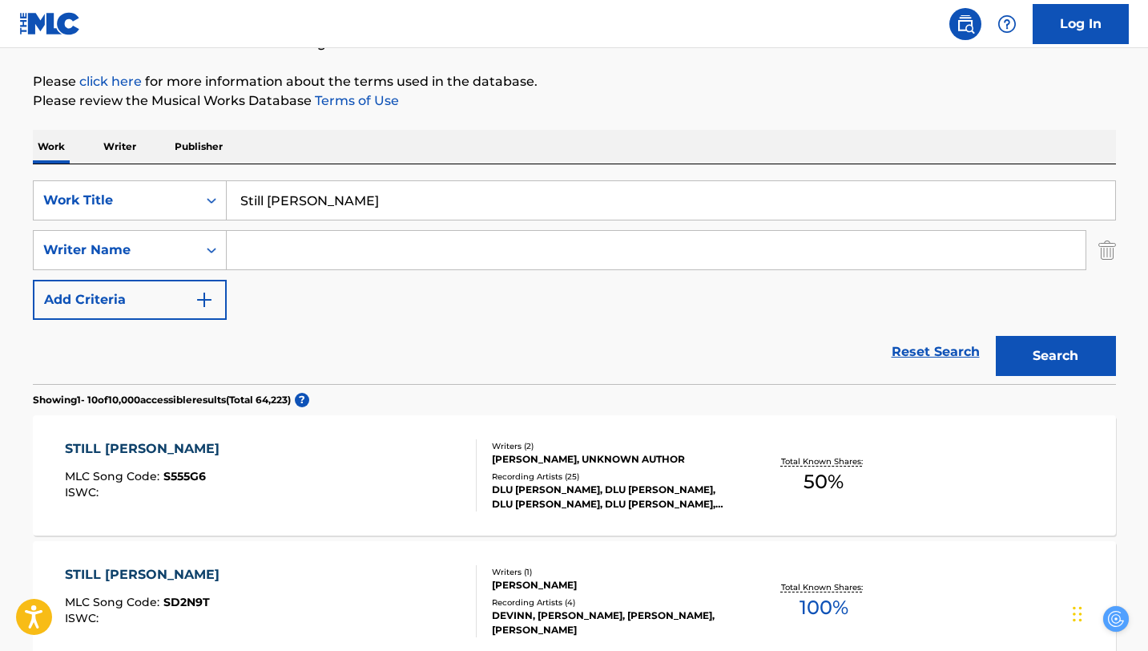
scroll to position [481, 0]
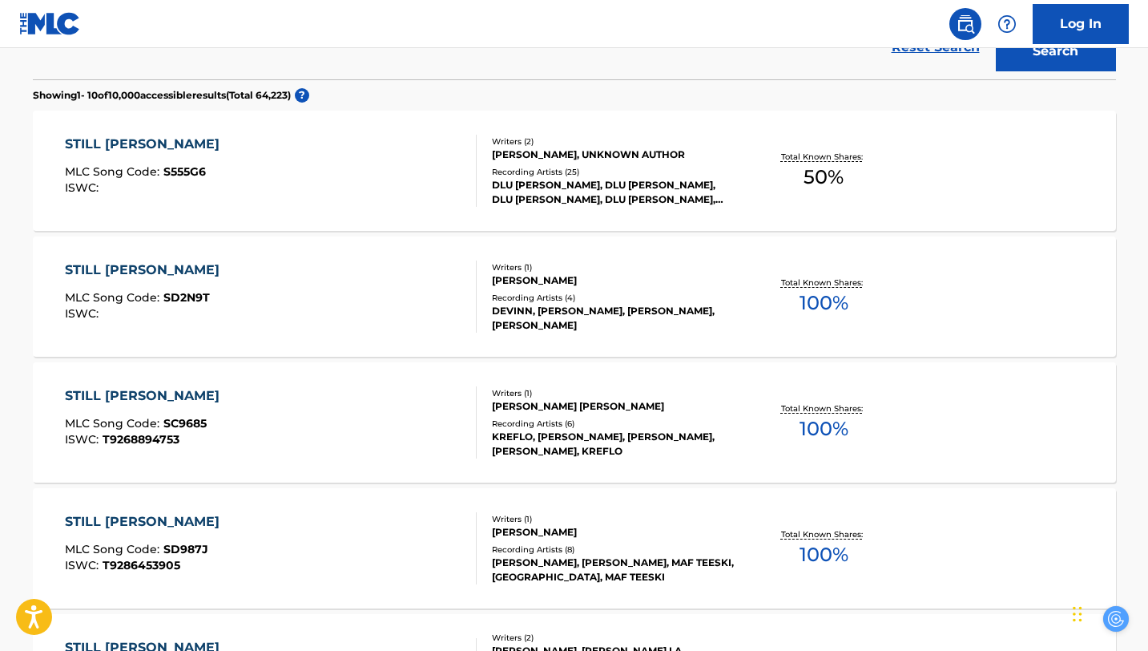
click at [183, 274] on div "STILL [PERSON_NAME]" at bounding box center [146, 269] width 163 height 19
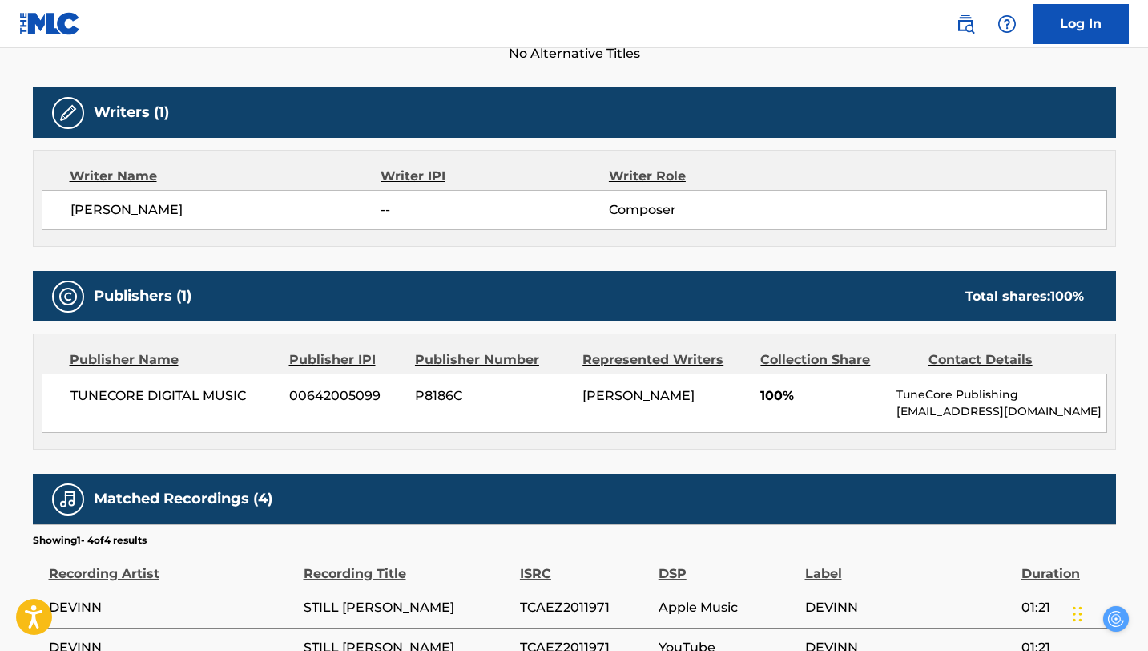
scroll to position [674, 0]
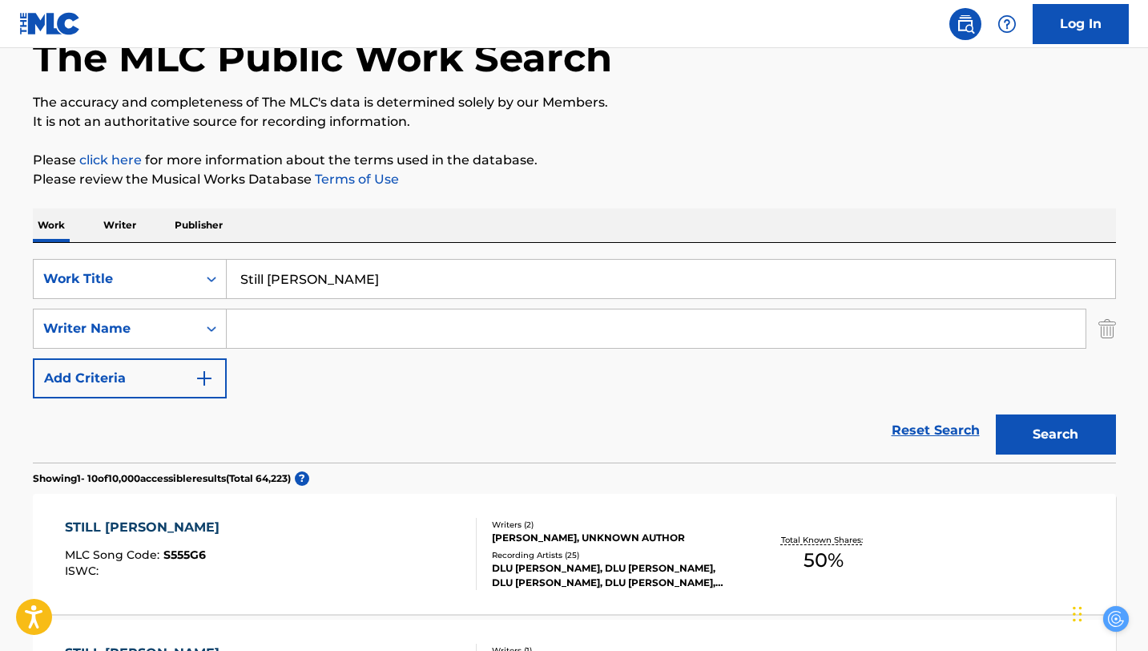
scroll to position [92, 0]
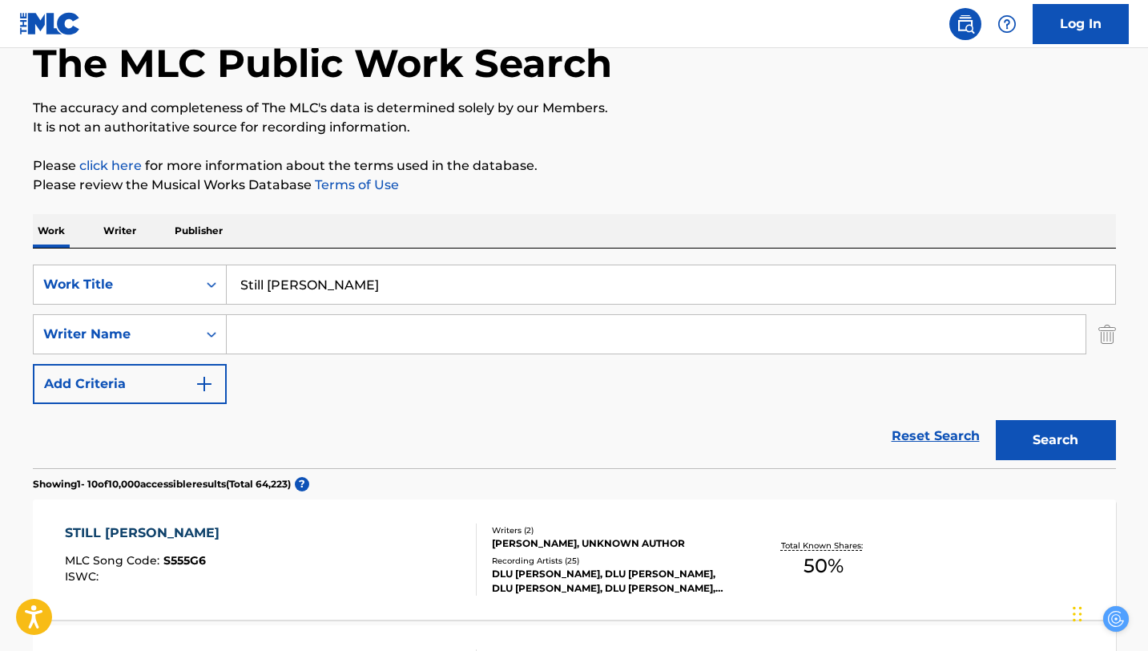
click at [276, 343] on input "Search Form" at bounding box center [656, 334] width 859 height 38
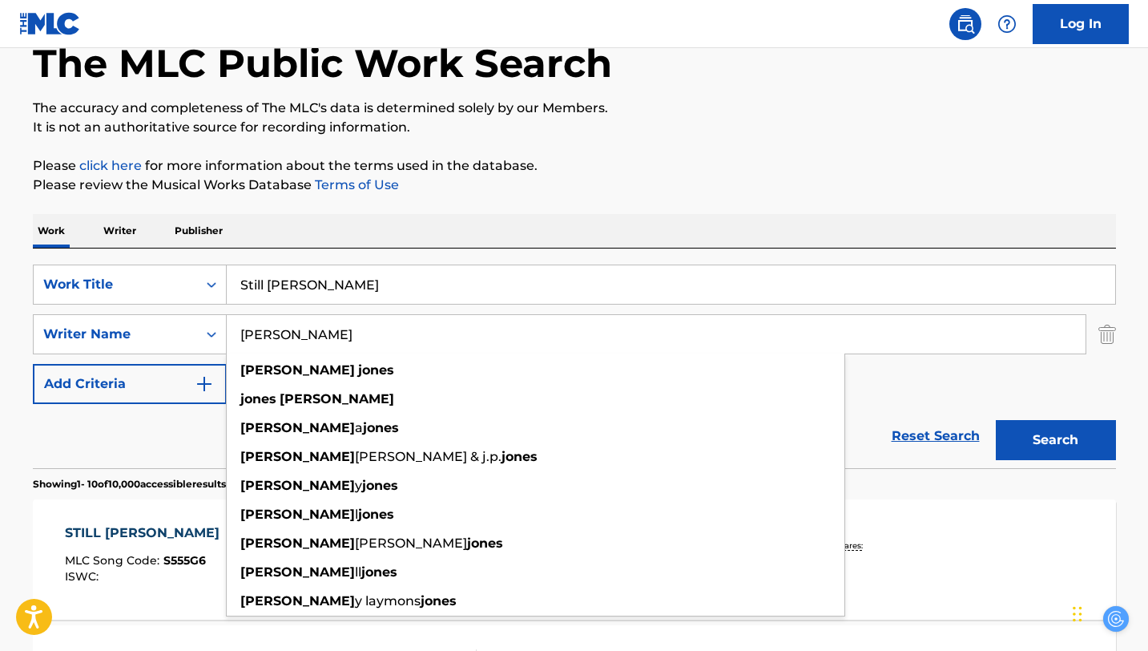
type input "[PERSON_NAME]"
click at [996, 420] on button "Search" at bounding box center [1056, 440] width 120 height 40
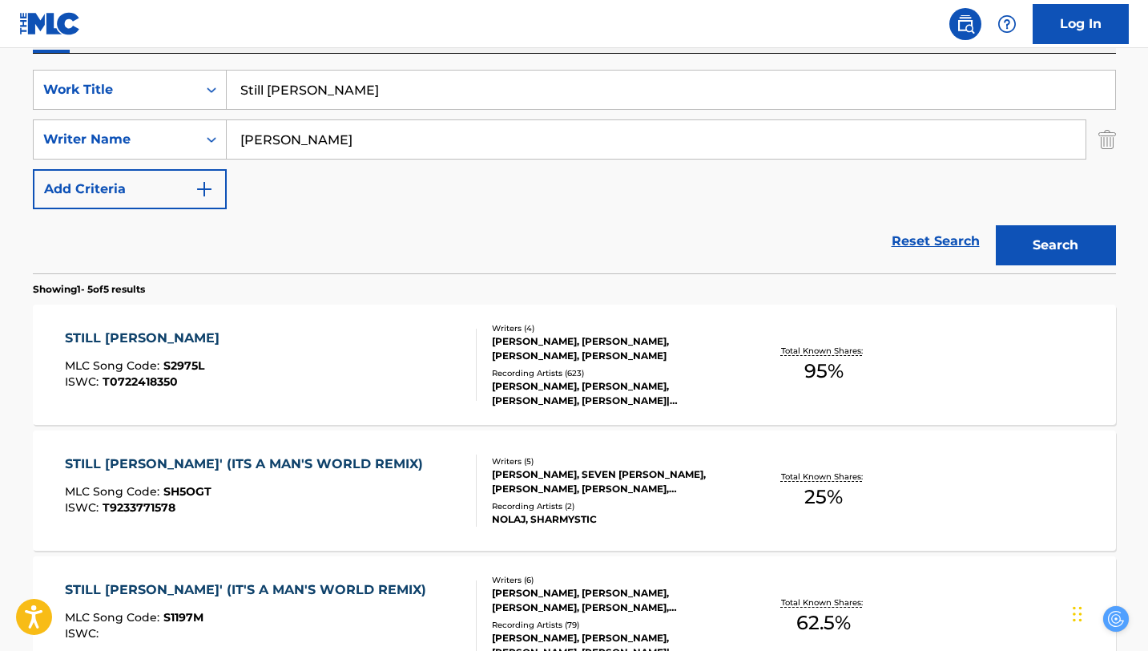
scroll to position [289, 0]
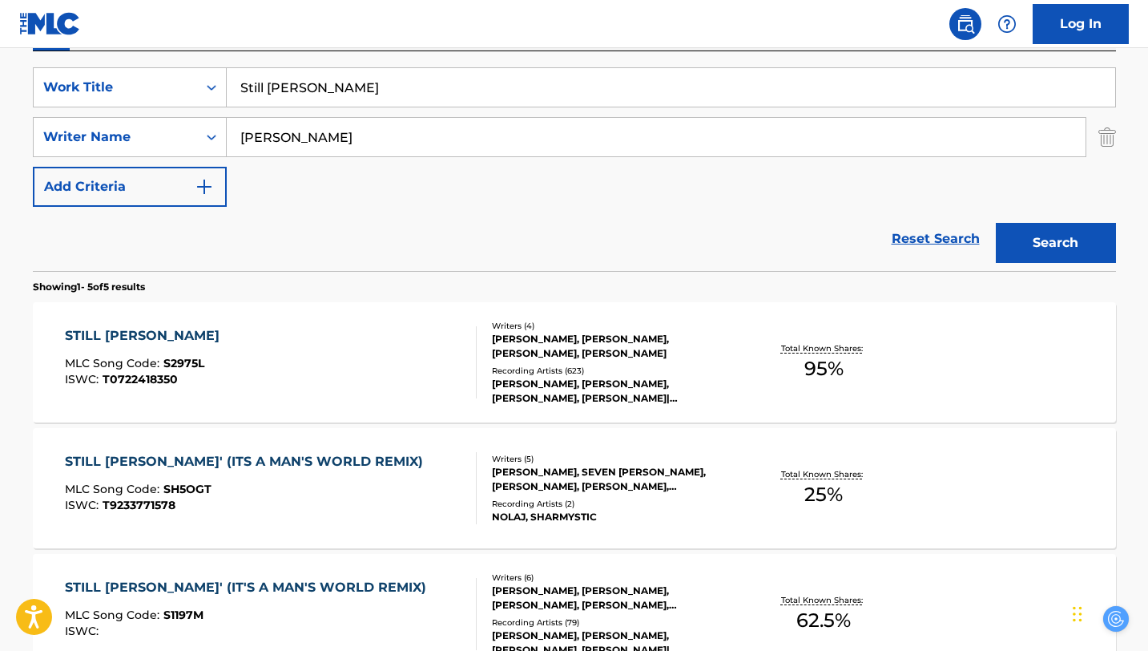
click at [356, 384] on div "STILL [PERSON_NAME] MLC Song Code : S2975L ISWC : T0722418350" at bounding box center [271, 362] width 412 height 72
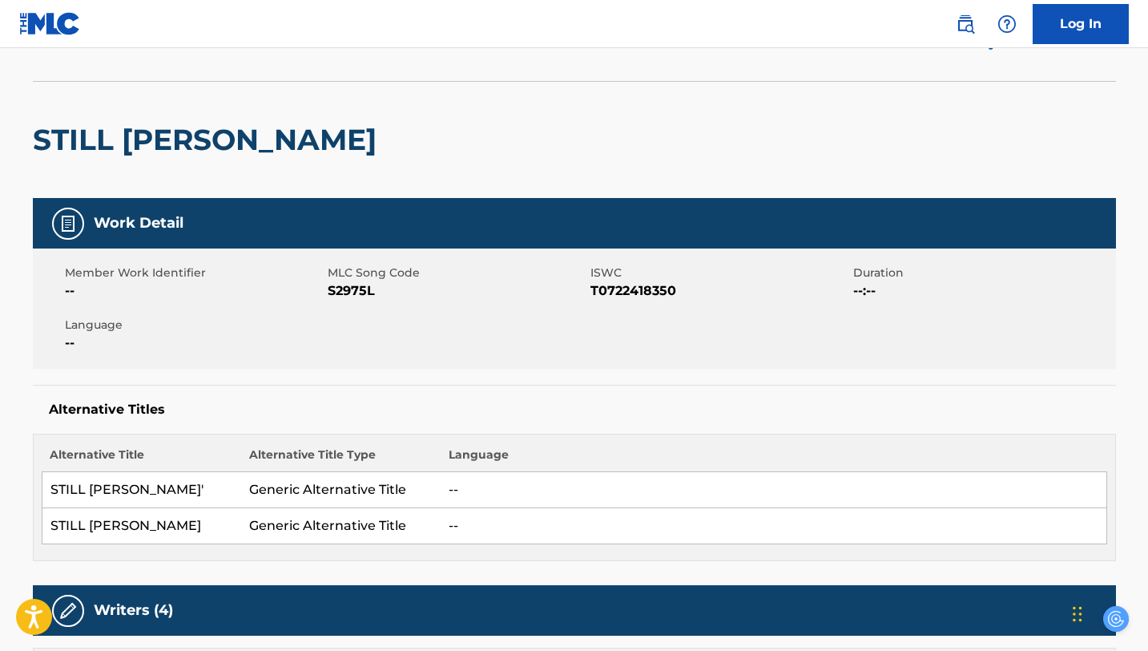
scroll to position [29, 0]
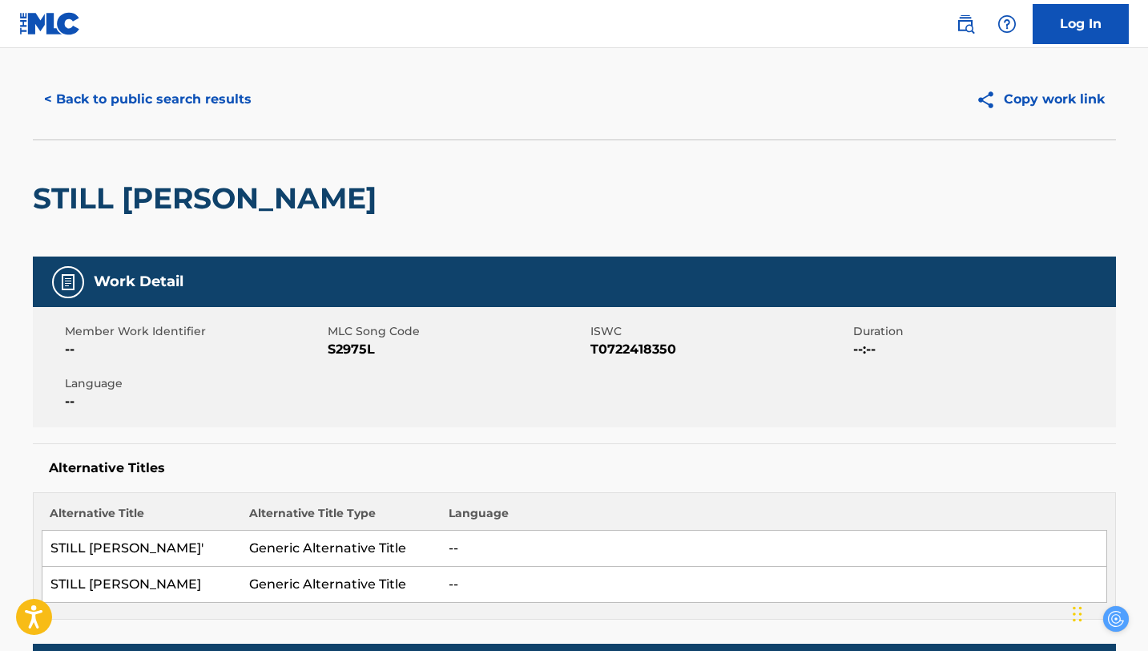
scroll to position [289, 0]
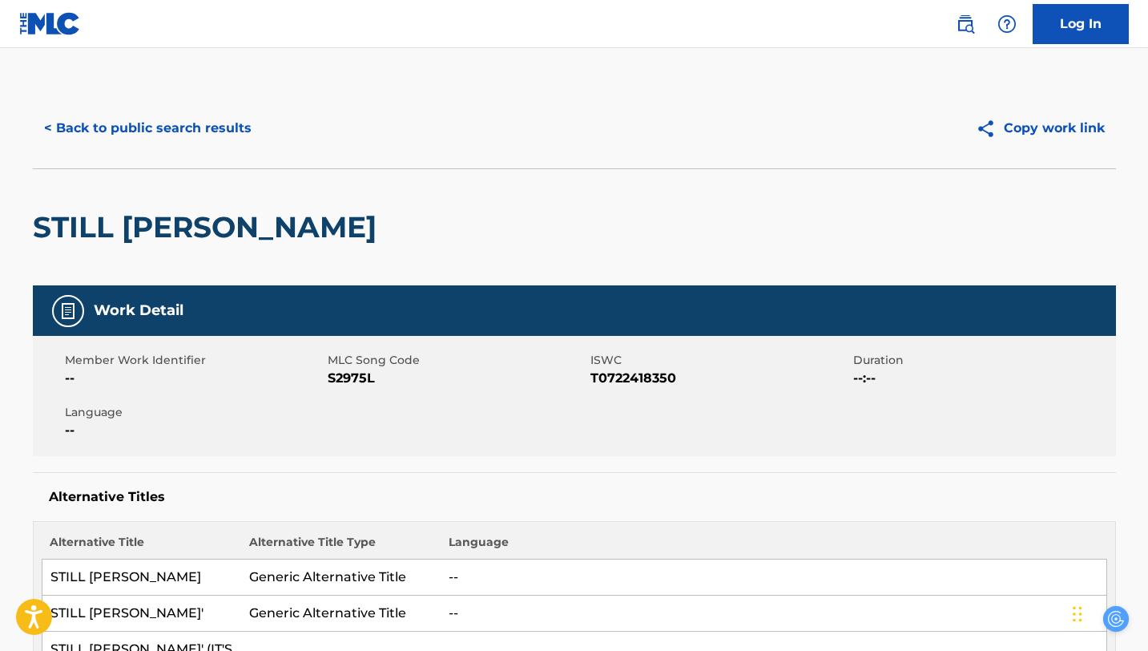
click at [128, 129] on button "< Back to public search results" at bounding box center [148, 128] width 230 height 40
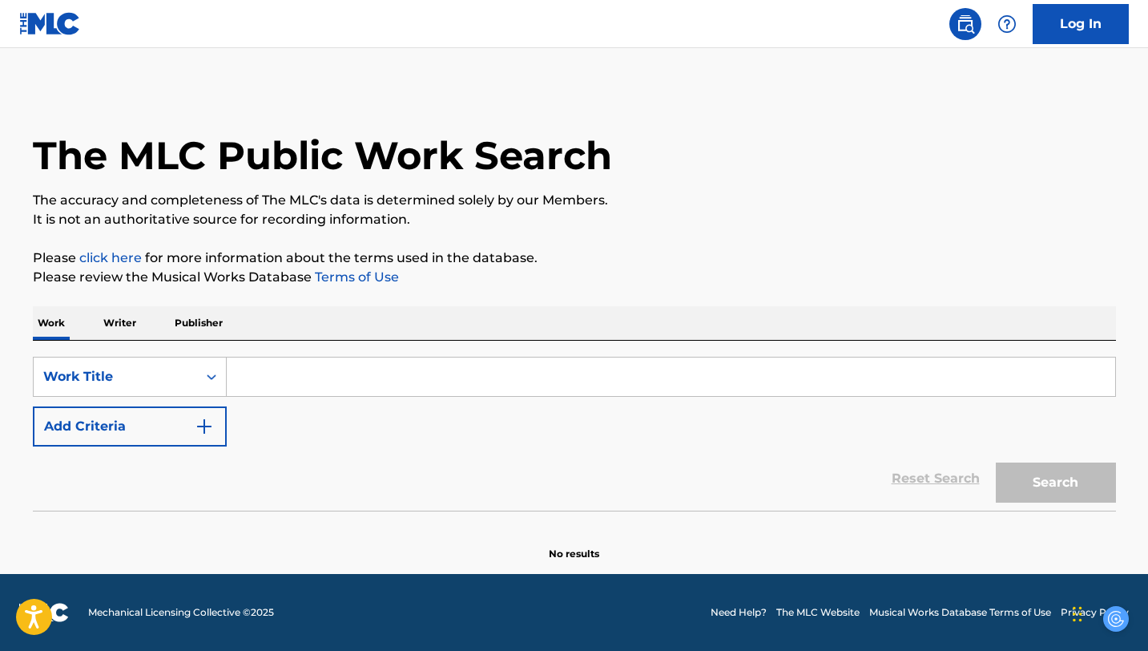
click at [272, 359] on input "Search Form" at bounding box center [671, 376] width 889 height 38
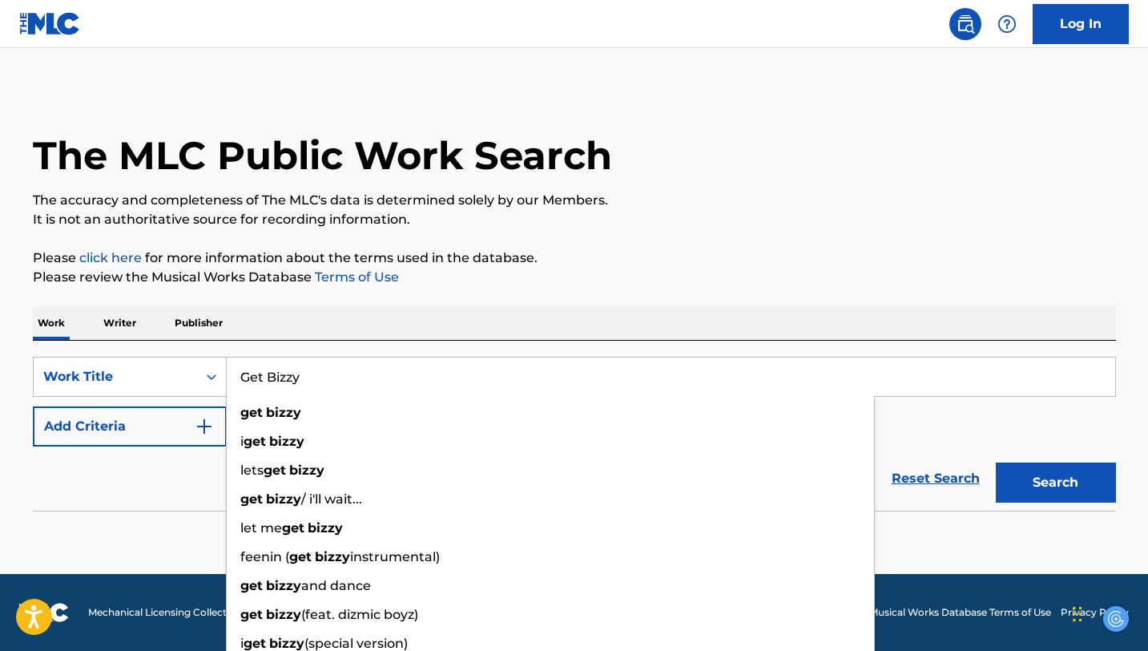
type input "Get Bizzy"
click at [996, 462] on button "Search" at bounding box center [1056, 482] width 120 height 40
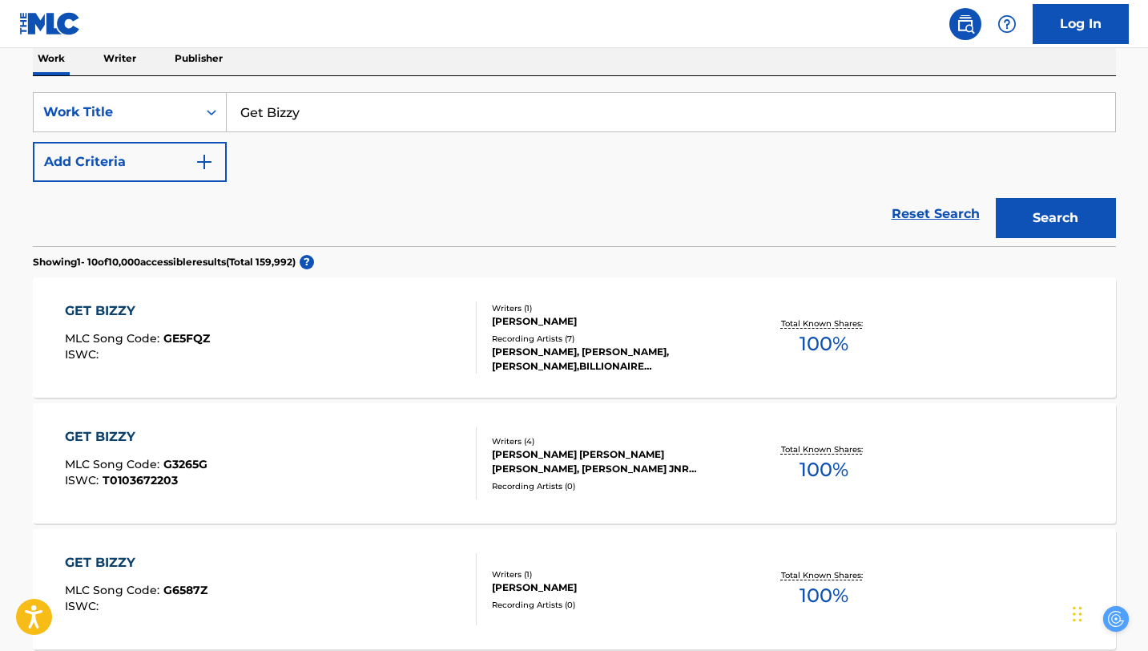
scroll to position [266, 0]
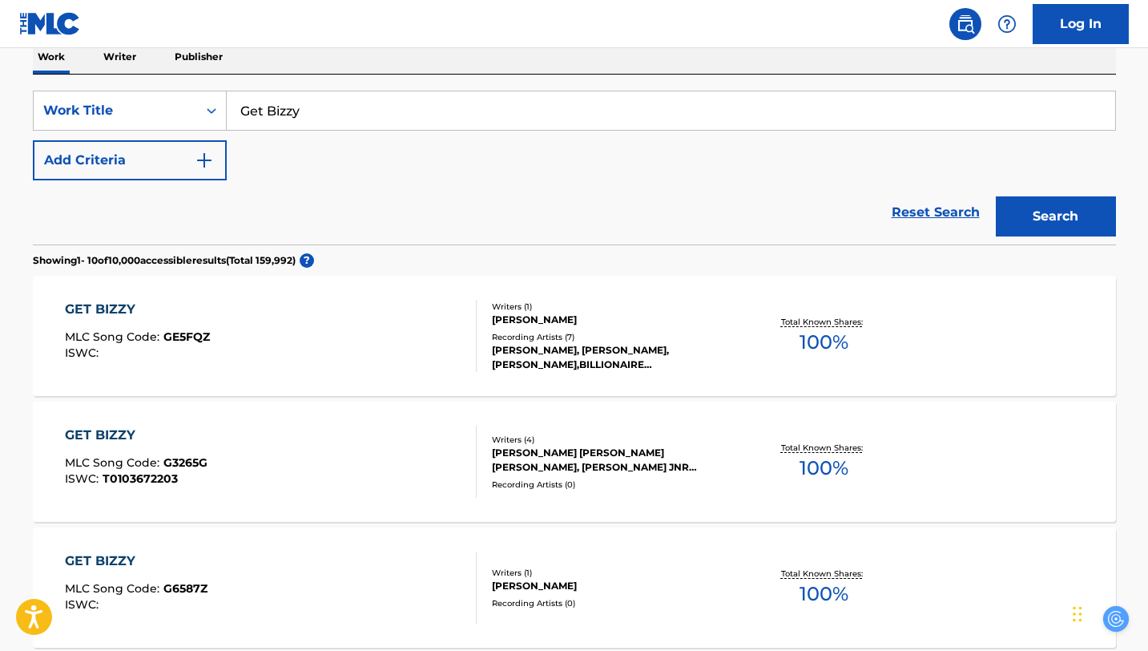
click at [171, 172] on button "Add Criteria" at bounding box center [130, 160] width 194 height 40
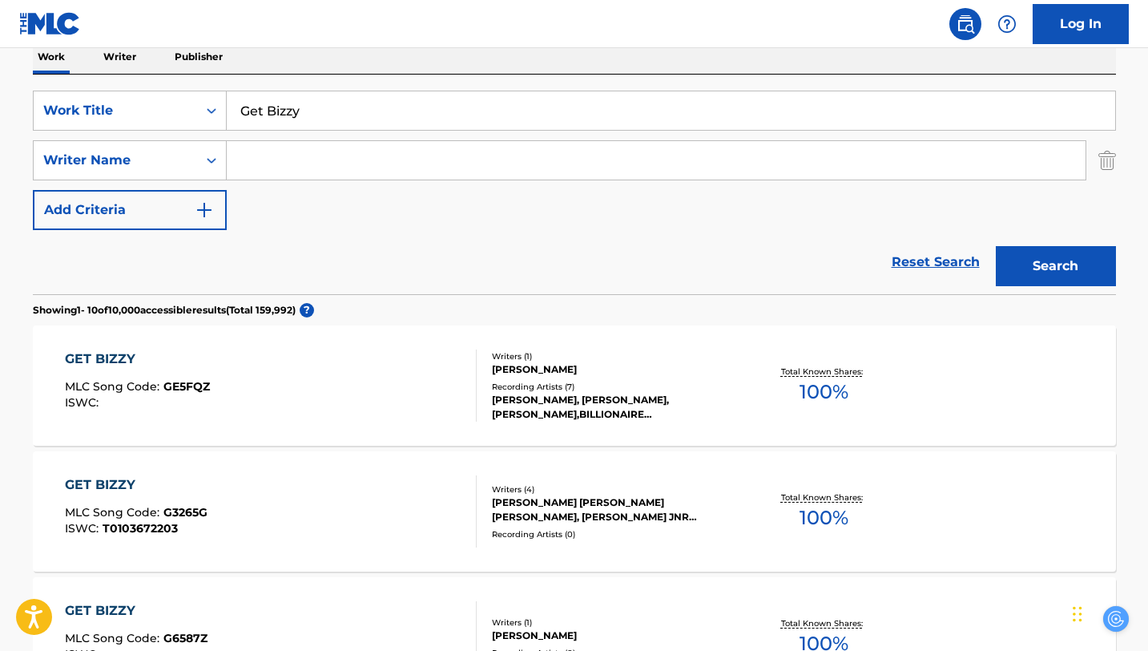
click at [290, 169] on input "Search Form" at bounding box center [656, 160] width 859 height 38
click at [996, 246] on button "Search" at bounding box center [1056, 266] width 120 height 40
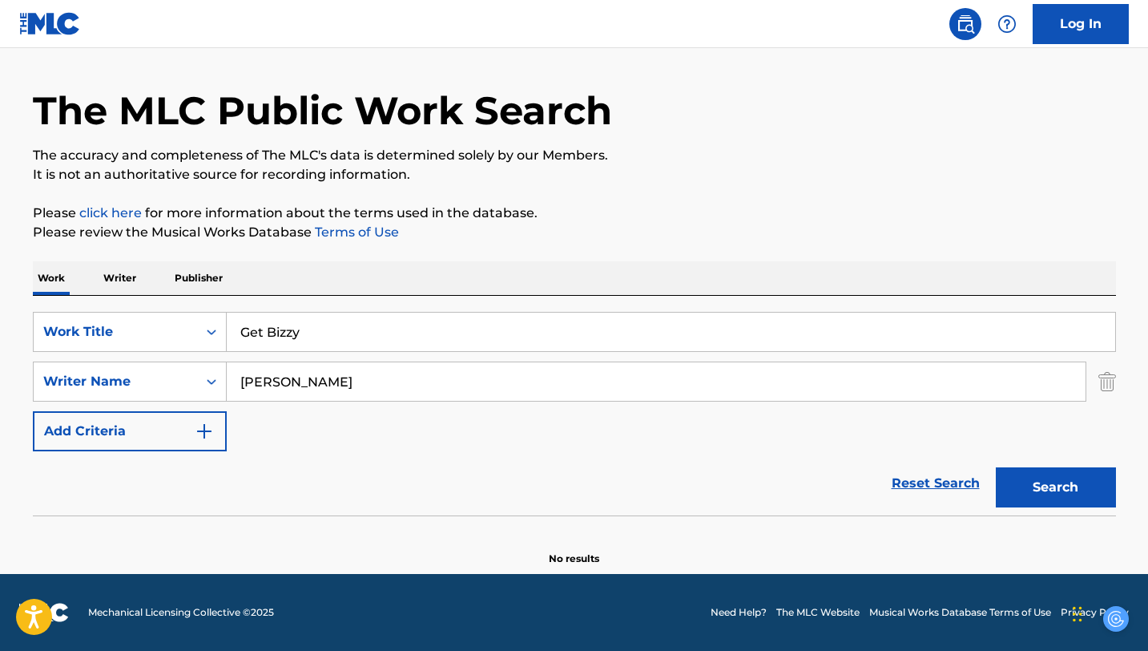
scroll to position [45, 0]
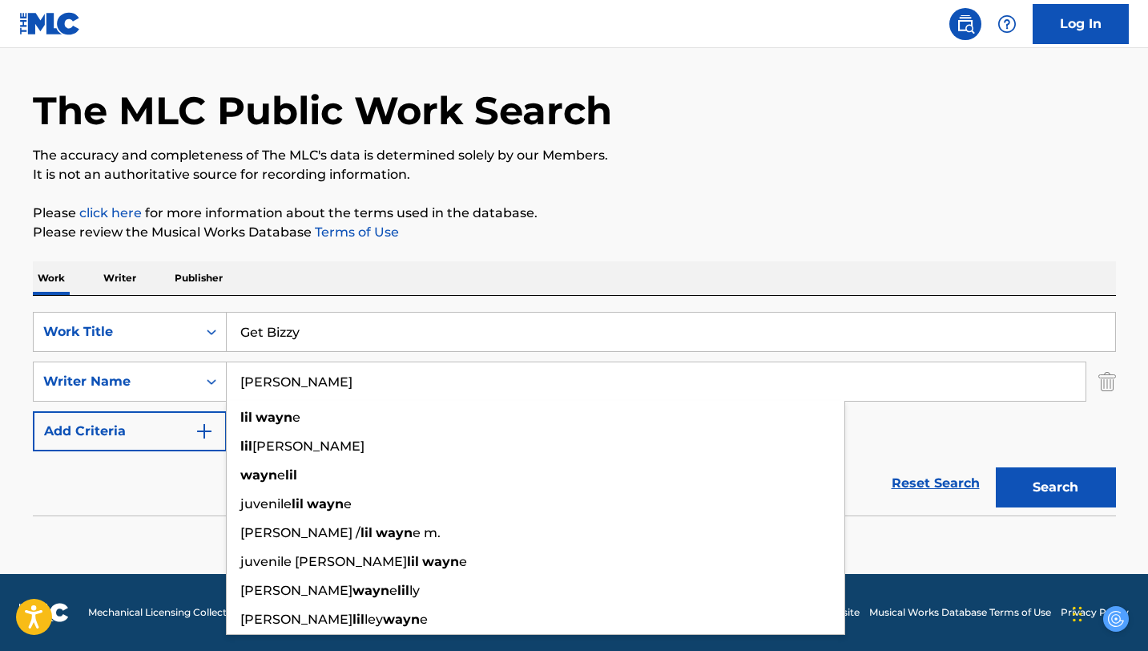
type input "[PERSON_NAME]"
click at [996, 467] on button "Search" at bounding box center [1056, 487] width 120 height 40
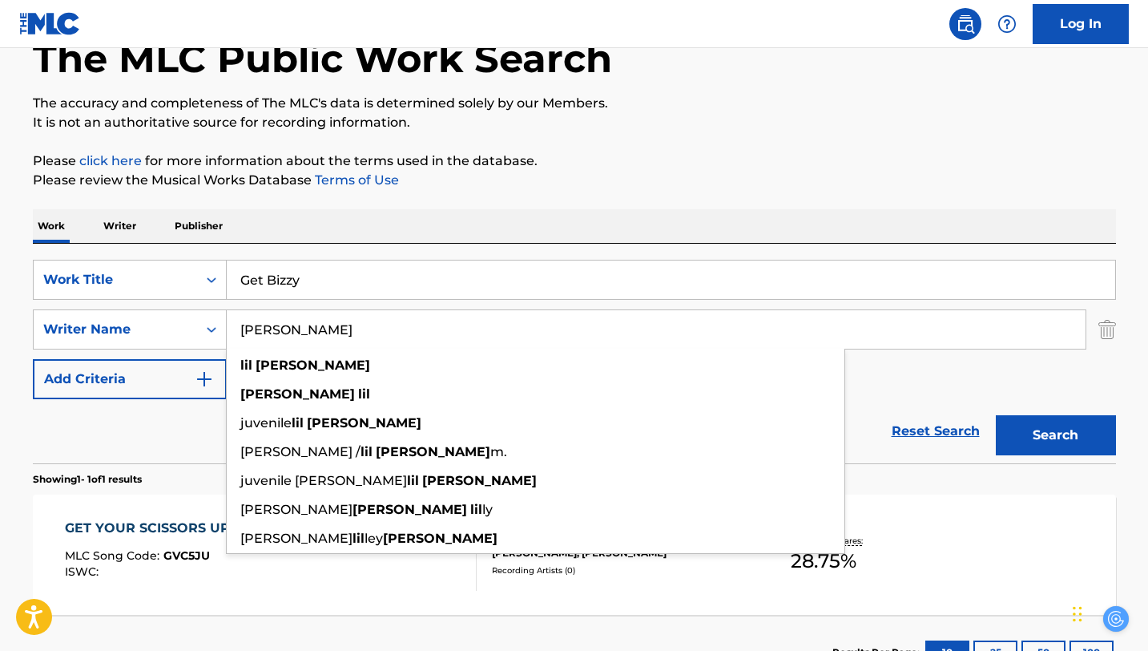
scroll to position [221, 0]
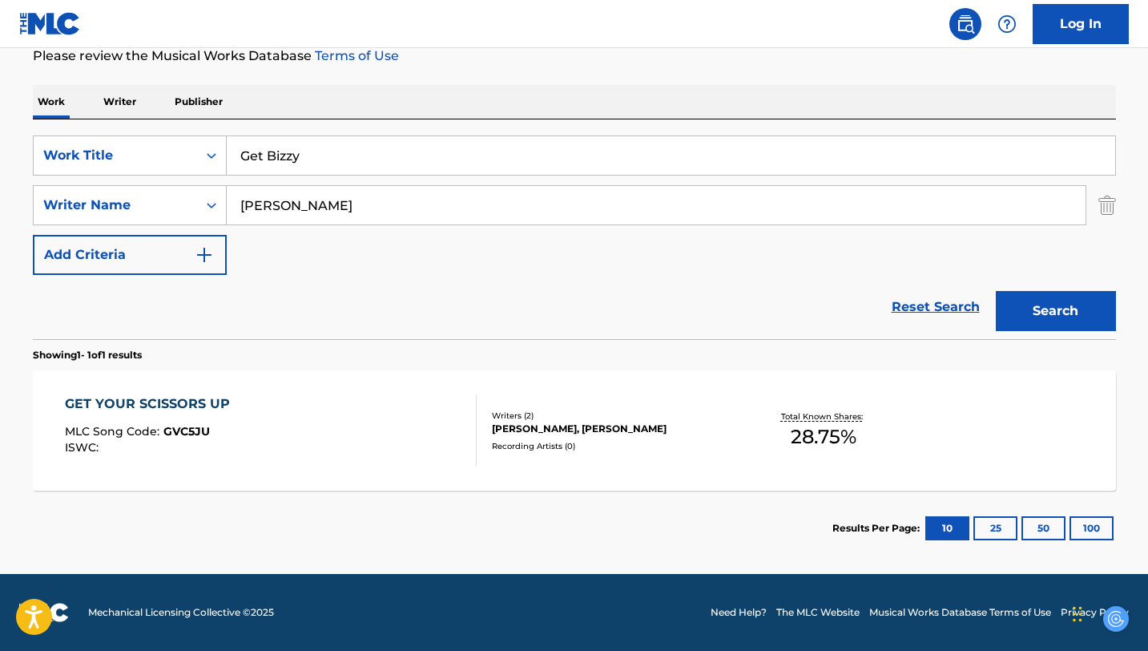
click at [341, 537] on section "Results Per Page: 10 25 50 100" at bounding box center [574, 527] width 1083 height 75
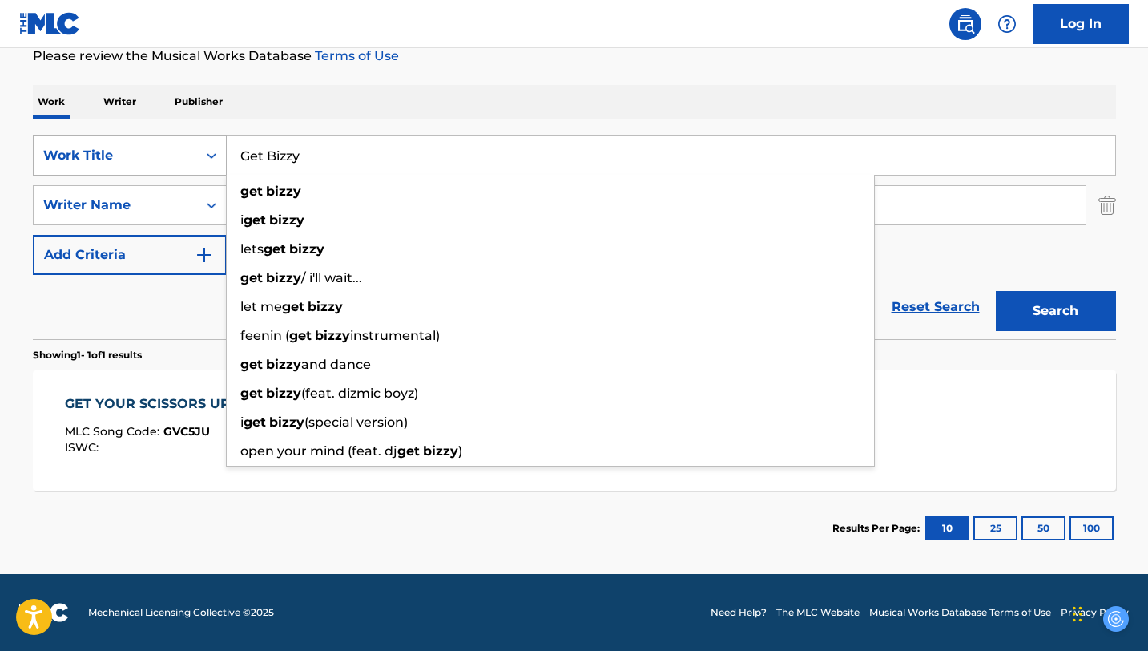
drag, startPoint x: 317, startPoint y: 160, endPoint x: 207, endPoint y: 159, distance: 110.6
click at [207, 159] on div "SearchWithCriteria51475854-dcaf-4513-a194-a2d1e3f6ea8a Work Title Get Bizzy get…" at bounding box center [574, 155] width 1083 height 40
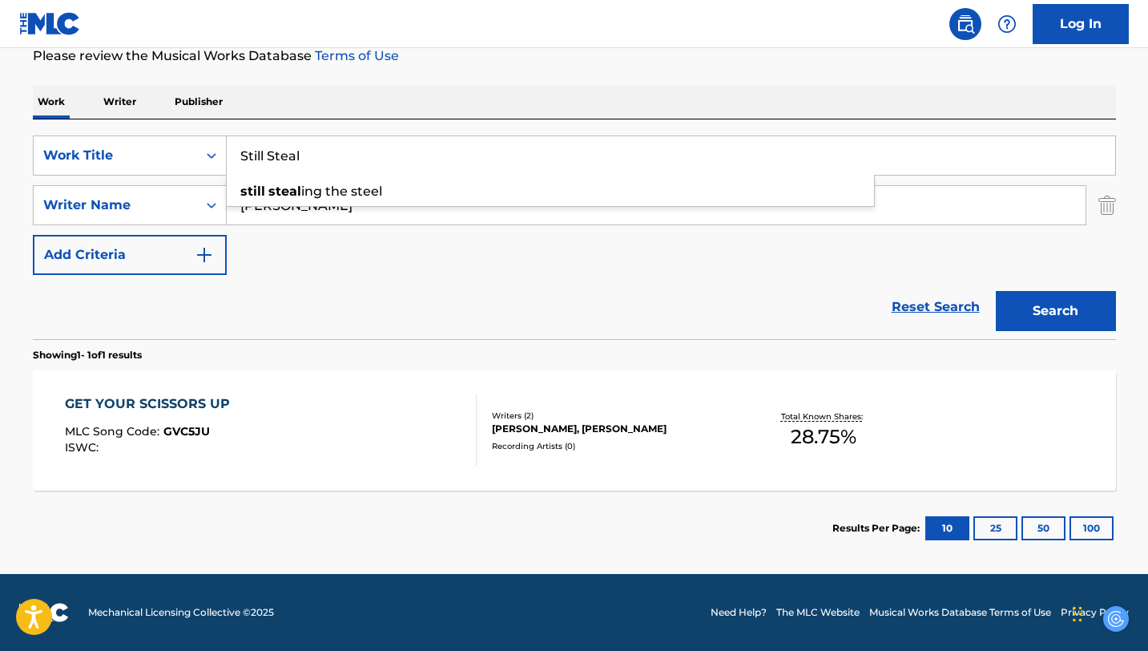
type input "Still Steal"
click at [289, 289] on div "Reset Search Search" at bounding box center [574, 307] width 1083 height 64
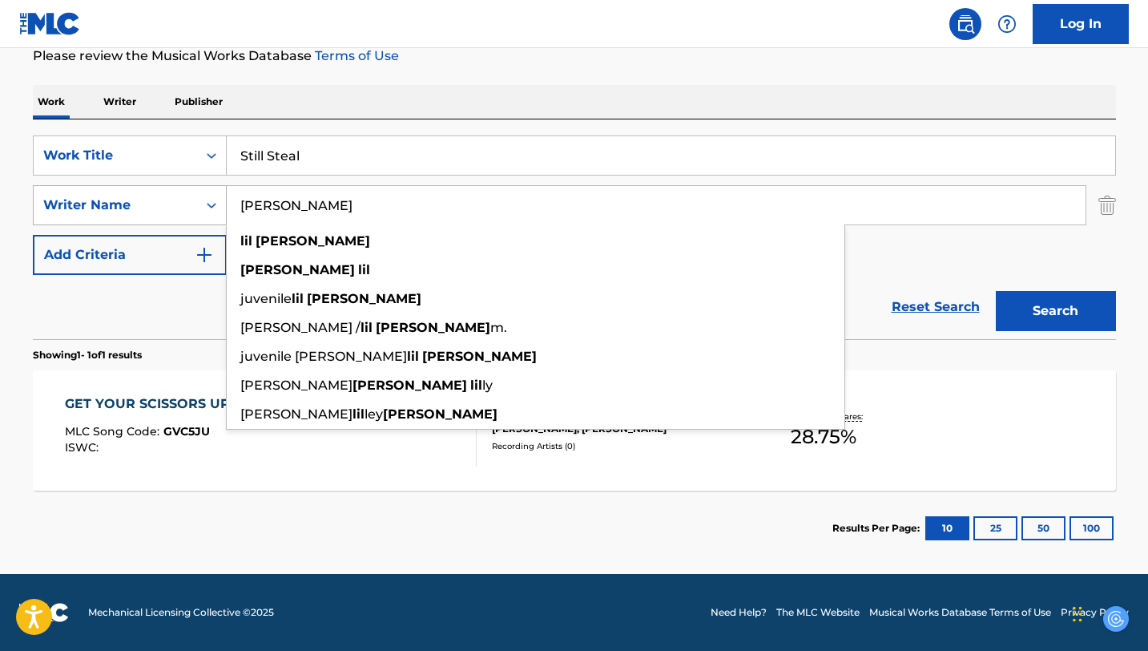
drag, startPoint x: 320, startPoint y: 199, endPoint x: 192, endPoint y: 198, distance: 127.4
click at [195, 198] on div "SearchWithCriteriacd0a78bd-d23c-4fcc-a38f-68bbc2c2ac07 Writer Name [PERSON_NAME…" at bounding box center [574, 205] width 1083 height 40
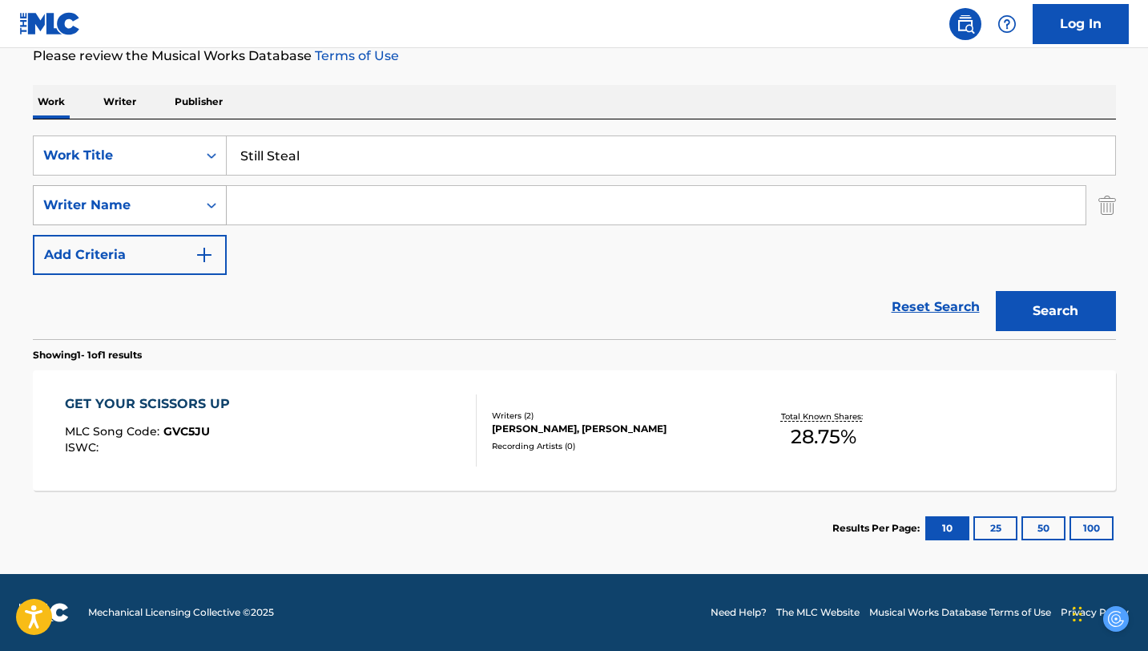
paste input "[PERSON_NAME]"
type input "[PERSON_NAME]"
click at [1045, 300] on button "Search" at bounding box center [1056, 311] width 120 height 40
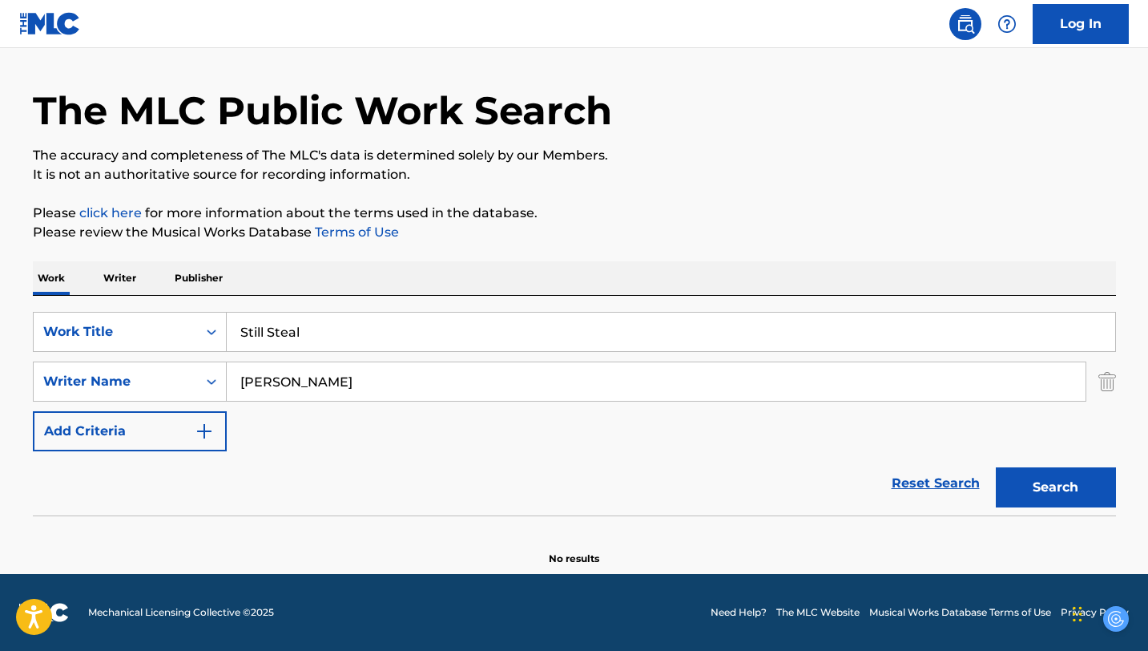
scroll to position [45, 0]
drag, startPoint x: 319, startPoint y: 337, endPoint x: 187, endPoint y: 331, distance: 132.4
click at [187, 332] on div "SearchWithCriteria51475854-dcaf-4513-a194-a2d1e3f6ea8a Work Title Still Steal s…" at bounding box center [574, 332] width 1083 height 40
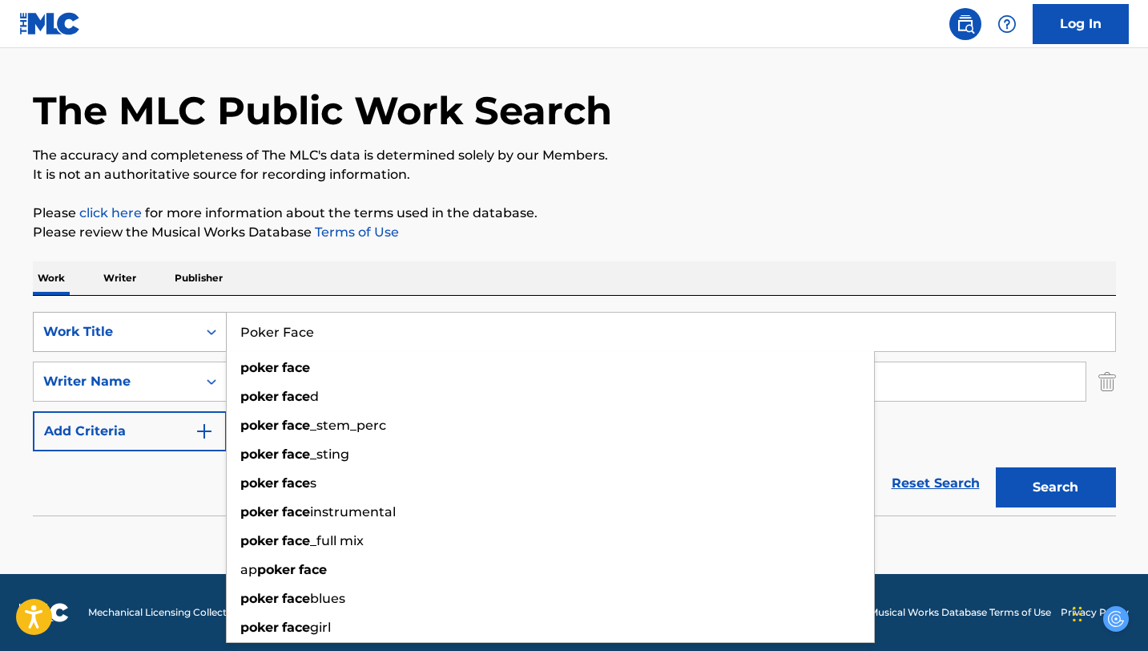
type input "Poker Face"
click at [996, 467] on button "Search" at bounding box center [1056, 487] width 120 height 40
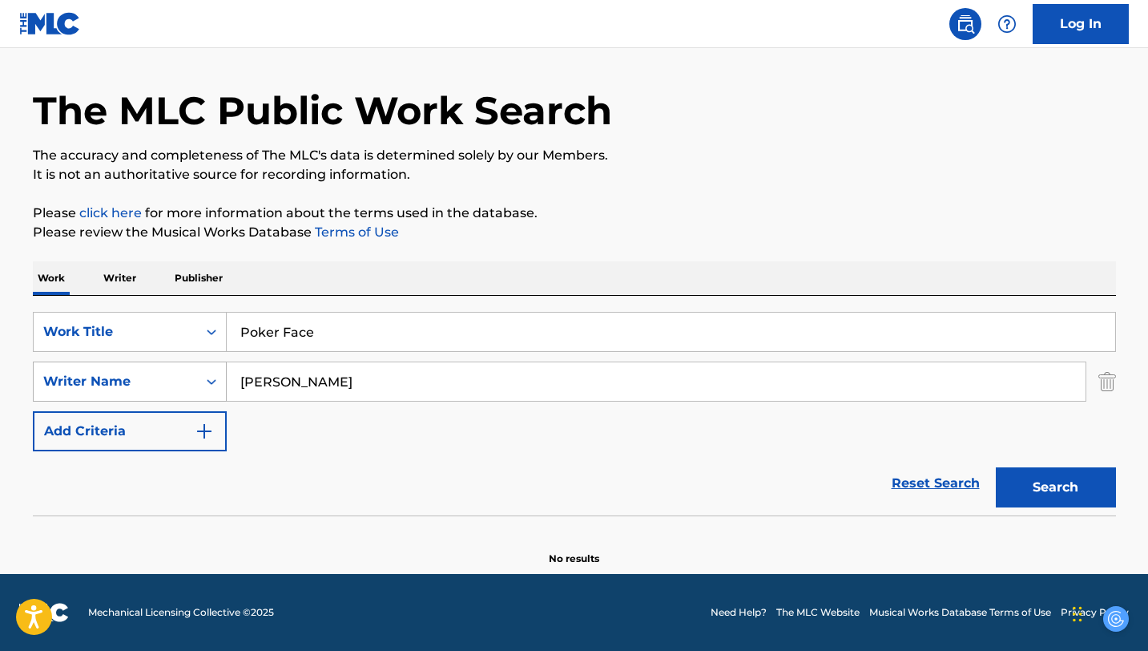
drag, startPoint x: 369, startPoint y: 386, endPoint x: 193, endPoint y: 365, distance: 177.5
click at [203, 365] on div "SearchWithCriteriacd0a78bd-d23c-4fcc-a38f-68bbc2c2ac07 Writer Name [PERSON_NAME…" at bounding box center [574, 381] width 1083 height 40
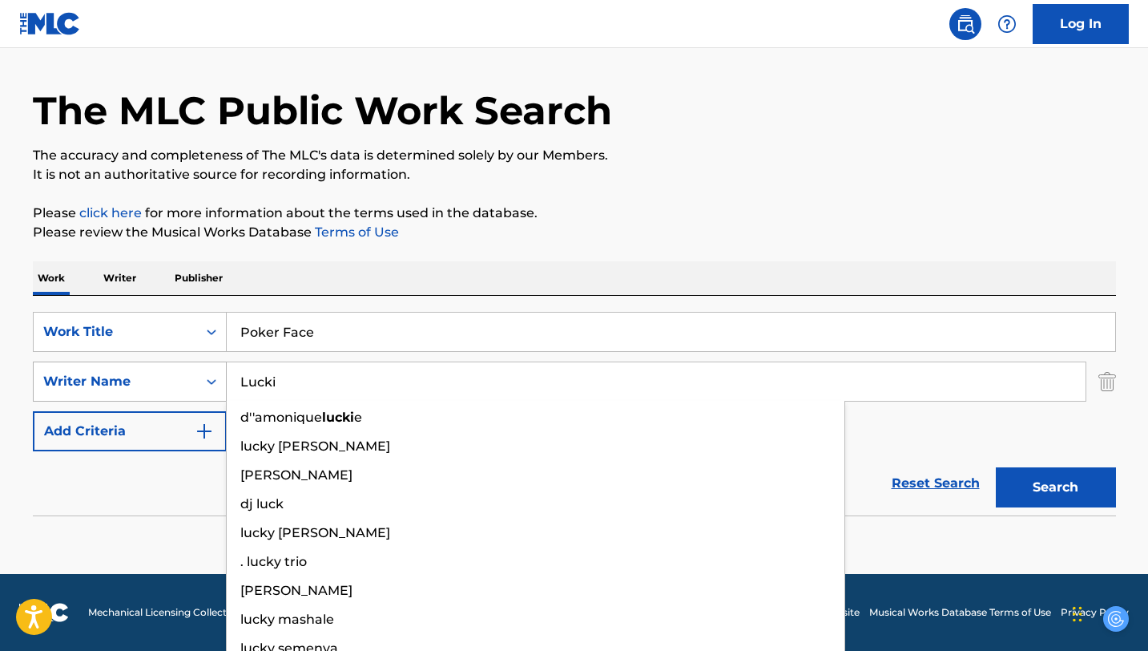
click at [996, 467] on button "Search" at bounding box center [1056, 487] width 120 height 40
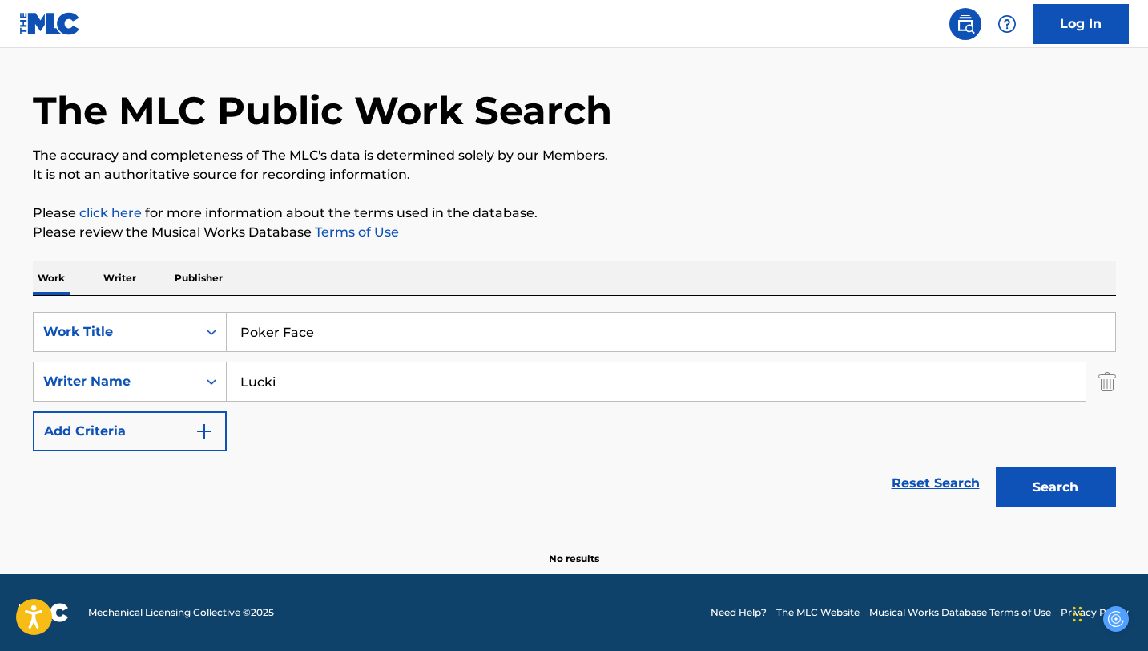
click at [515, 249] on div "The MLC Public Work Search The accuracy and completeness of The MLC's data is d…" at bounding box center [575, 304] width 1122 height 522
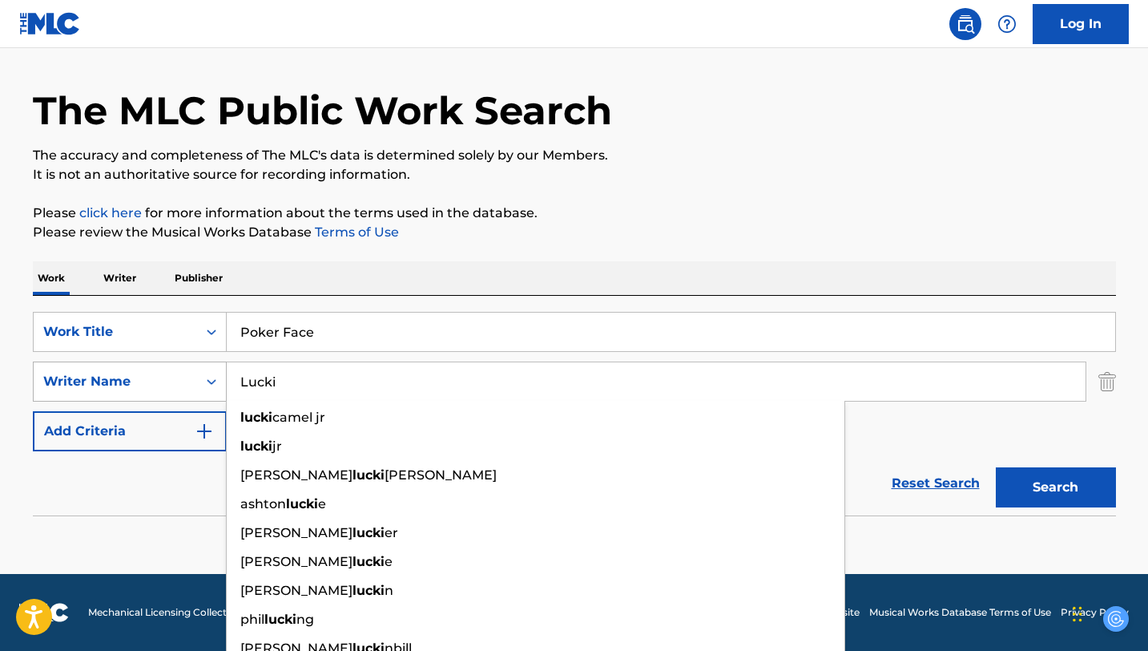
drag, startPoint x: 292, startPoint y: 381, endPoint x: 208, endPoint y: 377, distance: 85.0
click at [208, 377] on div "SearchWithCriteriacd0a78bd-d23c-4fcc-a38f-68bbc2c2ac07 Writer Name [PERSON_NAME…" at bounding box center [574, 381] width 1083 height 40
type input "\"
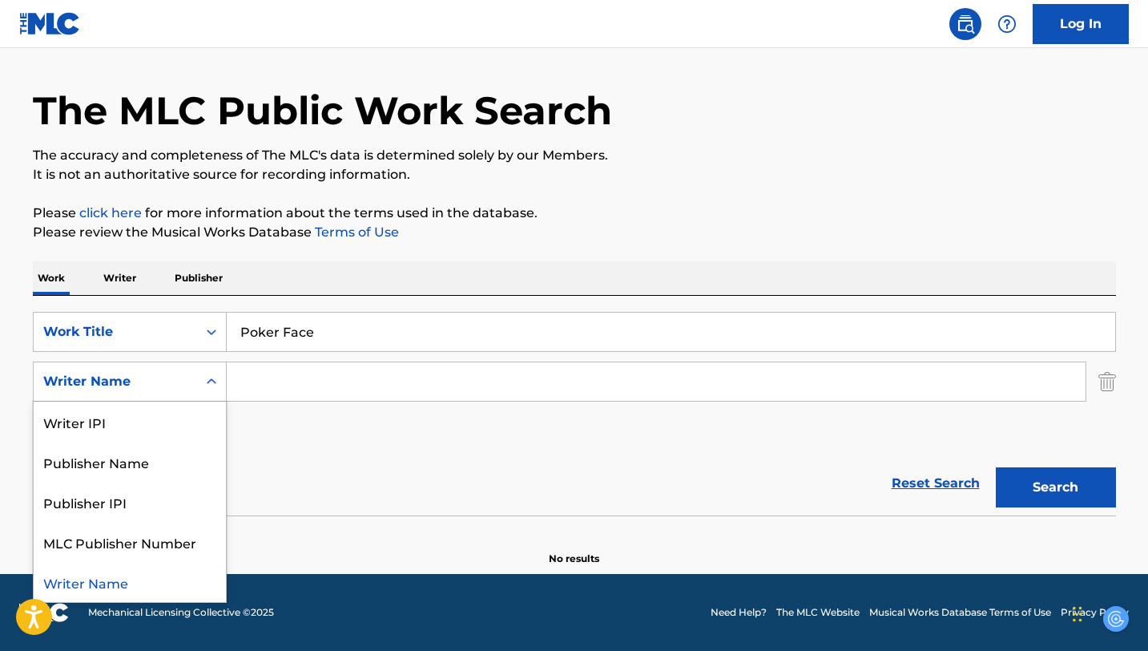
click at [161, 374] on div "Writer Name" at bounding box center [115, 381] width 144 height 19
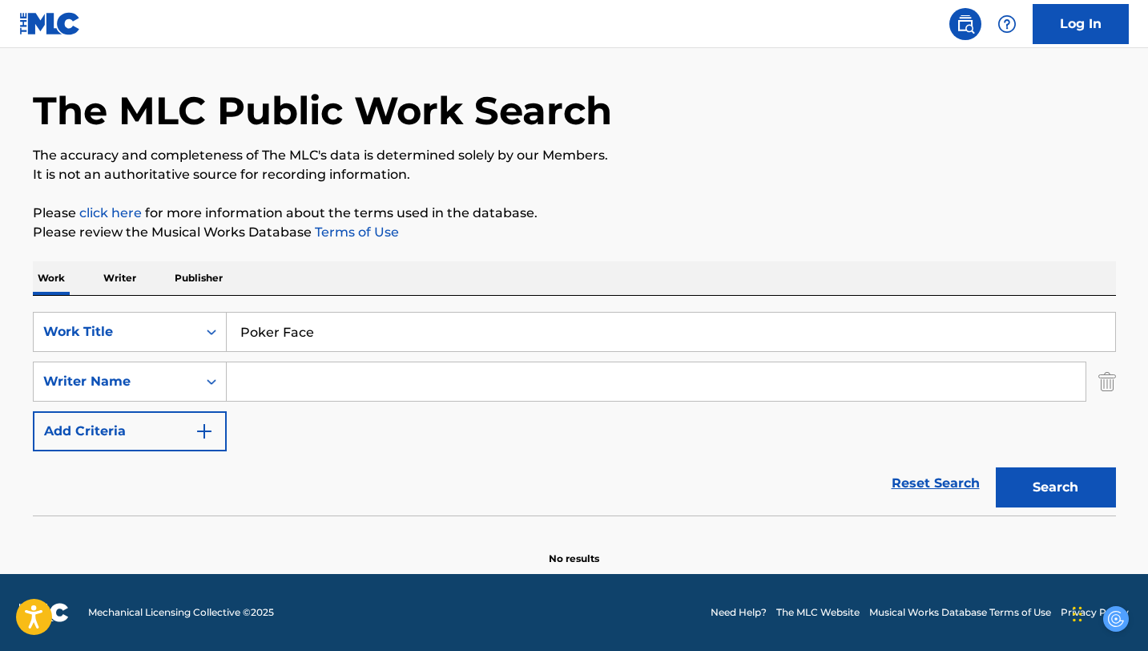
click at [408, 461] on div "Reset Search Search" at bounding box center [574, 483] width 1083 height 64
click at [1074, 486] on button "Search" at bounding box center [1056, 487] width 120 height 40
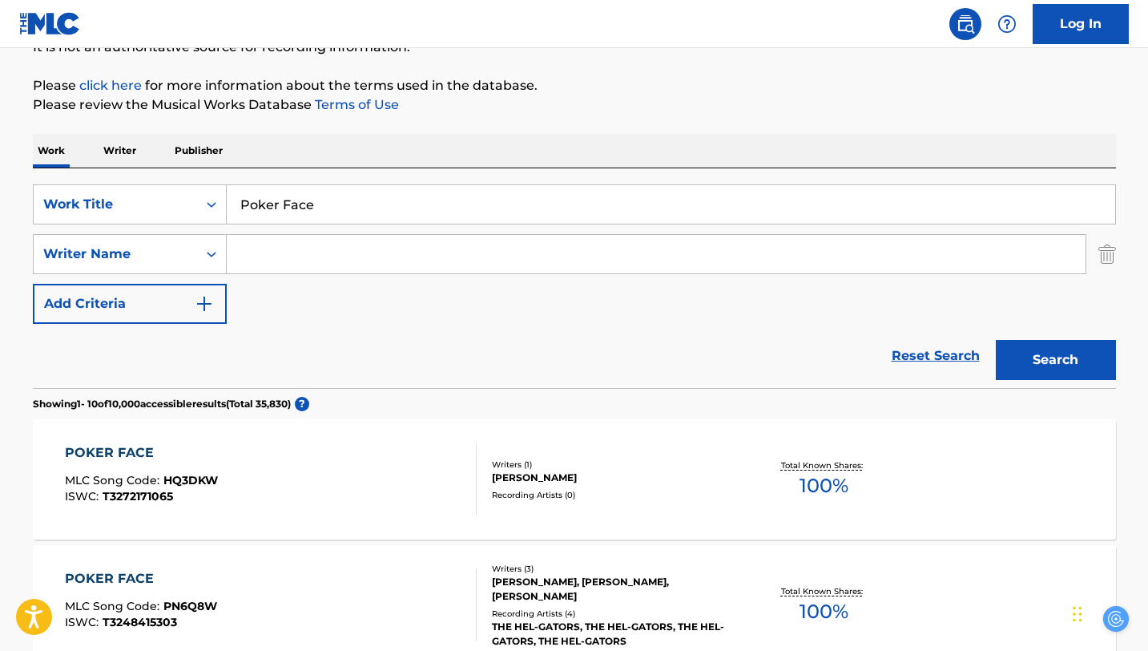
scroll to position [129, 0]
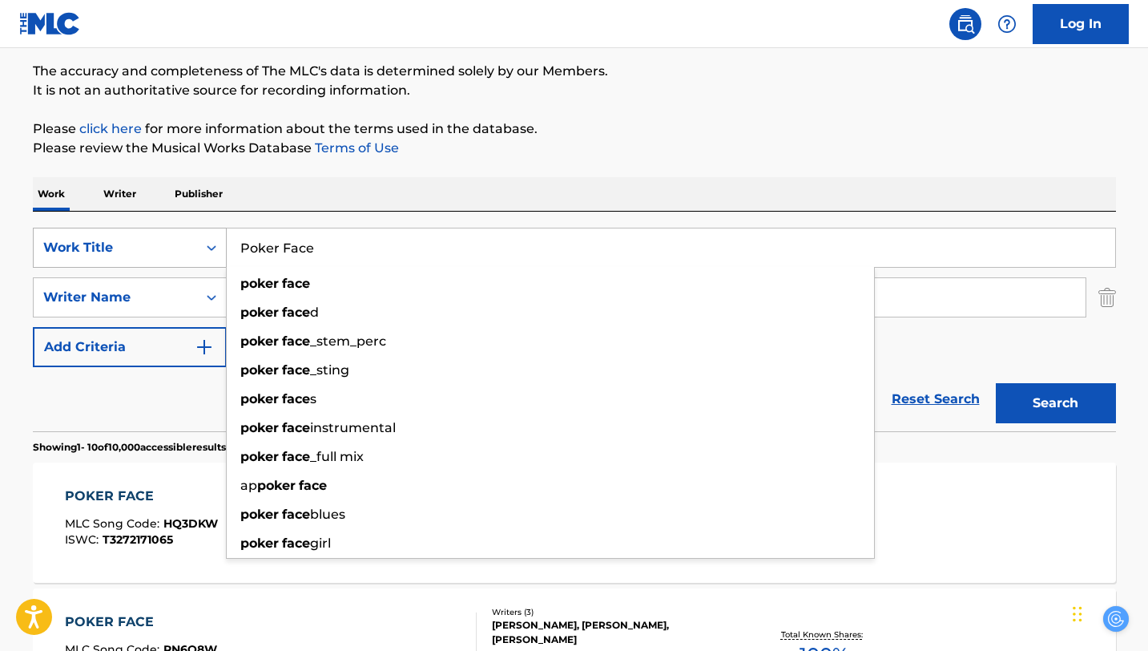
drag, startPoint x: 377, startPoint y: 254, endPoint x: 194, endPoint y: 250, distance: 182.7
click at [194, 250] on div "SearchWithCriteria51475854-dcaf-4513-a194-a2d1e3f6ea8a Work Title Poker Face po…" at bounding box center [574, 248] width 1083 height 40
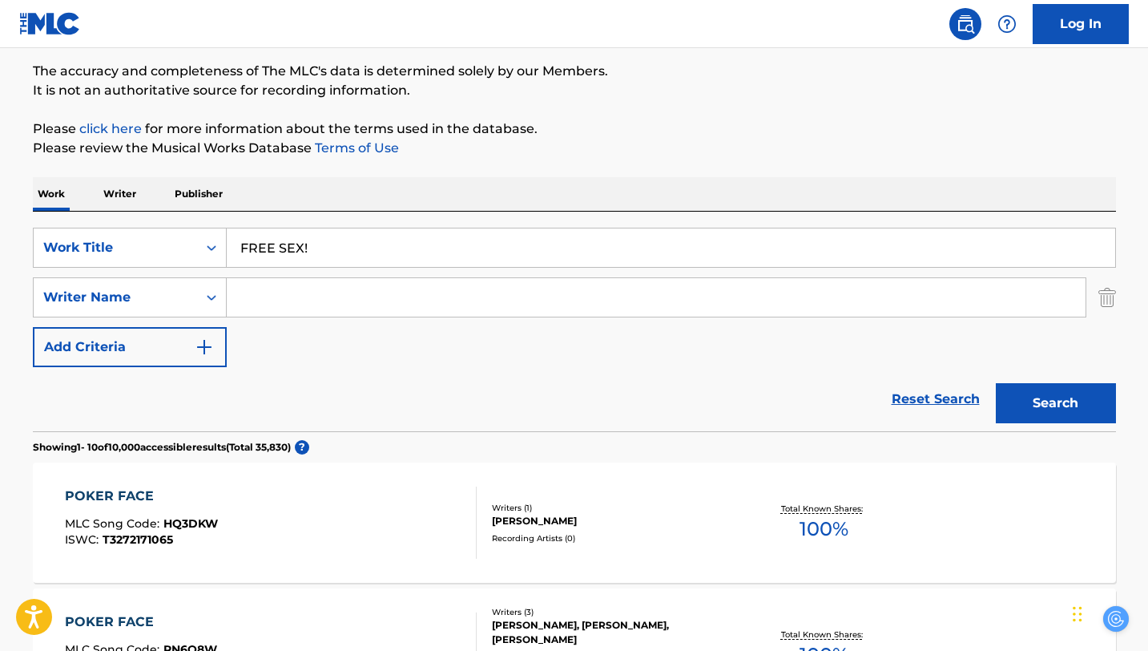
type input "FREE SEX!"
click at [1078, 413] on button "Search" at bounding box center [1056, 403] width 120 height 40
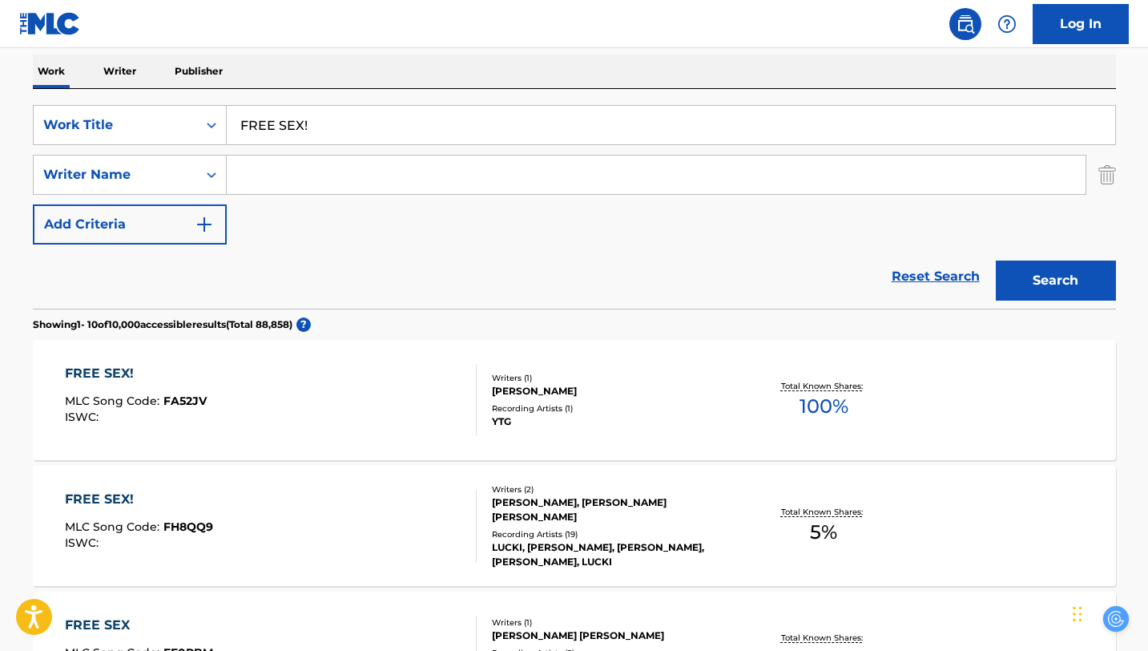
scroll to position [256, 0]
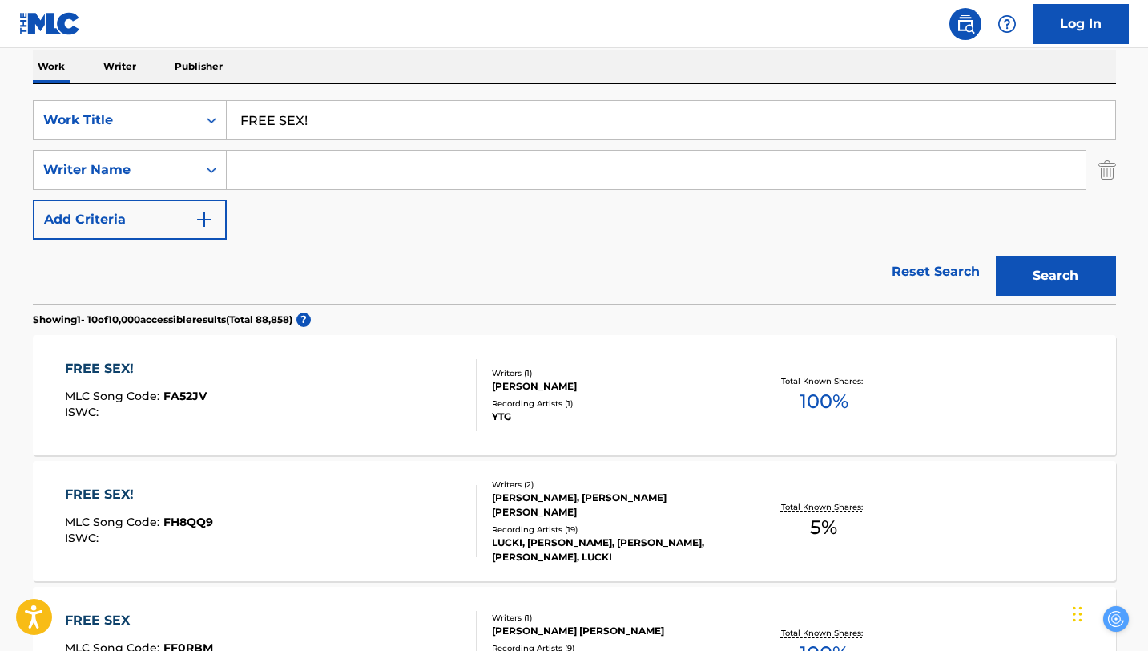
click at [345, 531] on div "FREE SEX! MLC Song Code : FH8QQ9 ISWC :" at bounding box center [271, 521] width 412 height 72
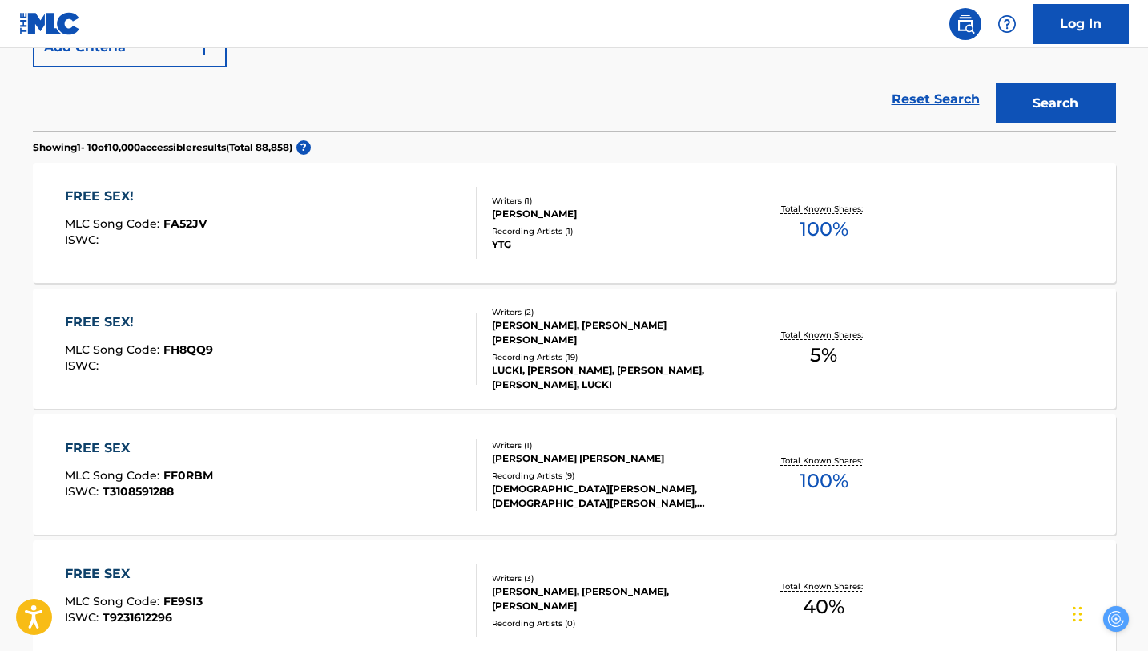
scroll to position [432, 0]
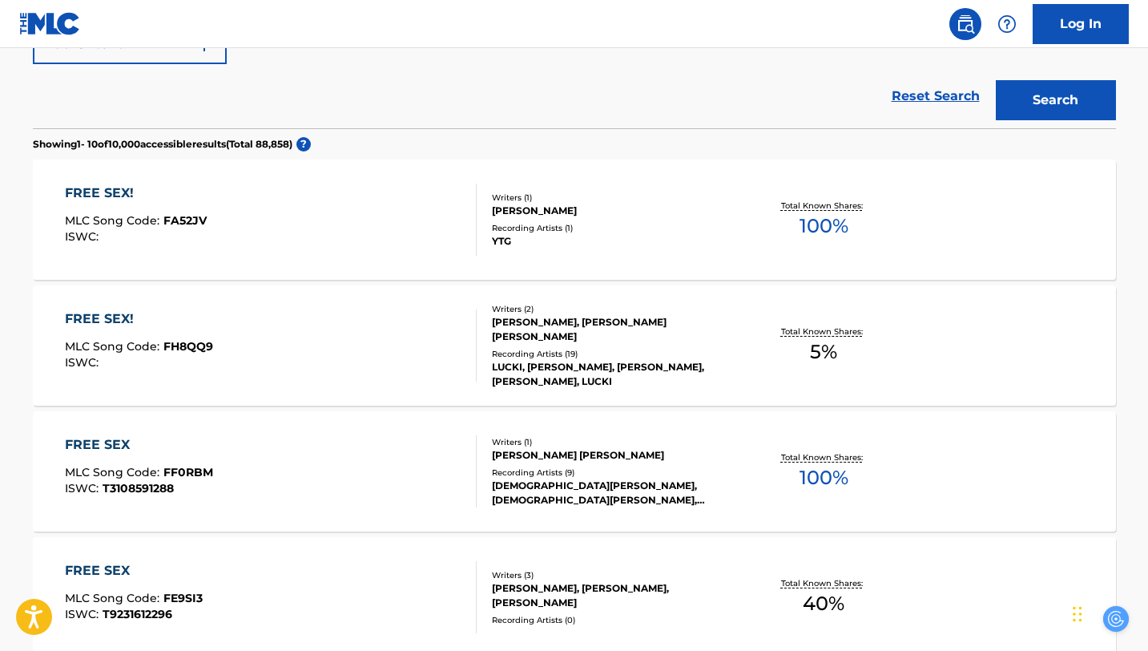
click at [383, 363] on div "FREE SEX! MLC Song Code : FH8QQ9 ISWC :" at bounding box center [271, 345] width 412 height 72
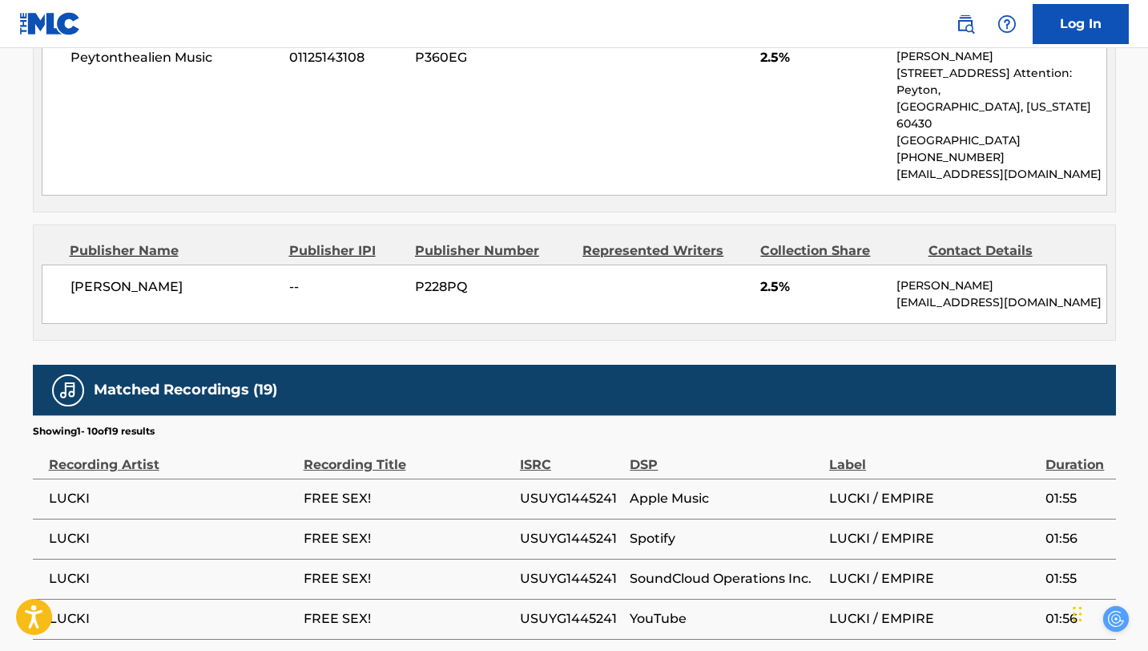
scroll to position [829, 0]
